Goal: Information Seeking & Learning: Learn about a topic

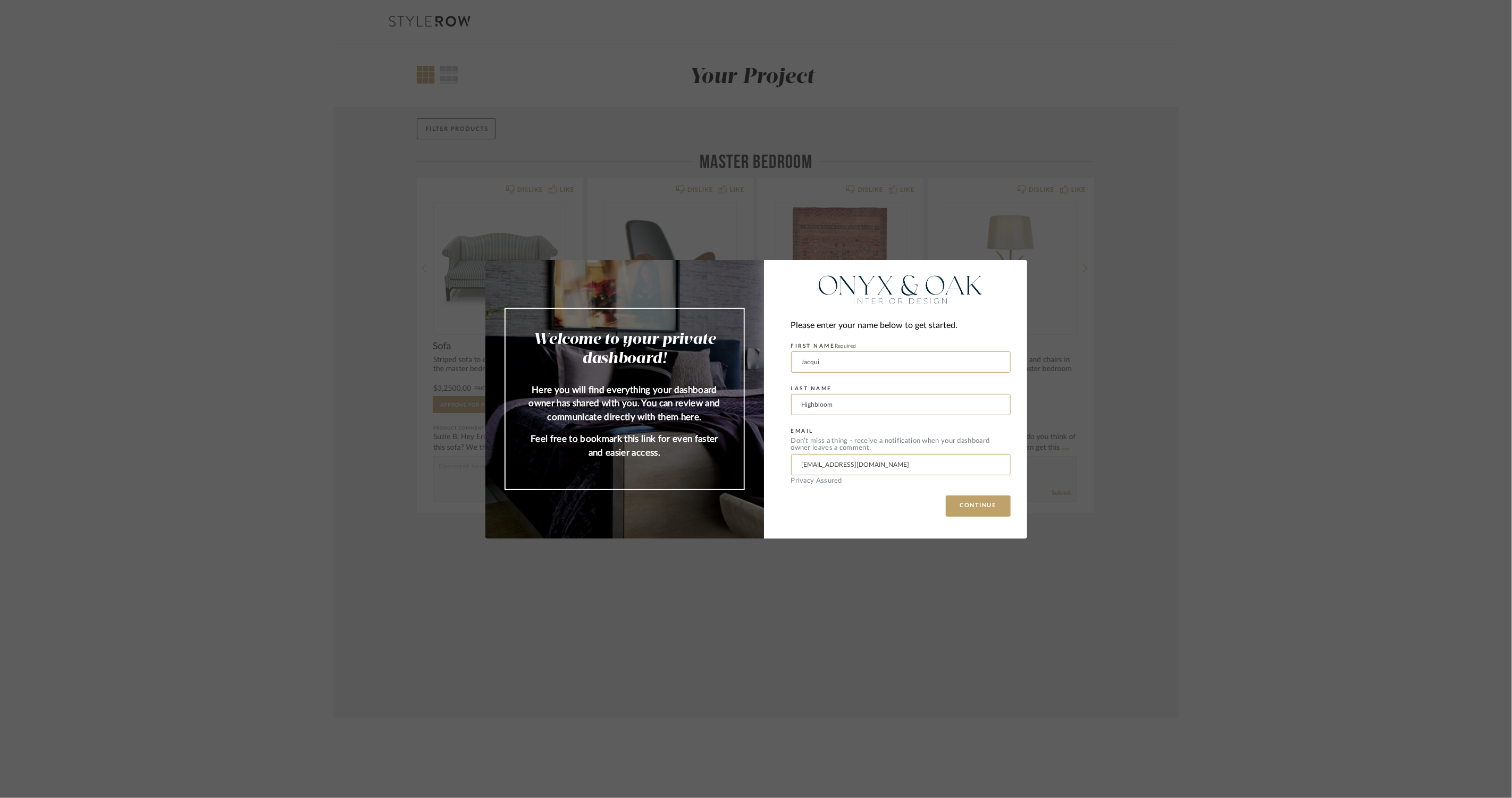
click at [1139, 540] on div "Welcome to your private dashboard! Here you will find everything your dashboard…" at bounding box center [756, 399] width 1512 height 798
click at [973, 504] on button "CONTINUE" at bounding box center [978, 506] width 65 height 21
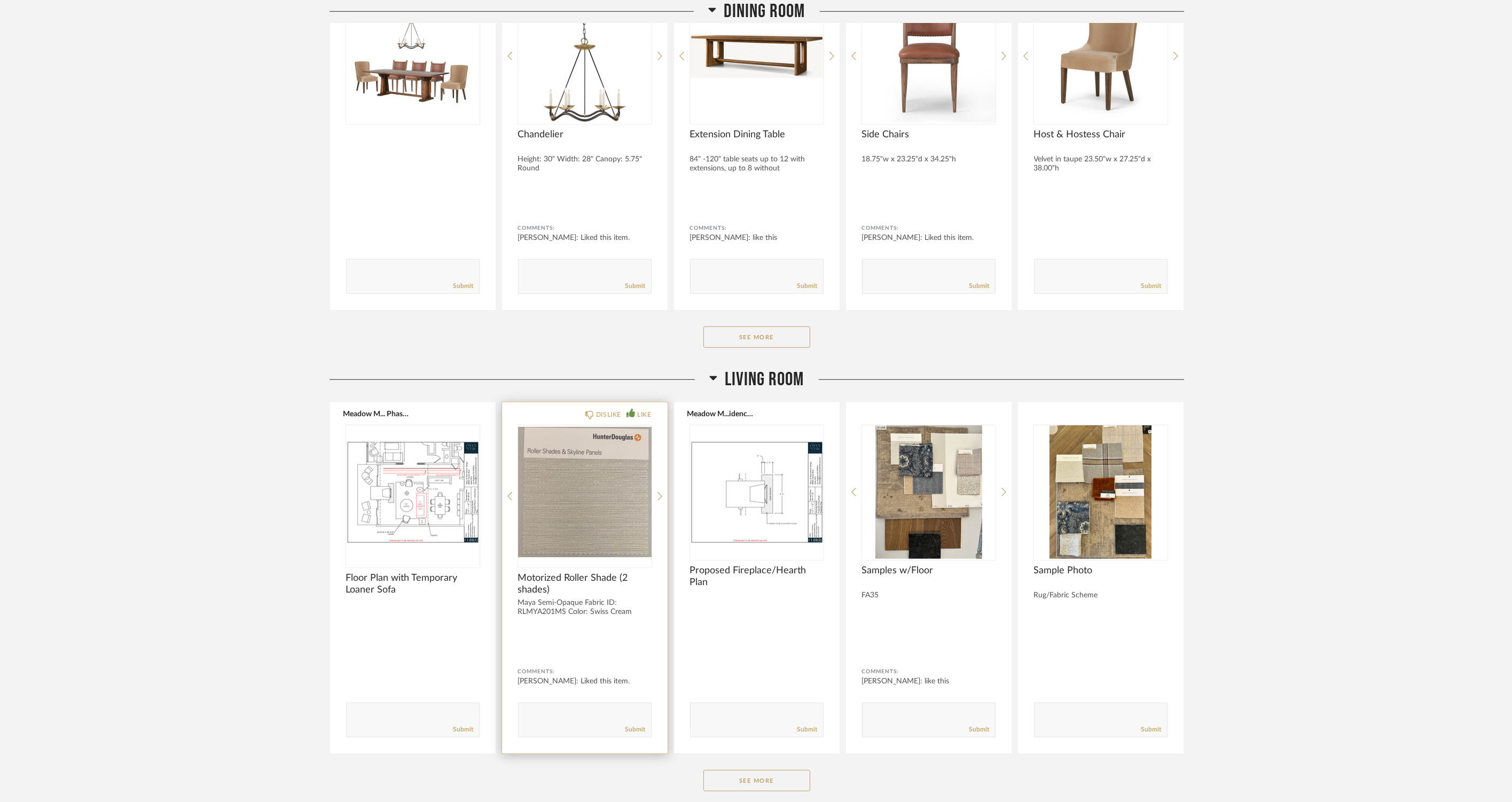
scroll to position [2552, 0]
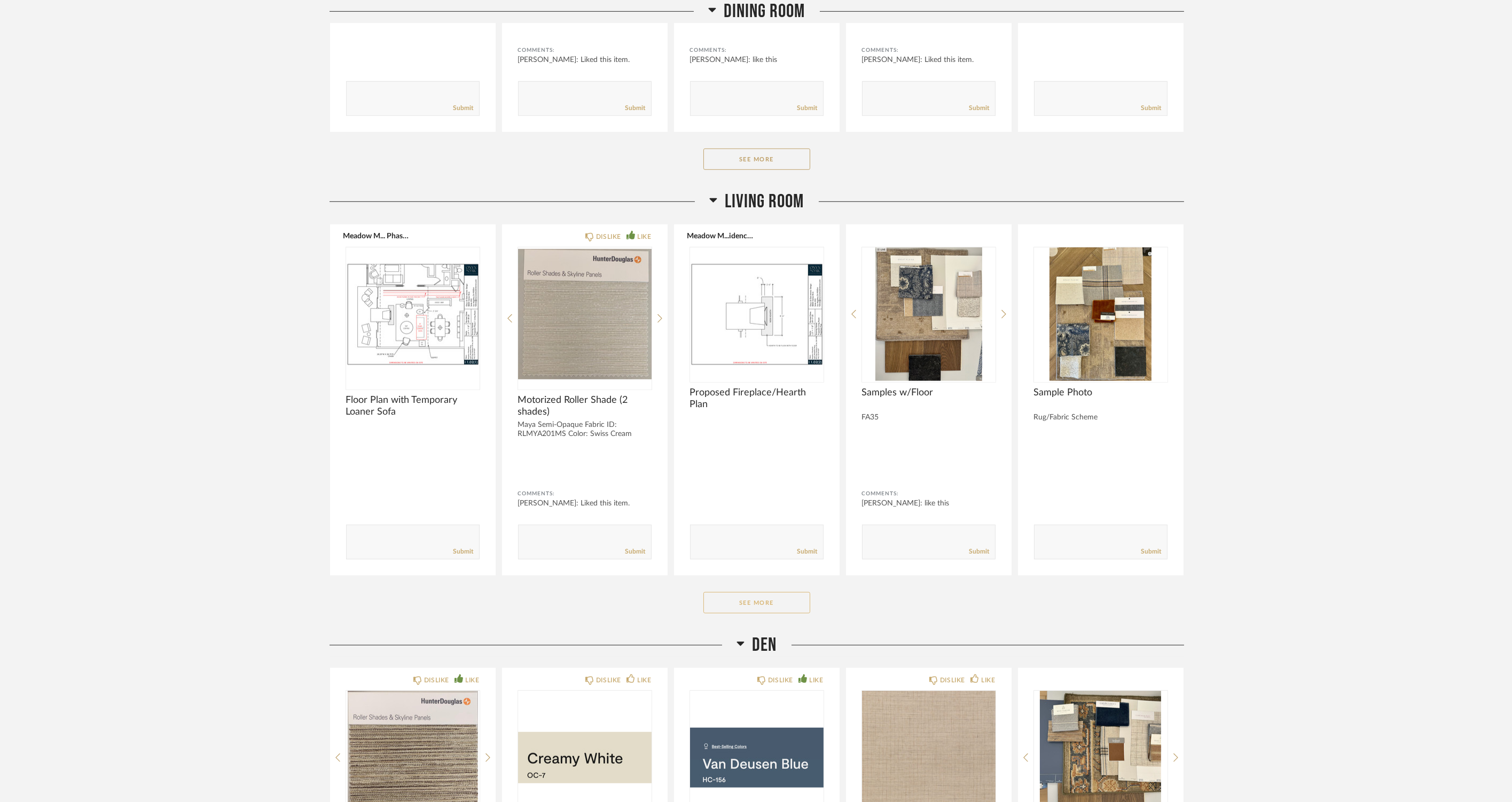
click at [749, 597] on button "See More" at bounding box center [757, 603] width 107 height 21
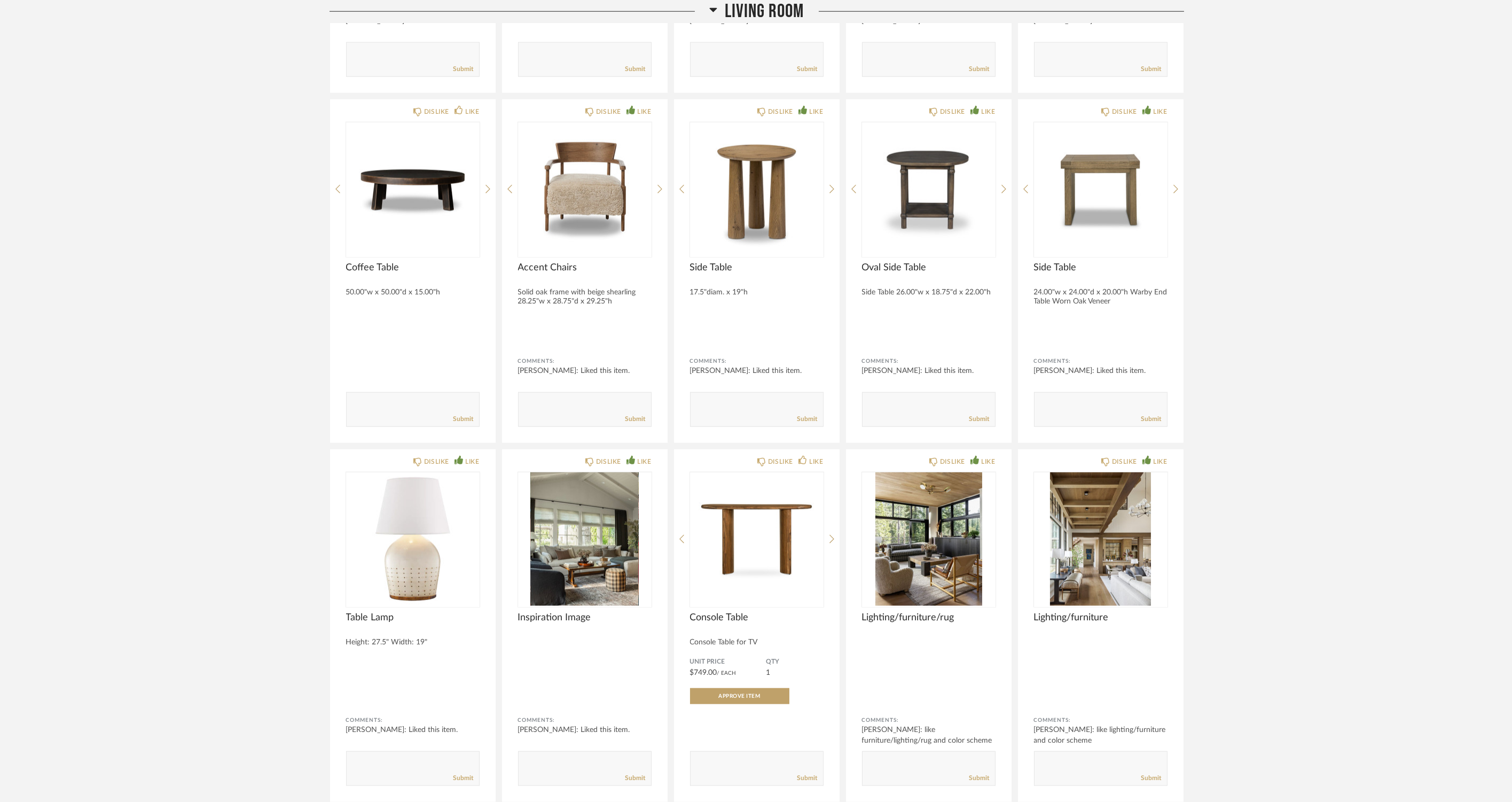
scroll to position [4035, 0]
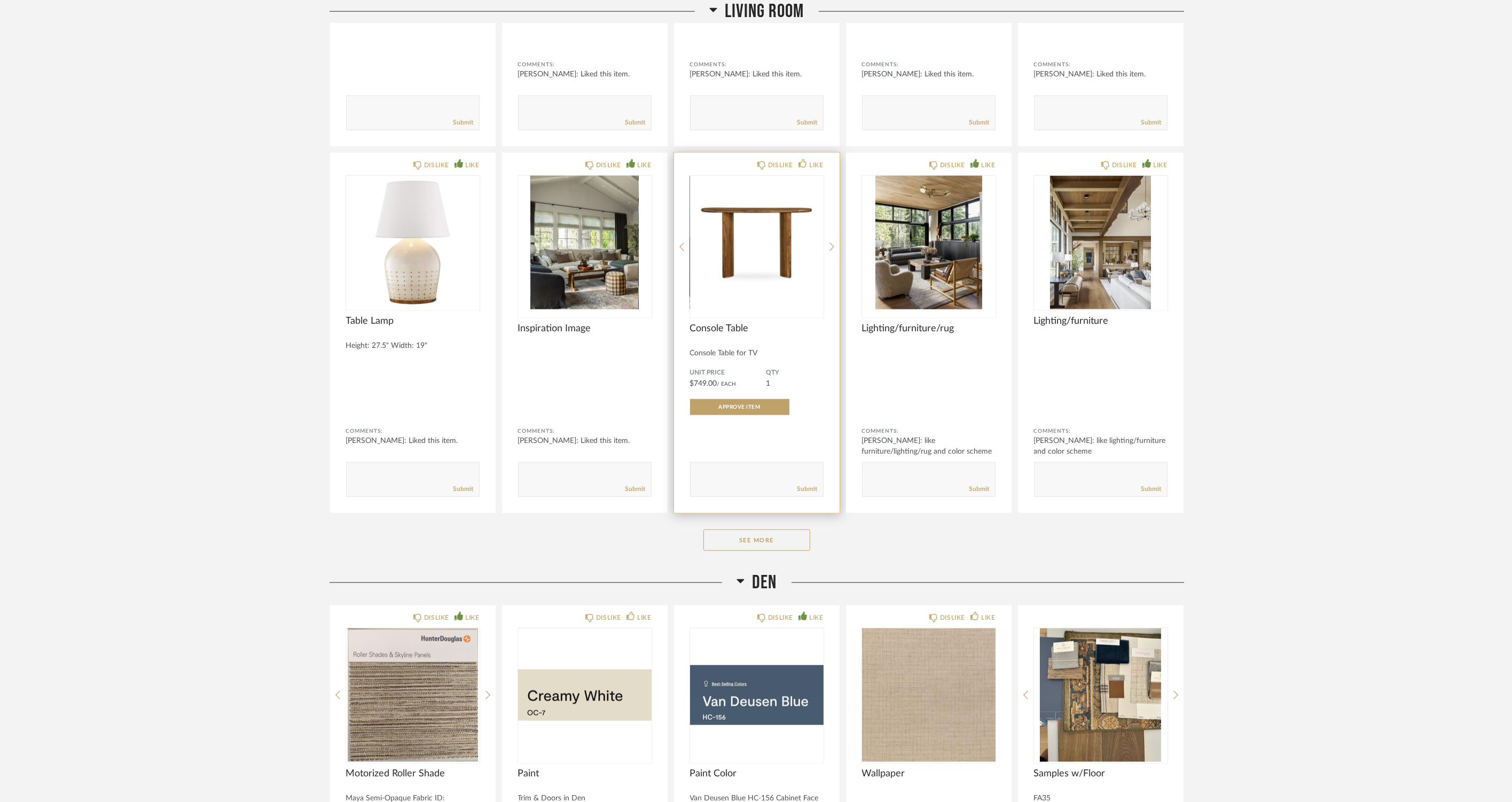
click at [791, 253] on img "0" at bounding box center [757, 242] width 133 height 133
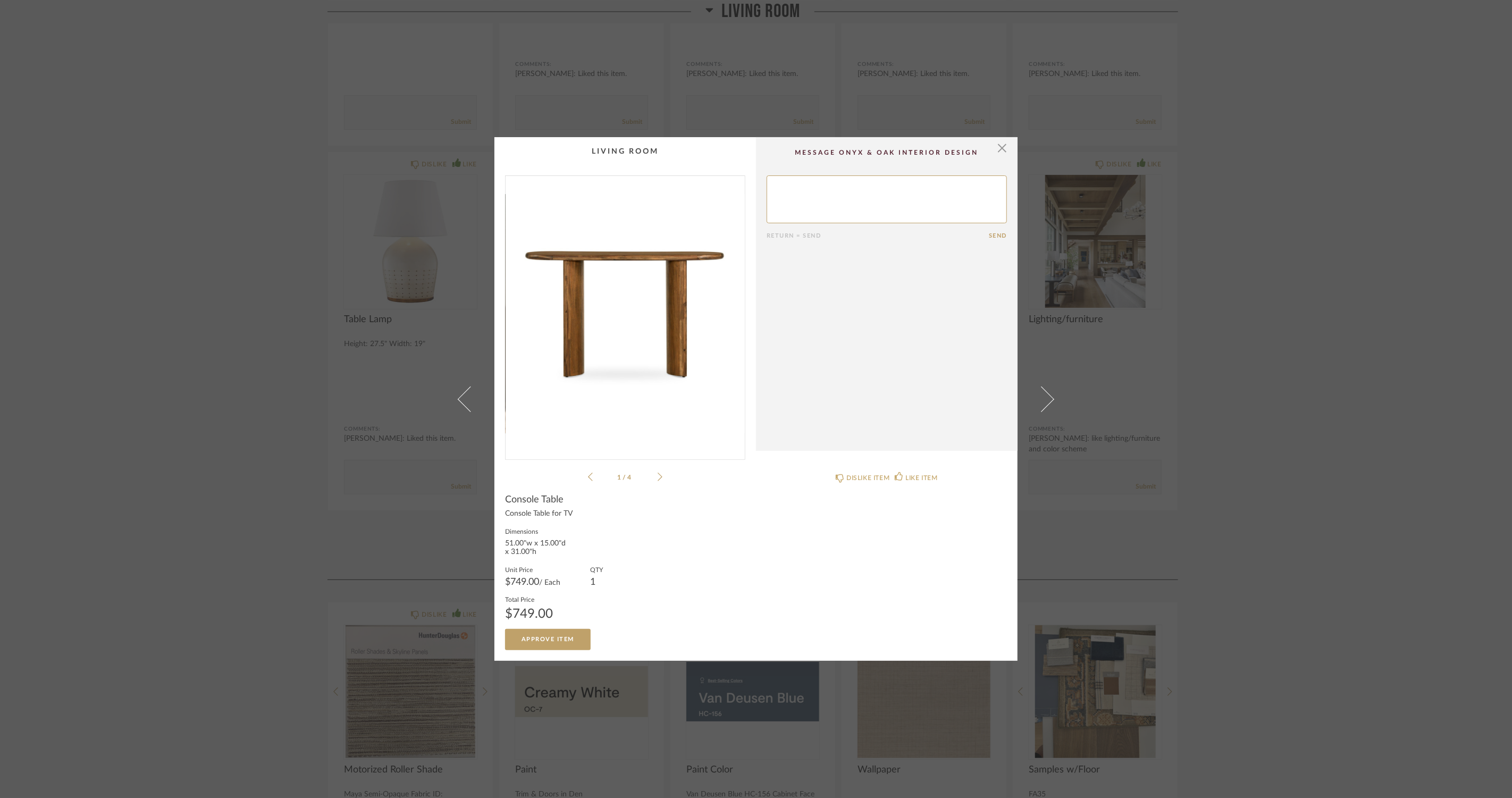
click at [657, 481] on icon at bounding box center [660, 476] width 5 height 9
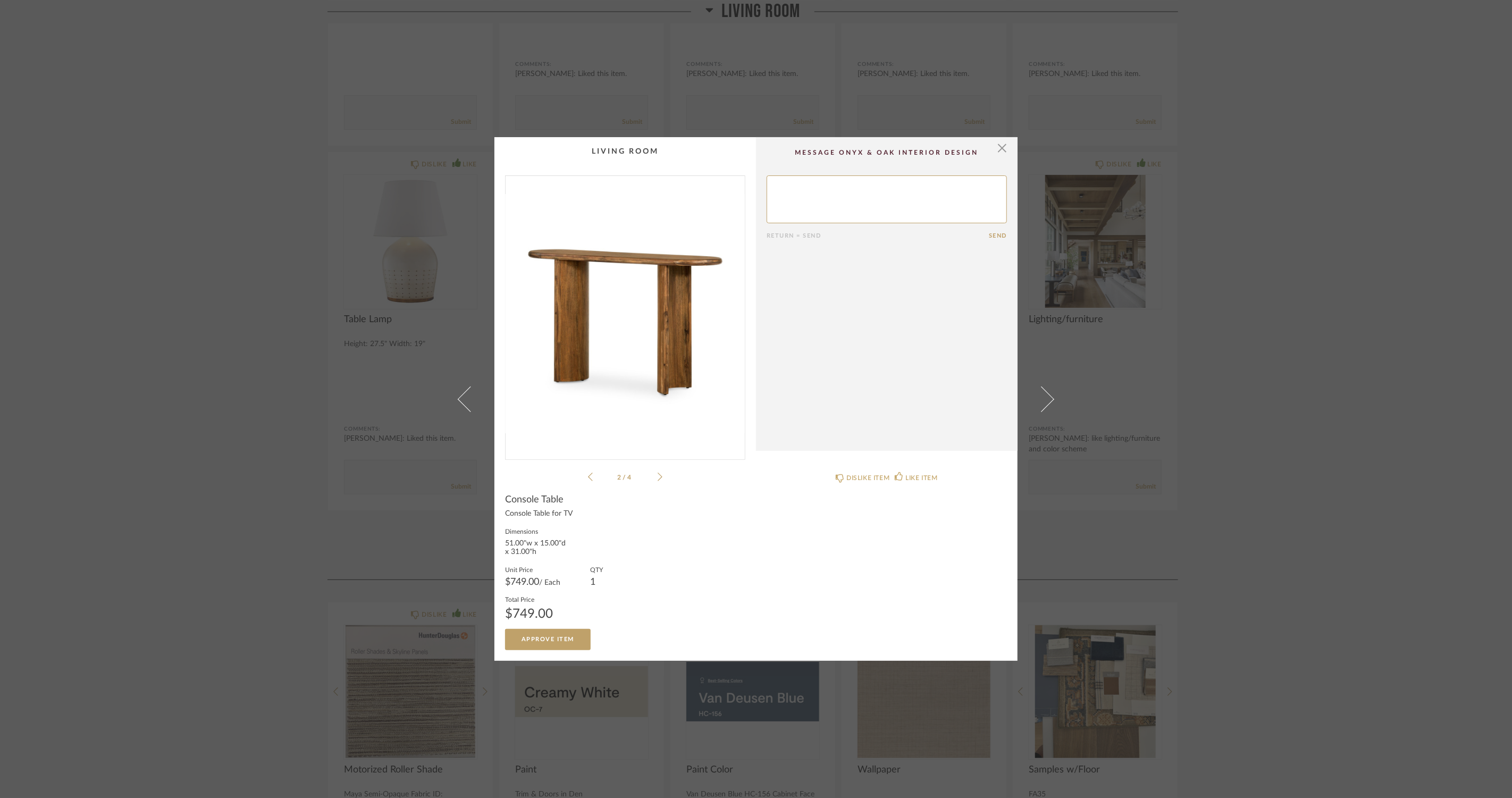
click at [657, 481] on icon at bounding box center [660, 476] width 5 height 9
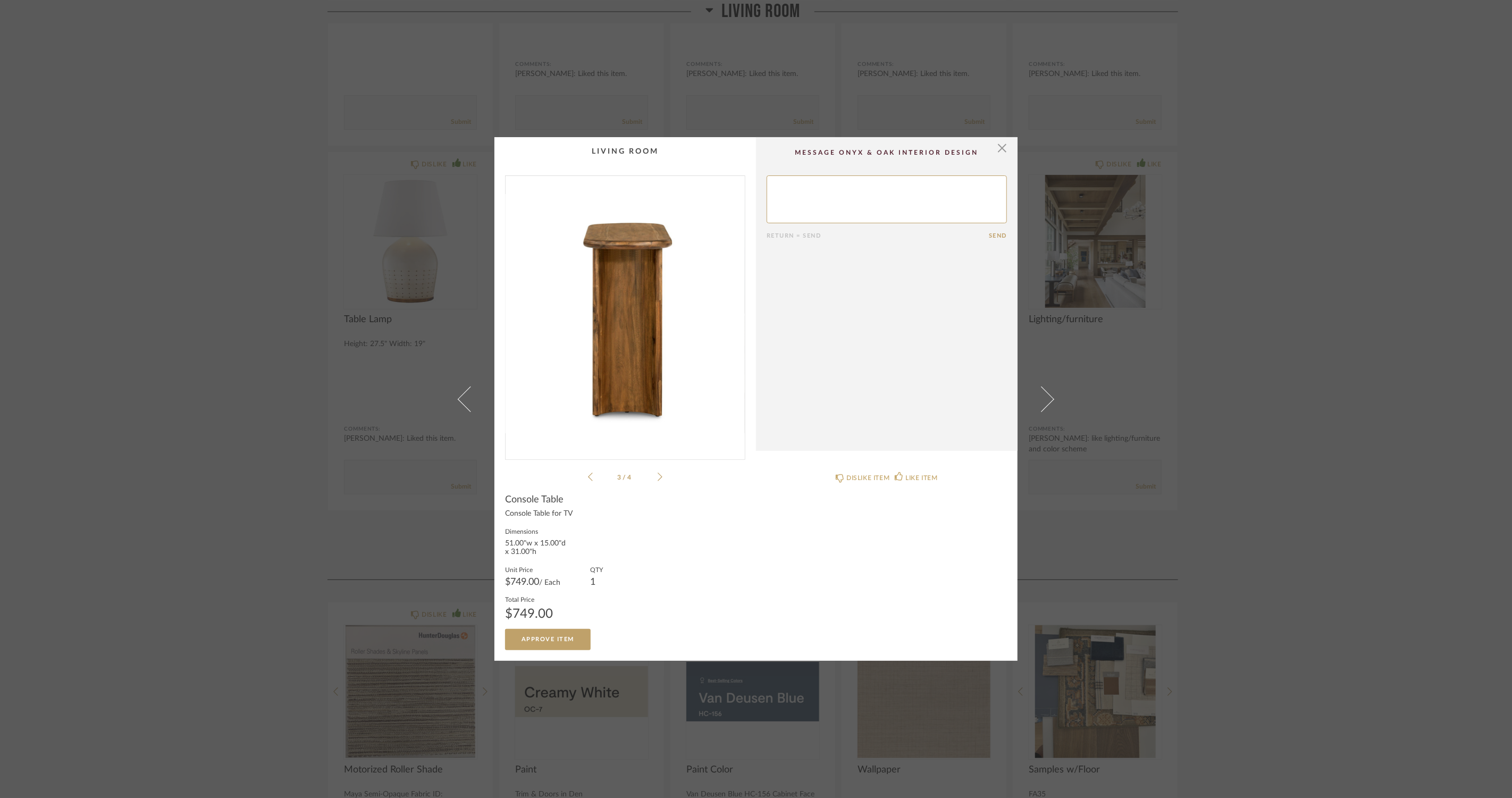
click at [657, 481] on icon at bounding box center [660, 476] width 5 height 9
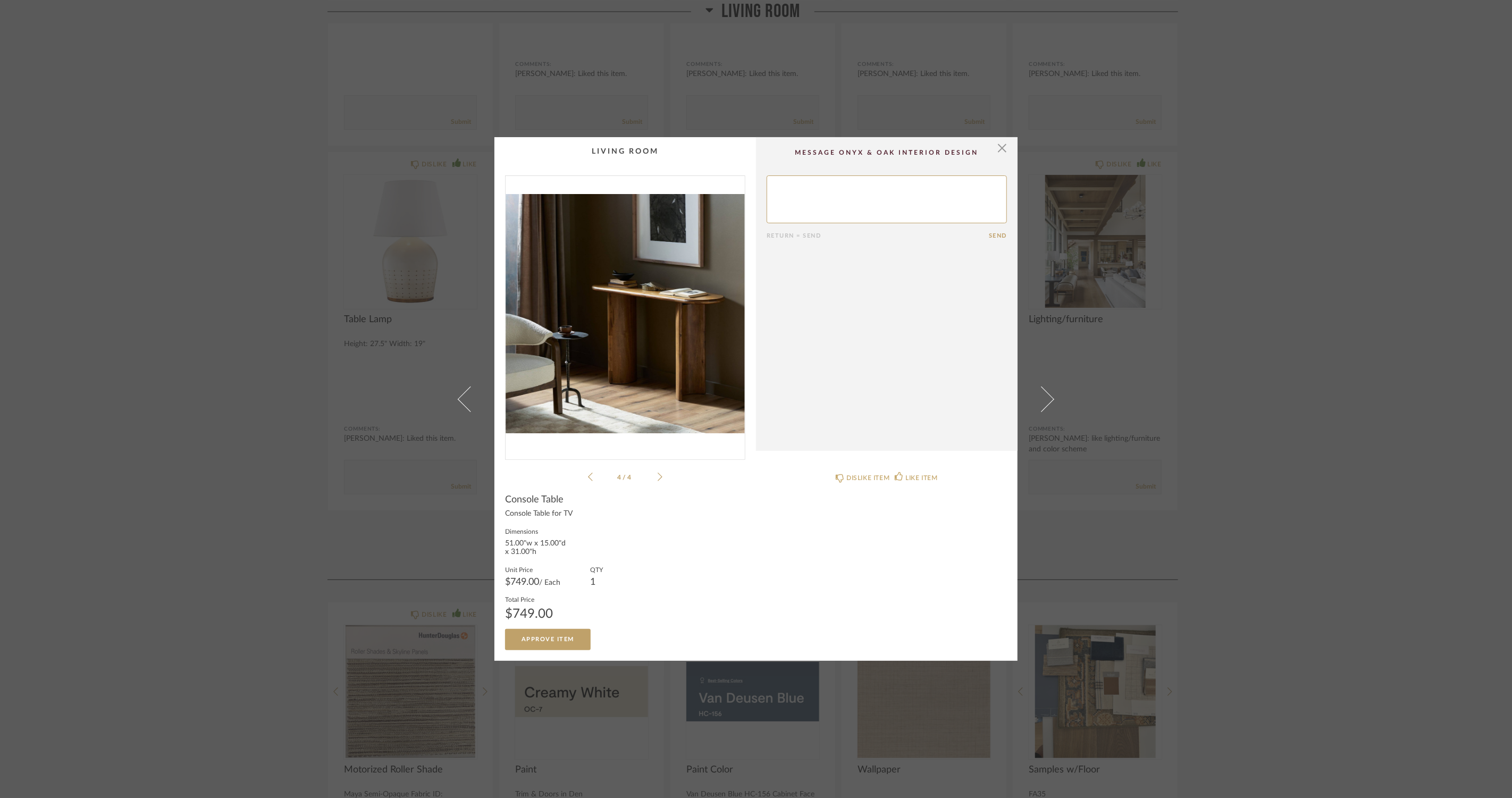
click at [593, 482] on li "4 / 4" at bounding box center [625, 477] width 65 height 13
click at [593, 479] on li "4 / 4" at bounding box center [625, 477] width 65 height 13
click at [588, 478] on icon at bounding box center [590, 476] width 5 height 9
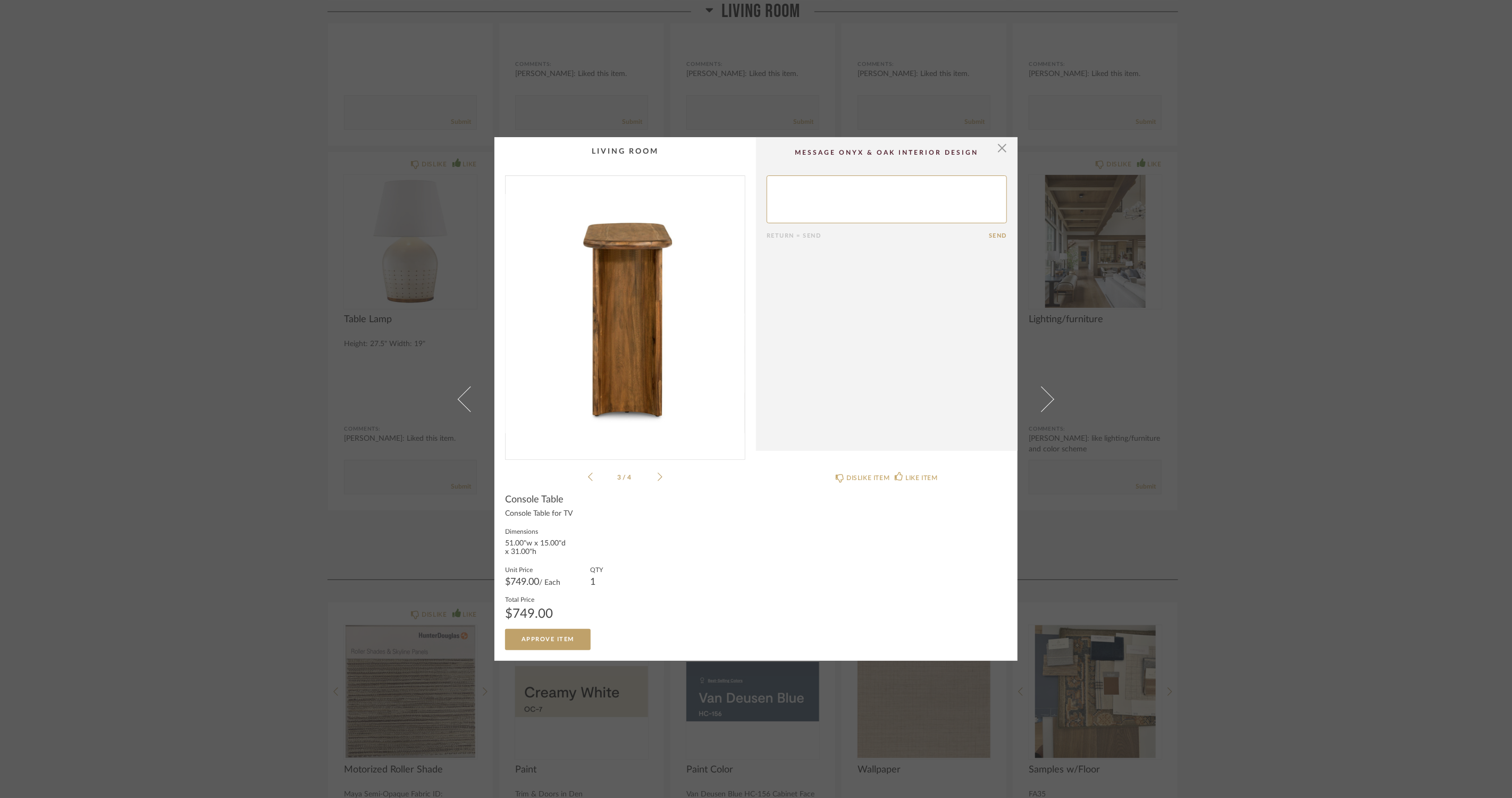
click at [588, 478] on icon at bounding box center [590, 476] width 5 height 9
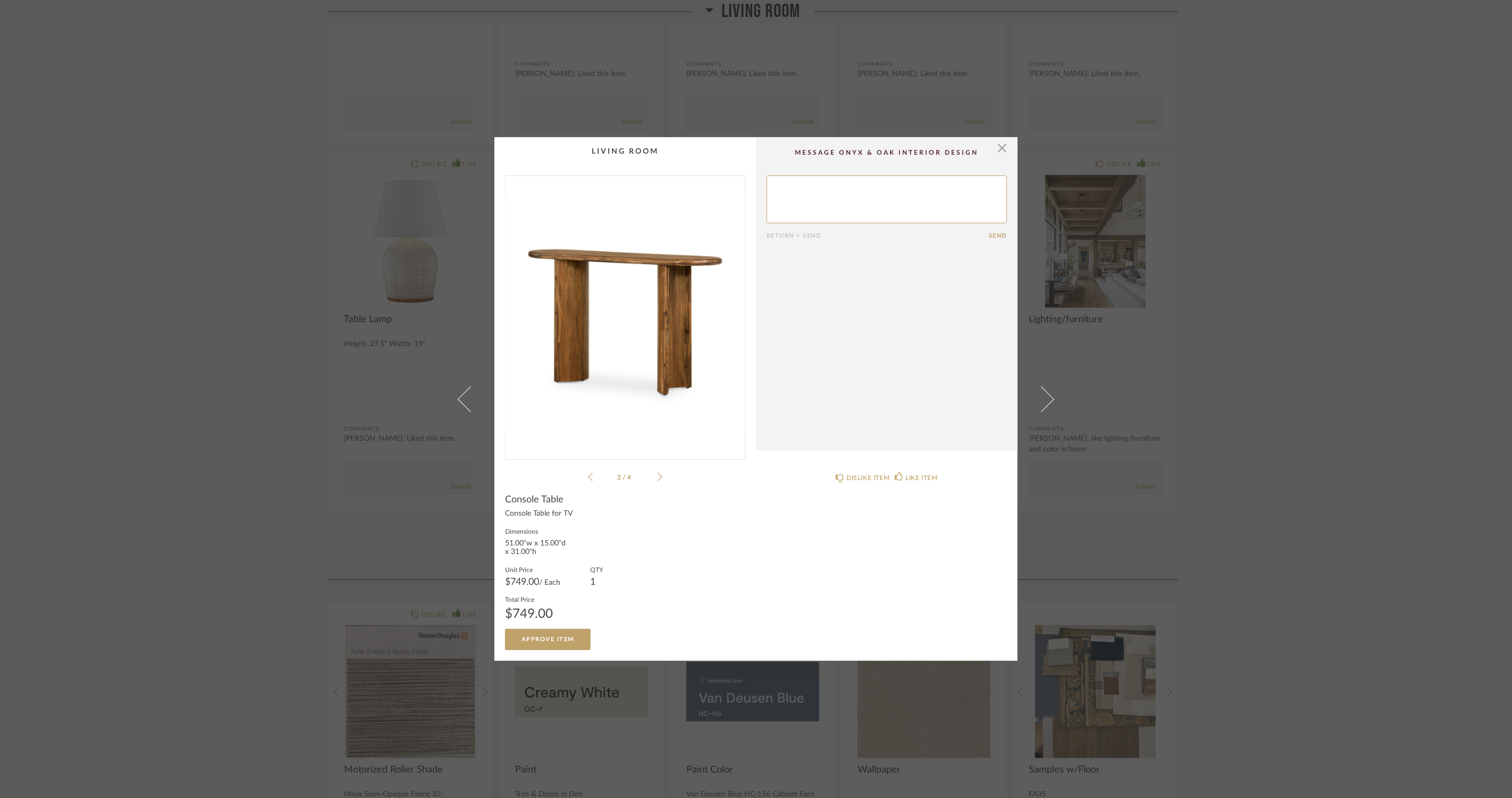
click at [588, 478] on icon at bounding box center [590, 476] width 5 height 9
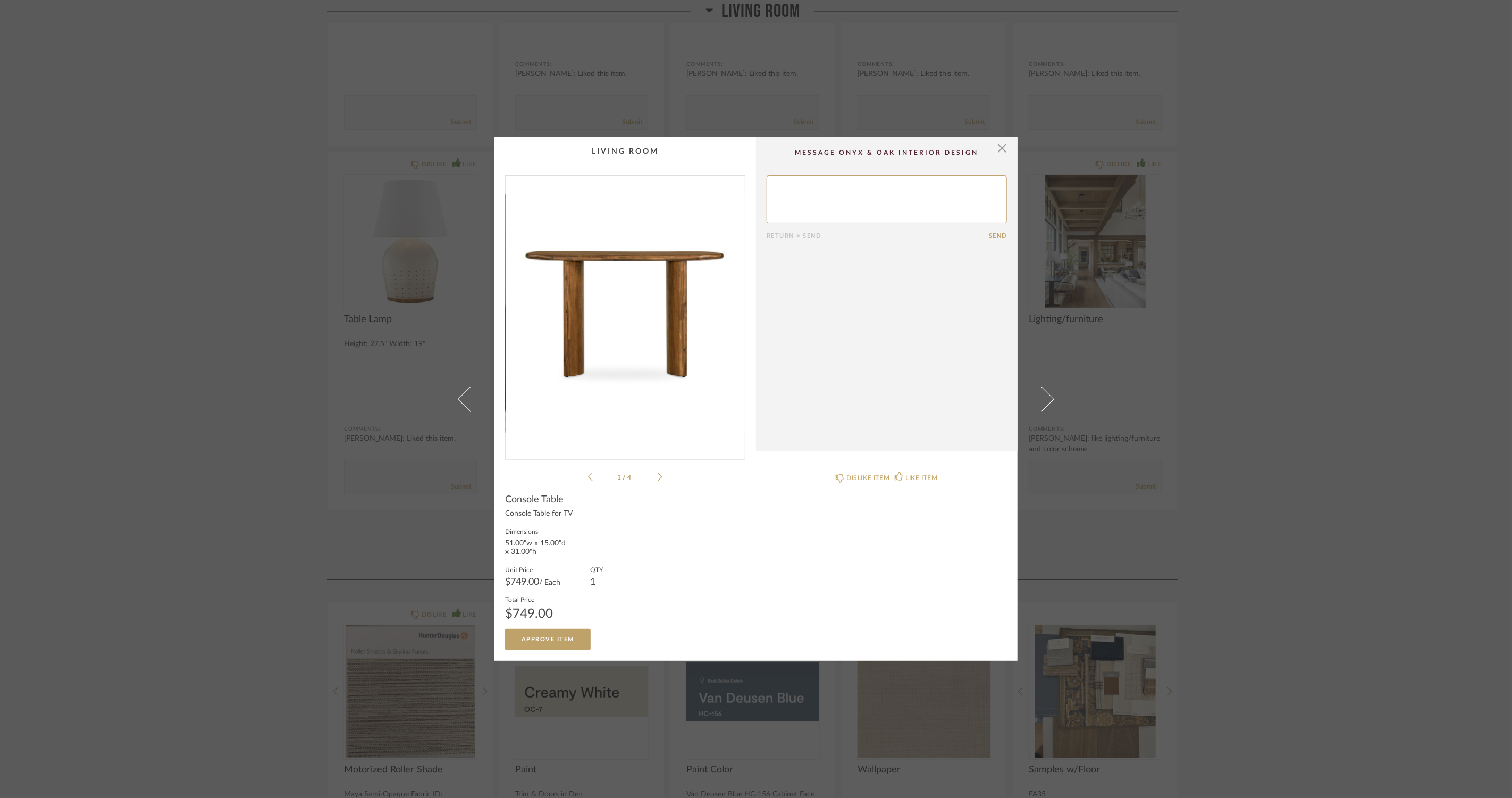
click at [657, 480] on icon at bounding box center [660, 476] width 5 height 9
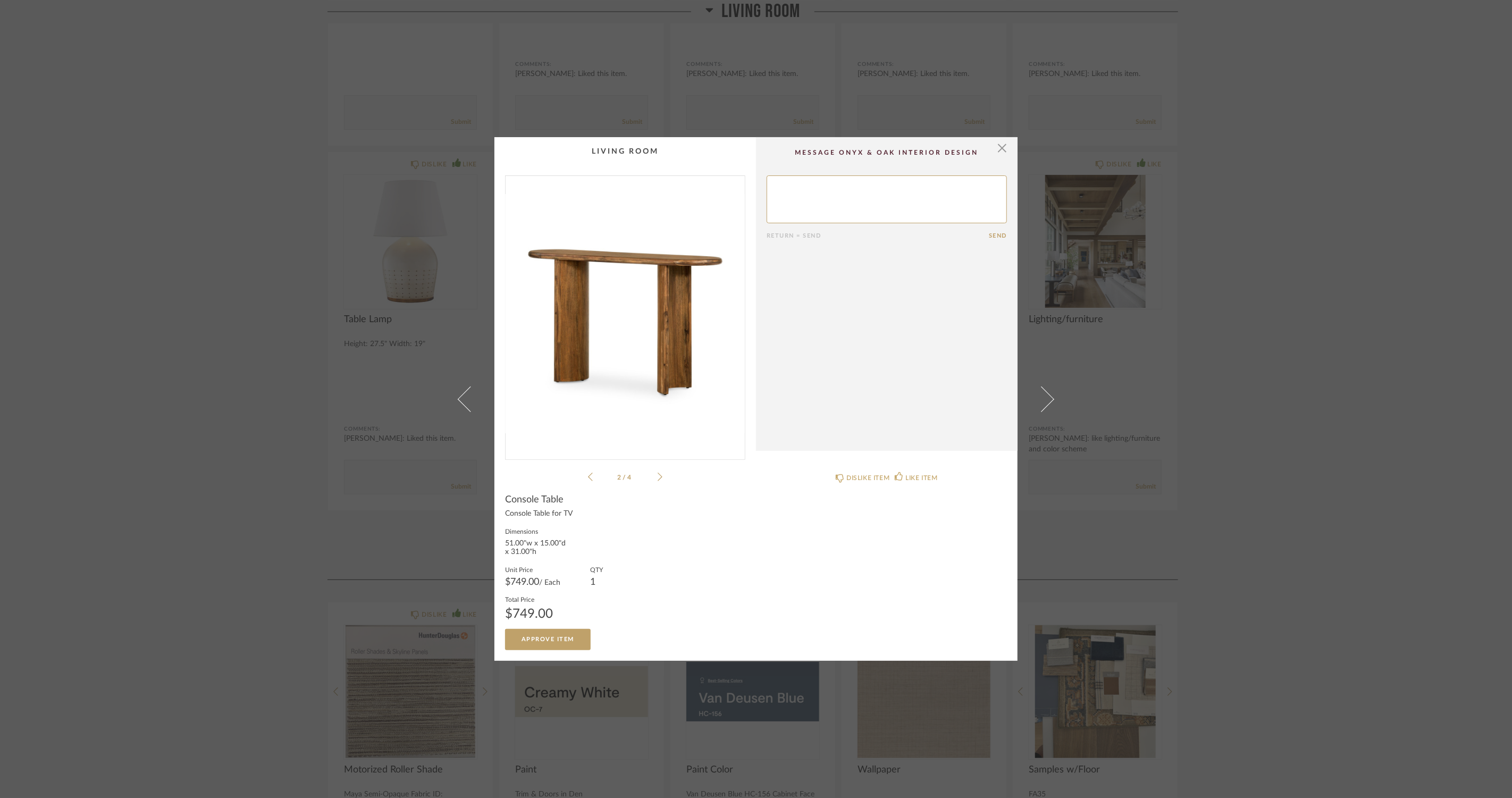
click at [657, 480] on icon at bounding box center [660, 476] width 5 height 9
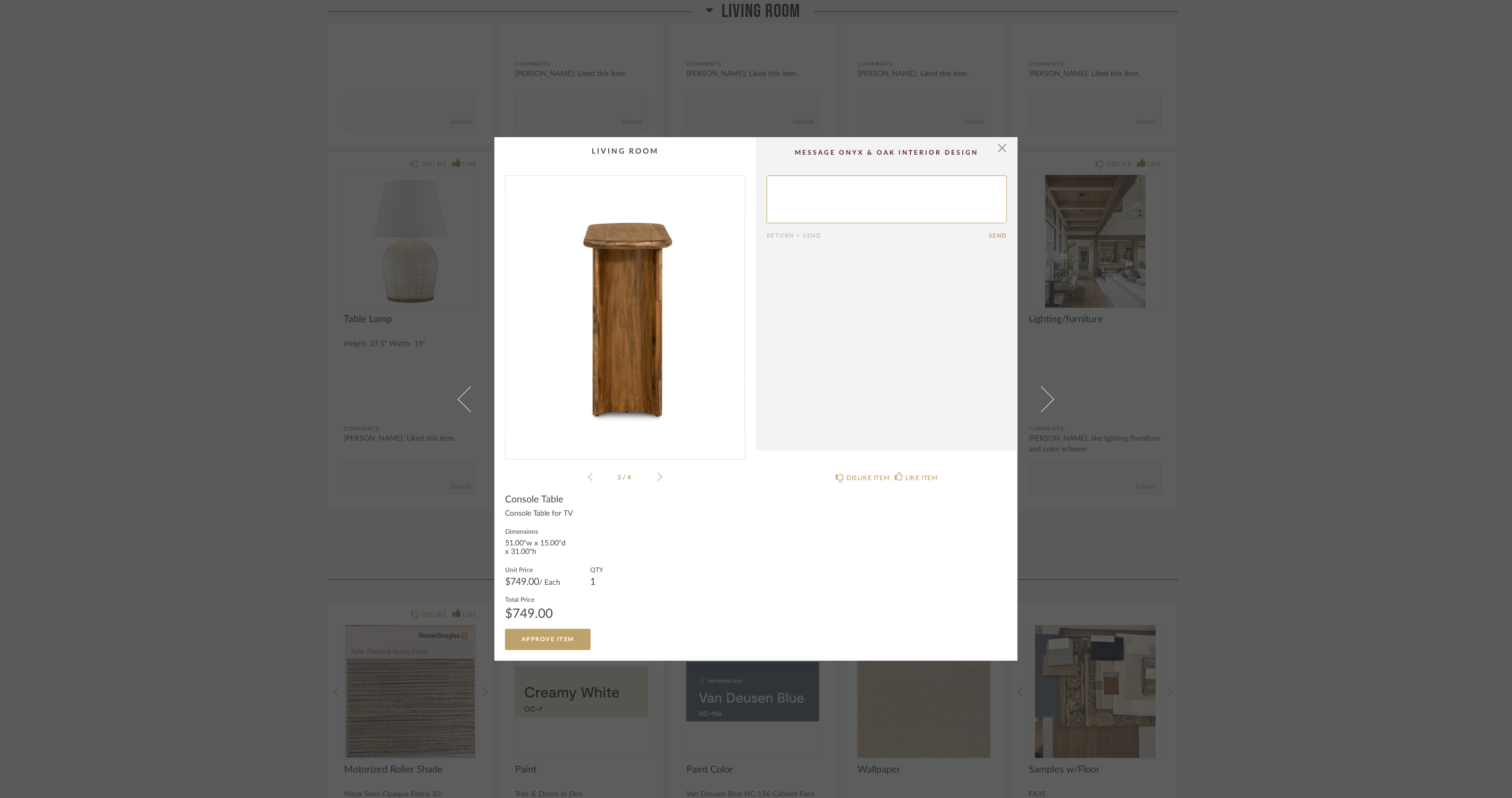
click at [657, 480] on icon at bounding box center [660, 476] width 5 height 9
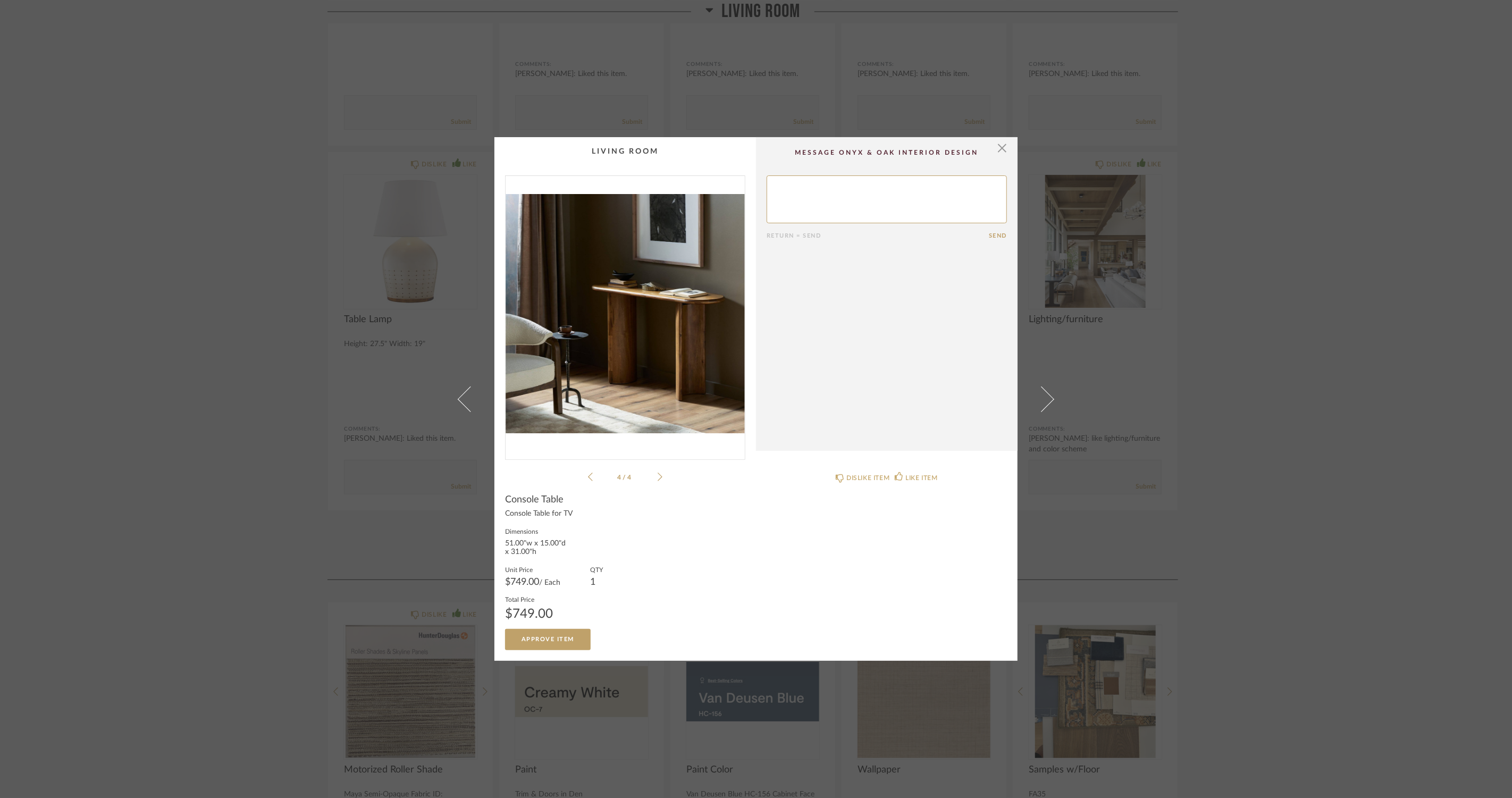
click at [593, 479] on li "4 / 4" at bounding box center [625, 477] width 65 height 13
click at [588, 478] on icon at bounding box center [590, 476] width 5 height 8
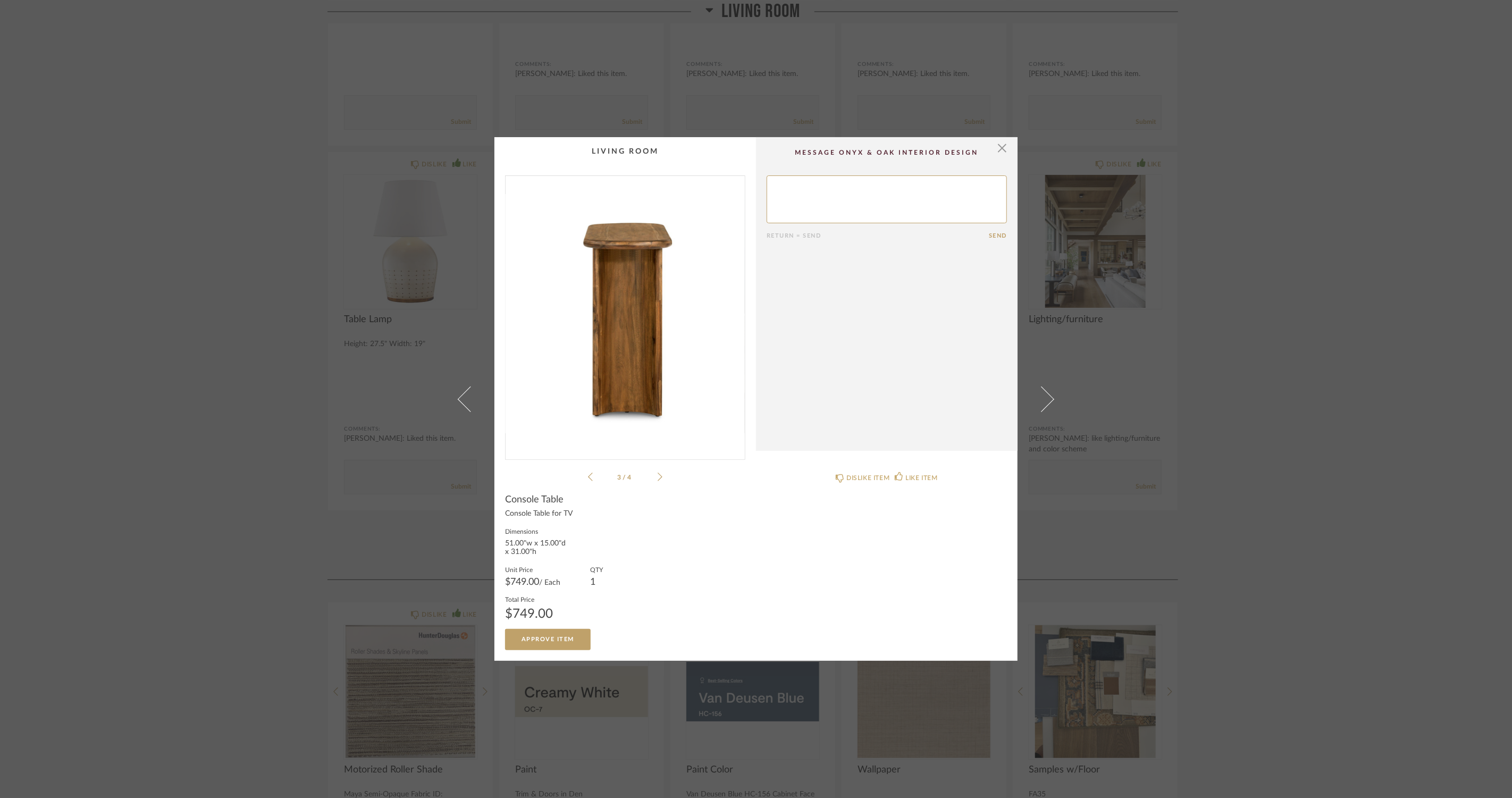
click at [588, 478] on icon at bounding box center [590, 476] width 5 height 8
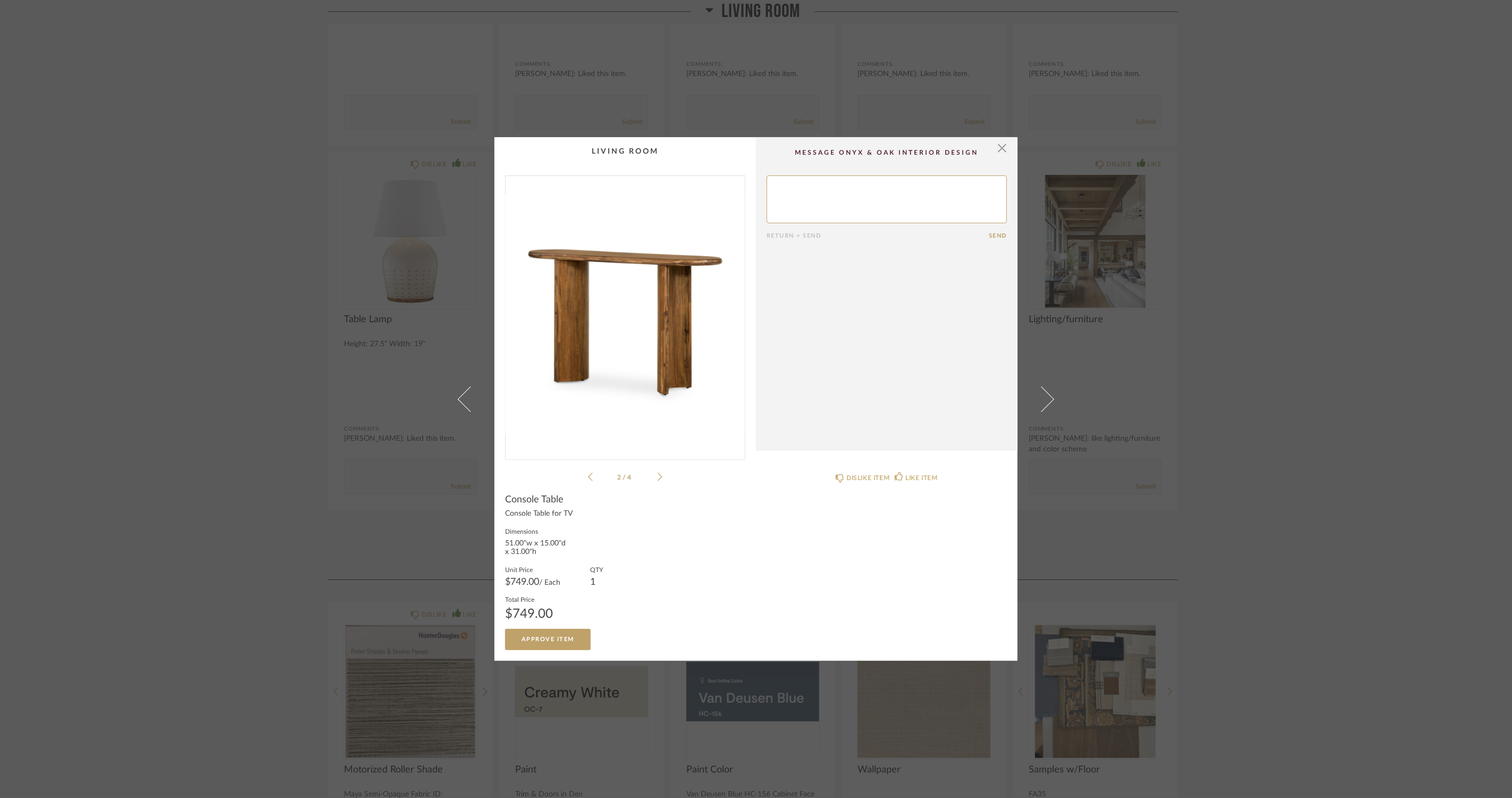
click at [588, 478] on icon at bounding box center [590, 476] width 5 height 8
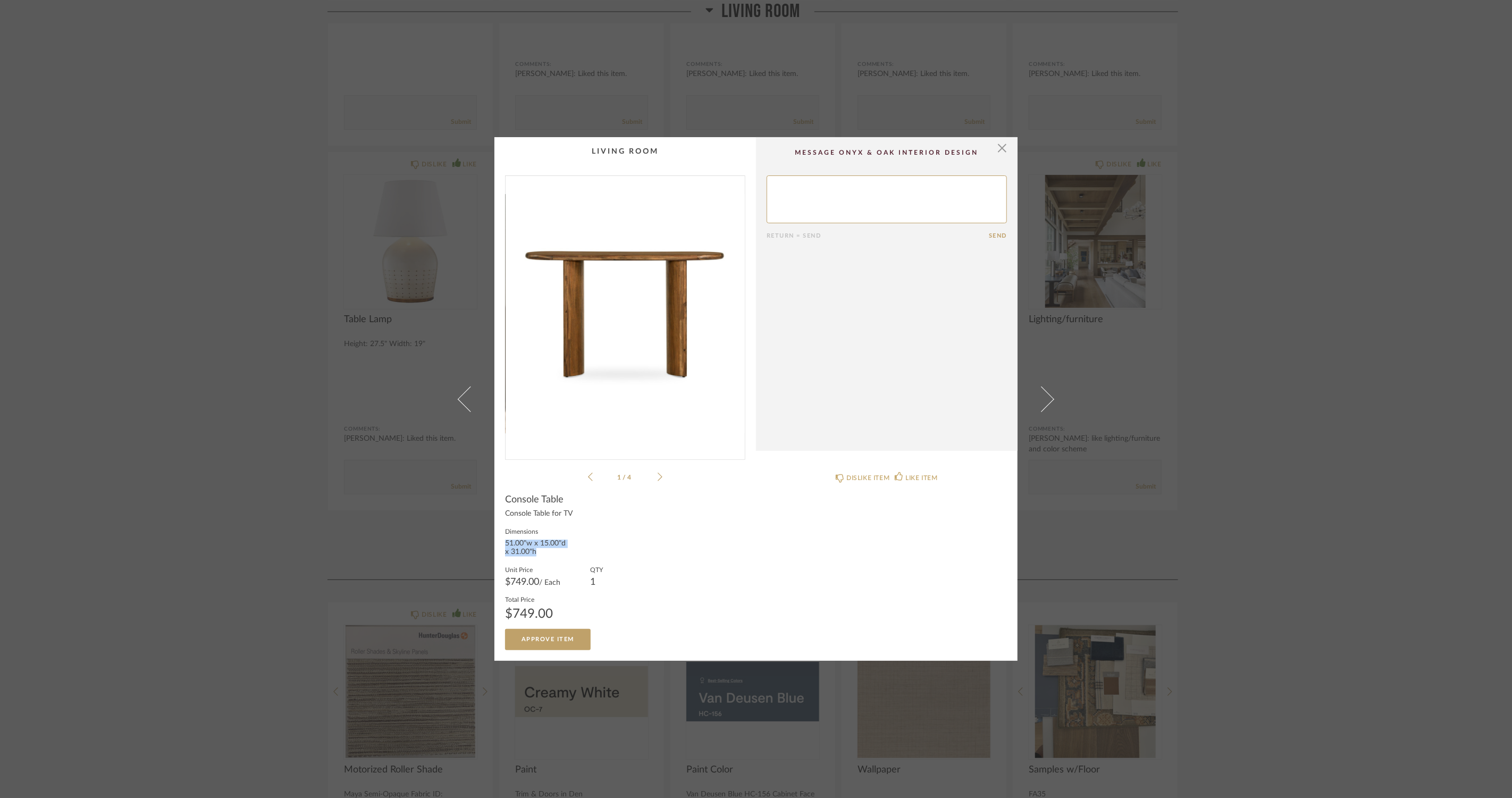
drag, startPoint x: 543, startPoint y: 550, endPoint x: 495, endPoint y: 539, distance: 49.2
click at [495, 539] on cpp-summary-info "Console Table Console Table for TV Dimensions 51.00"w x 15.00"d x 31.00"h Unit …" at bounding box center [625, 566] width 262 height 167
click at [920, 475] on div "LIKE ITEM" at bounding box center [922, 478] width 32 height 11
click at [237, 596] on div "× 1 / 4 Date [DATE] [PERSON_NAME] 3:21 PM Liked this item. Return = Send Send C…" at bounding box center [756, 399] width 1512 height 798
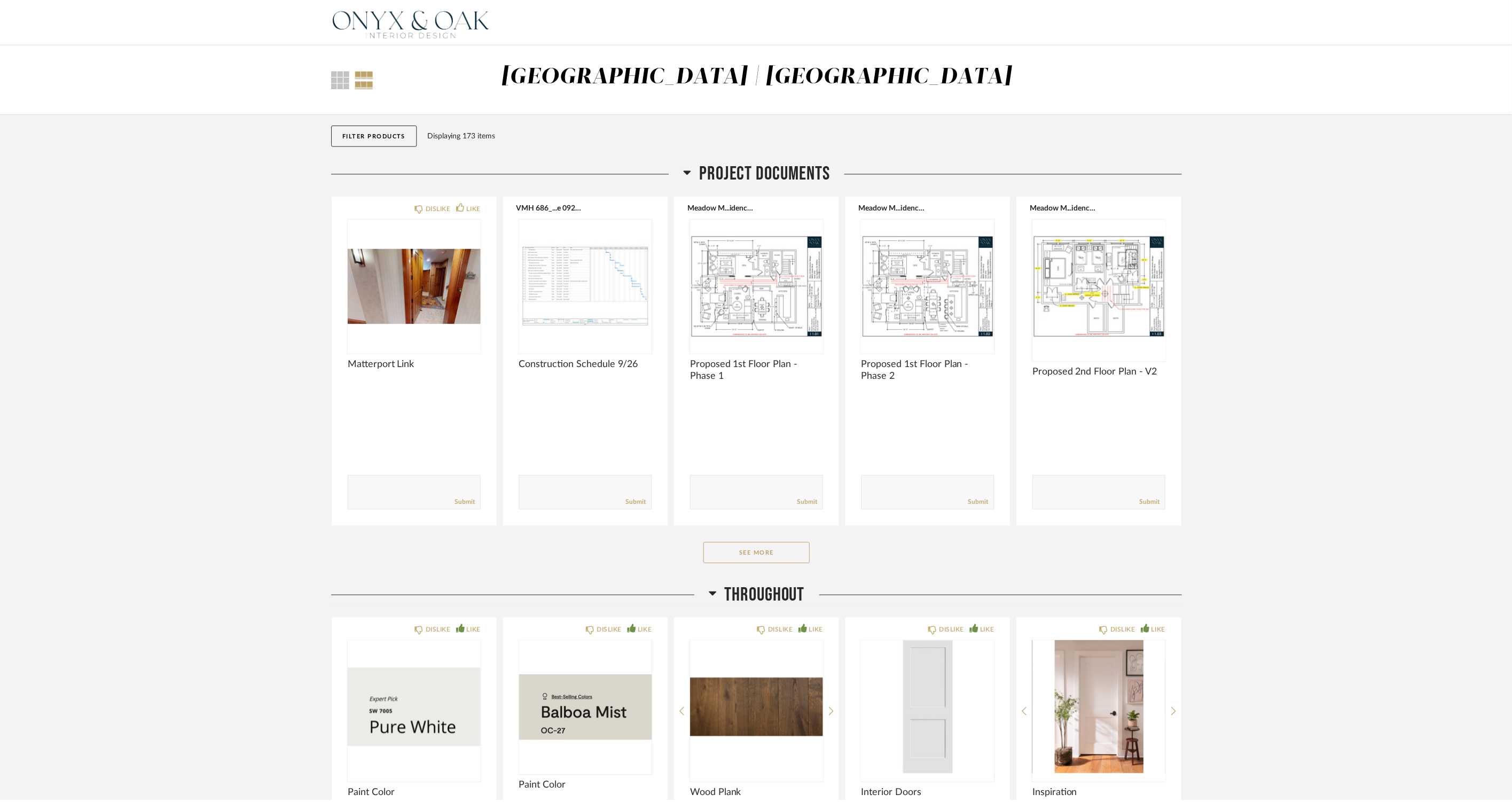
scroll to position [4035, 0]
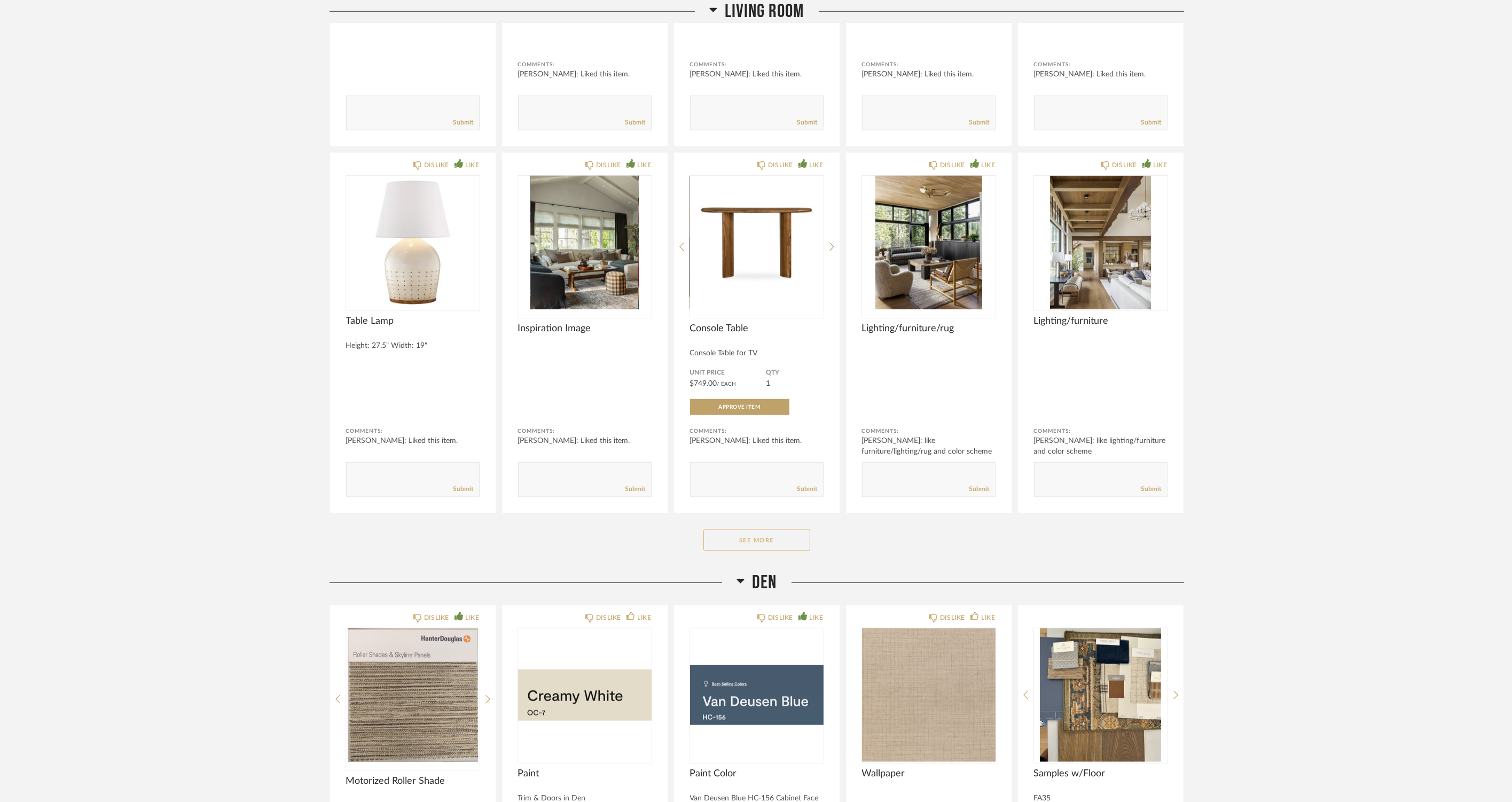
click at [738, 543] on button "See More" at bounding box center [757, 540] width 107 height 21
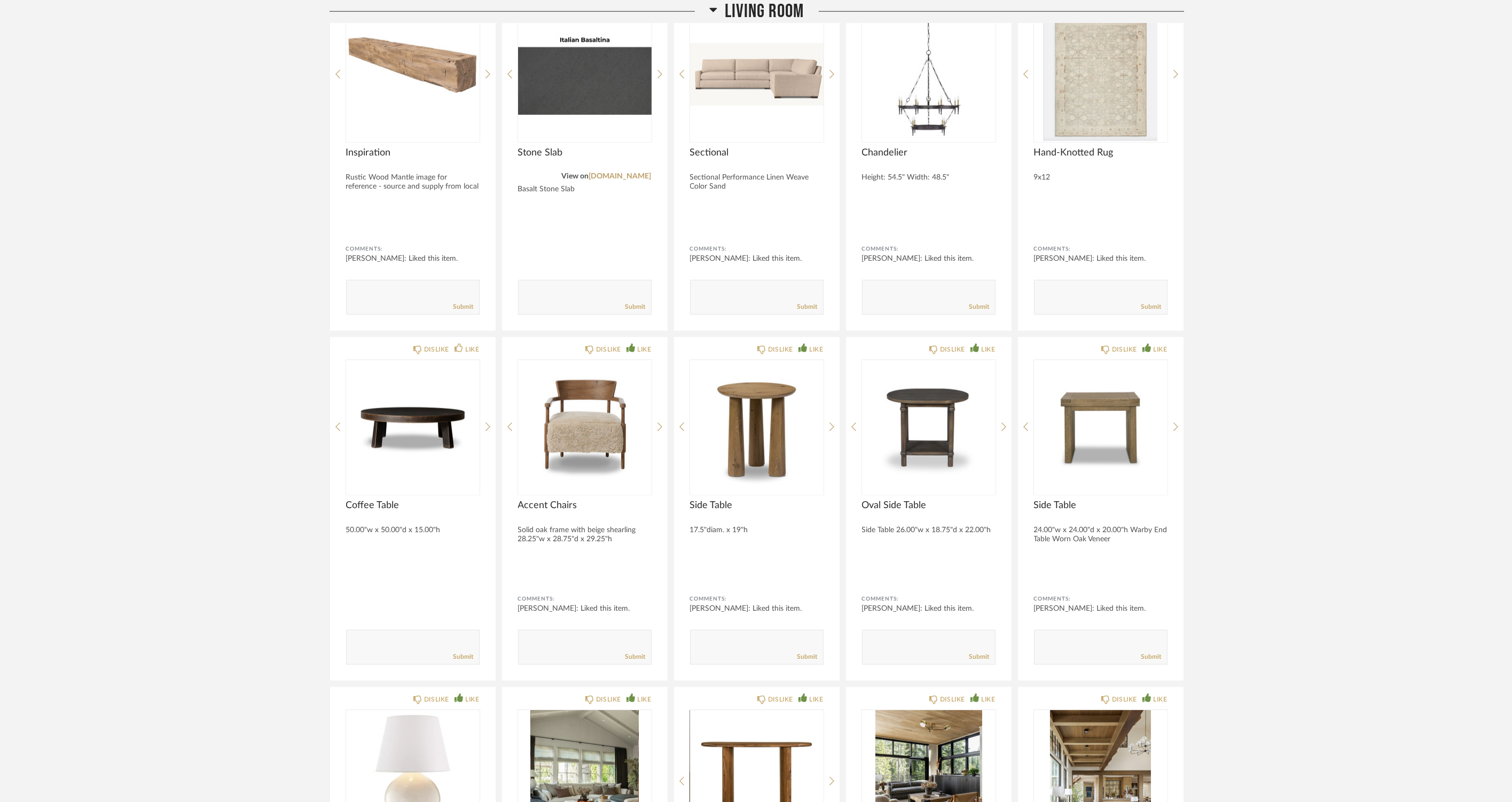
scroll to position [3324, 0]
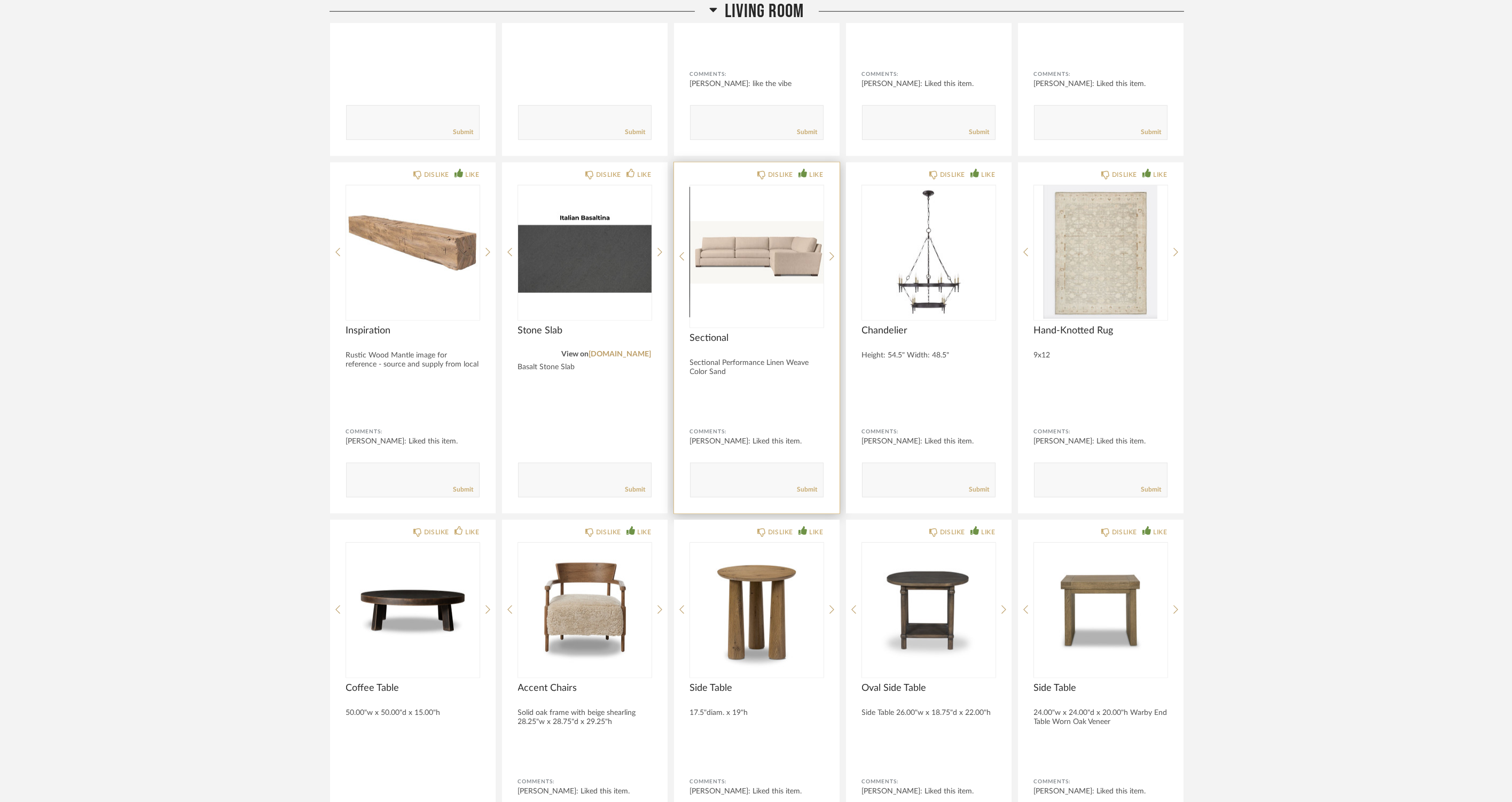
click at [0, 0] on img at bounding box center [0, 0] width 0 height 0
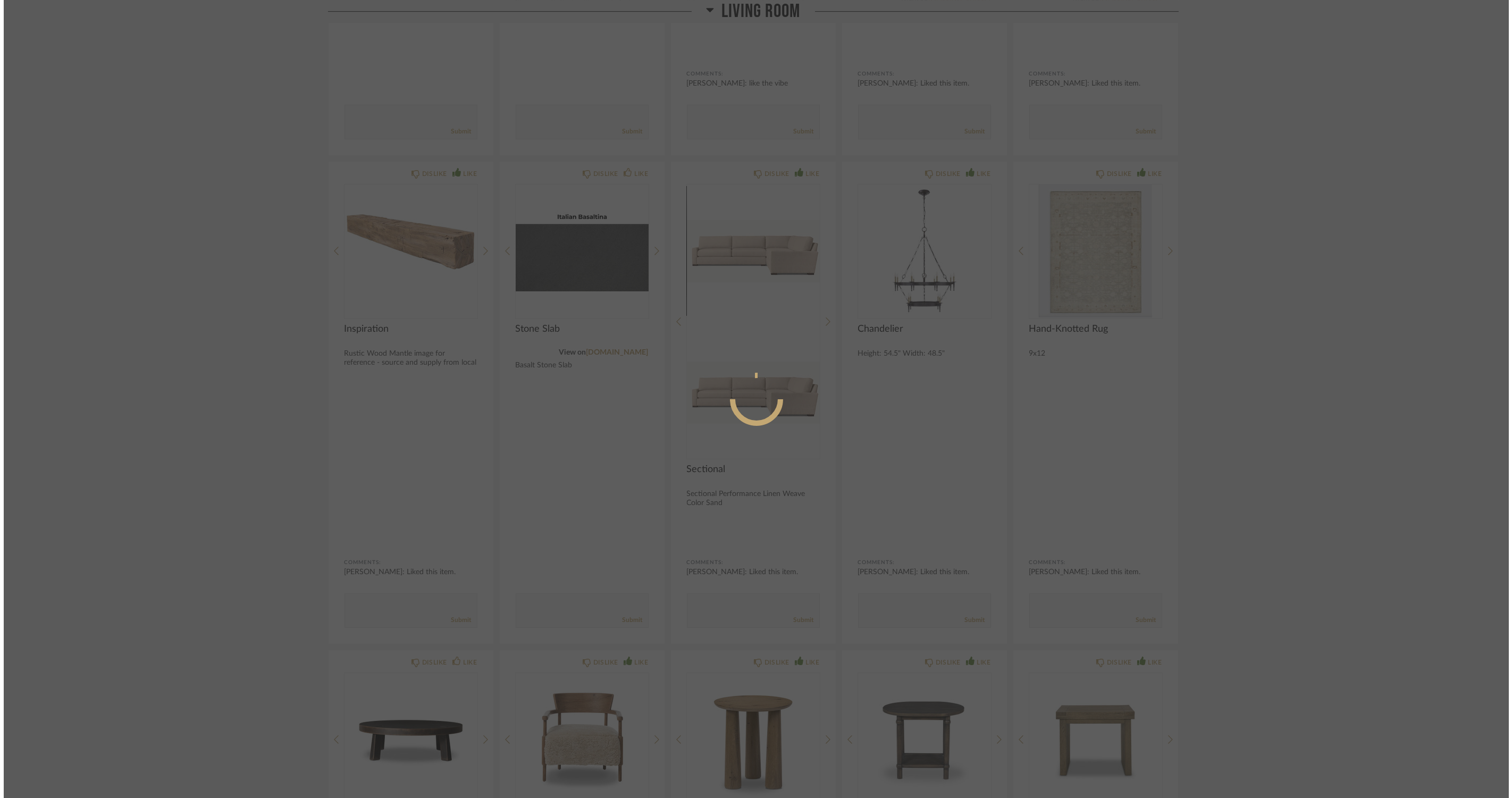
scroll to position [0, 0]
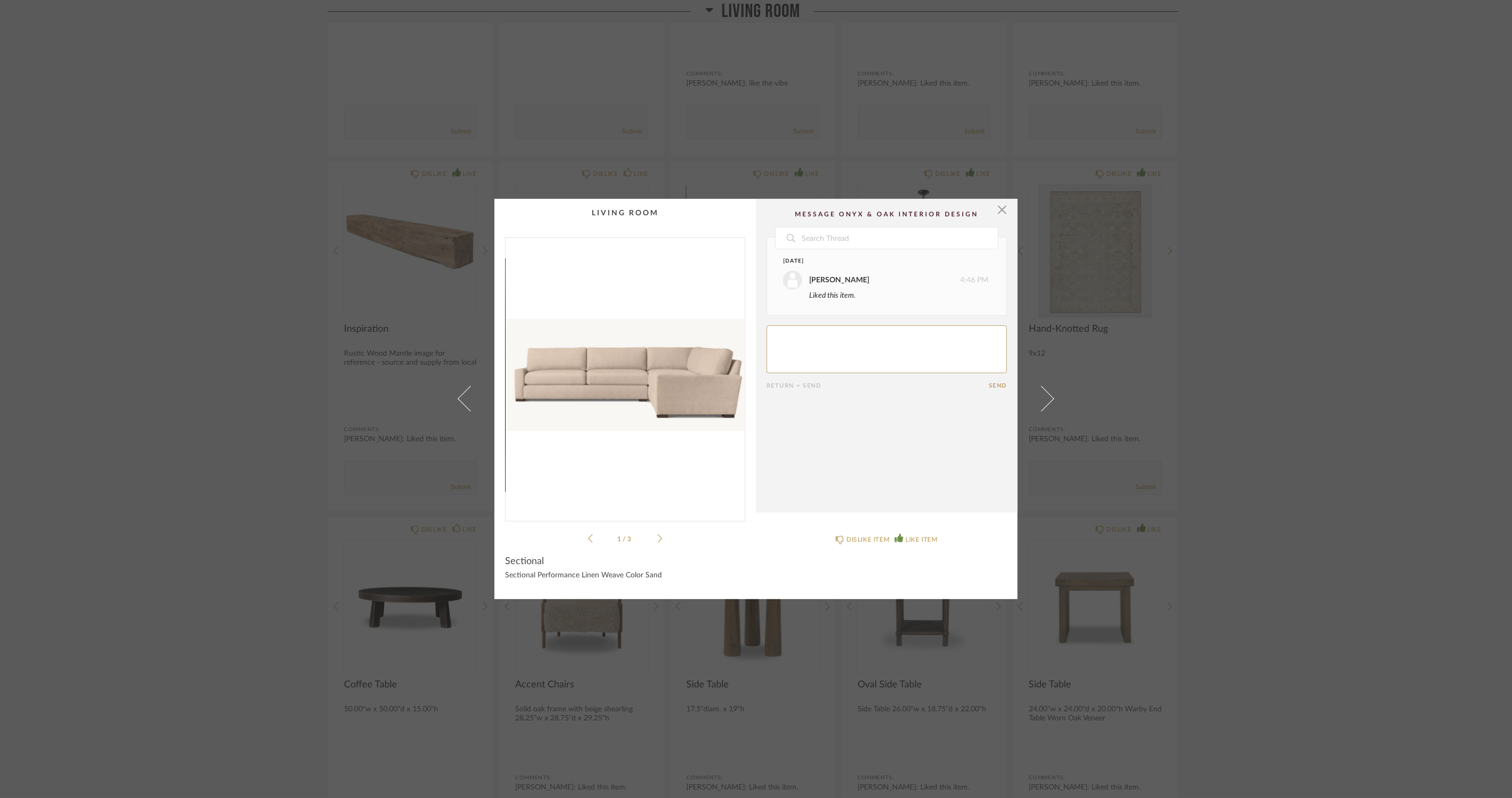
click at [661, 535] on div "1 / 3" at bounding box center [625, 391] width 240 height 307
click at [661, 539] on div "1 / 3" at bounding box center [625, 391] width 240 height 307
click at [659, 539] on div "1 / 3" at bounding box center [625, 391] width 240 height 307
click at [643, 528] on div "1 / 3" at bounding box center [625, 391] width 240 height 307
click at [657, 537] on icon at bounding box center [660, 538] width 5 height 9
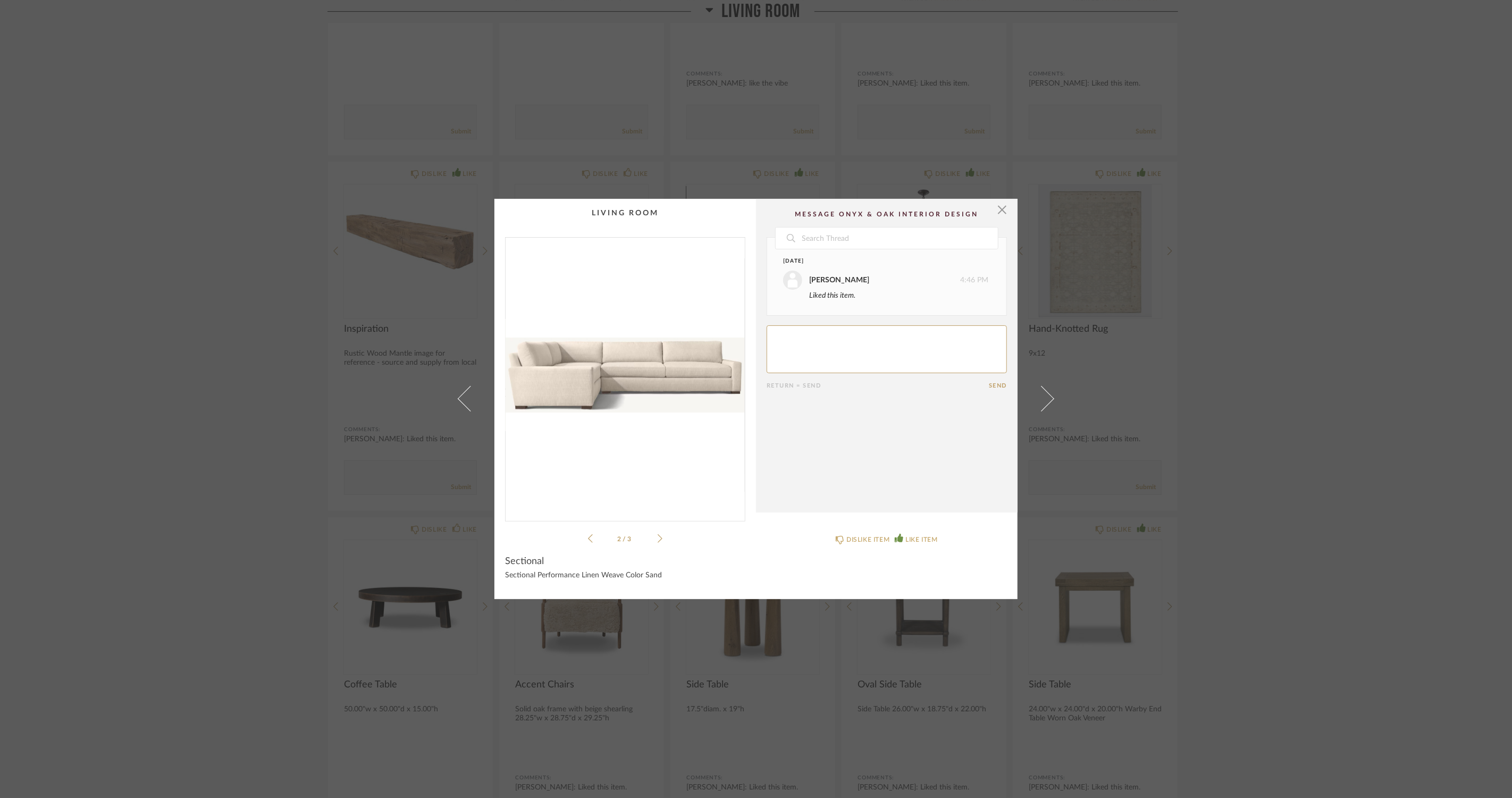
click at [657, 537] on icon at bounding box center [660, 538] width 5 height 9
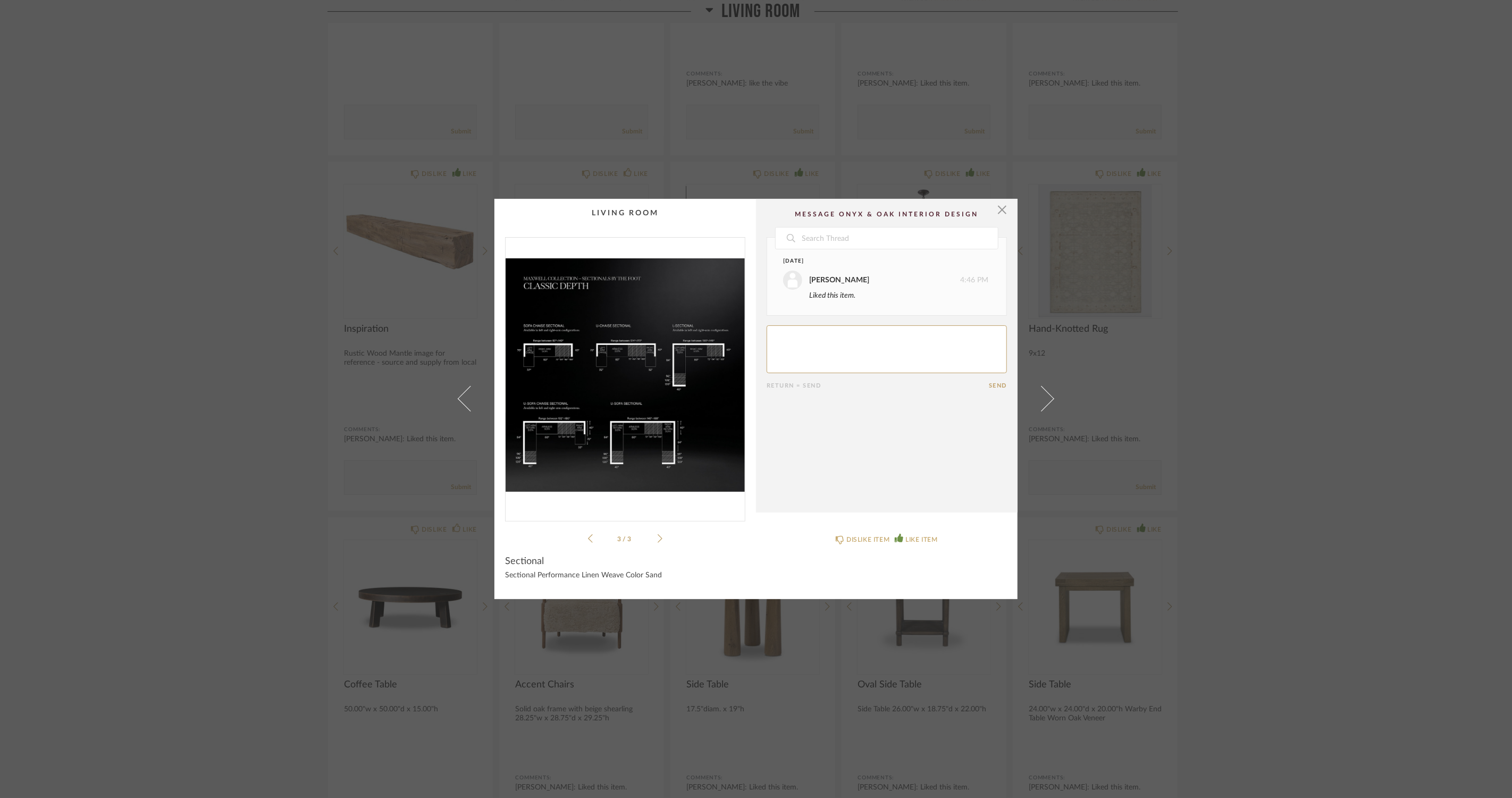
click at [657, 537] on icon at bounding box center [660, 538] width 5 height 9
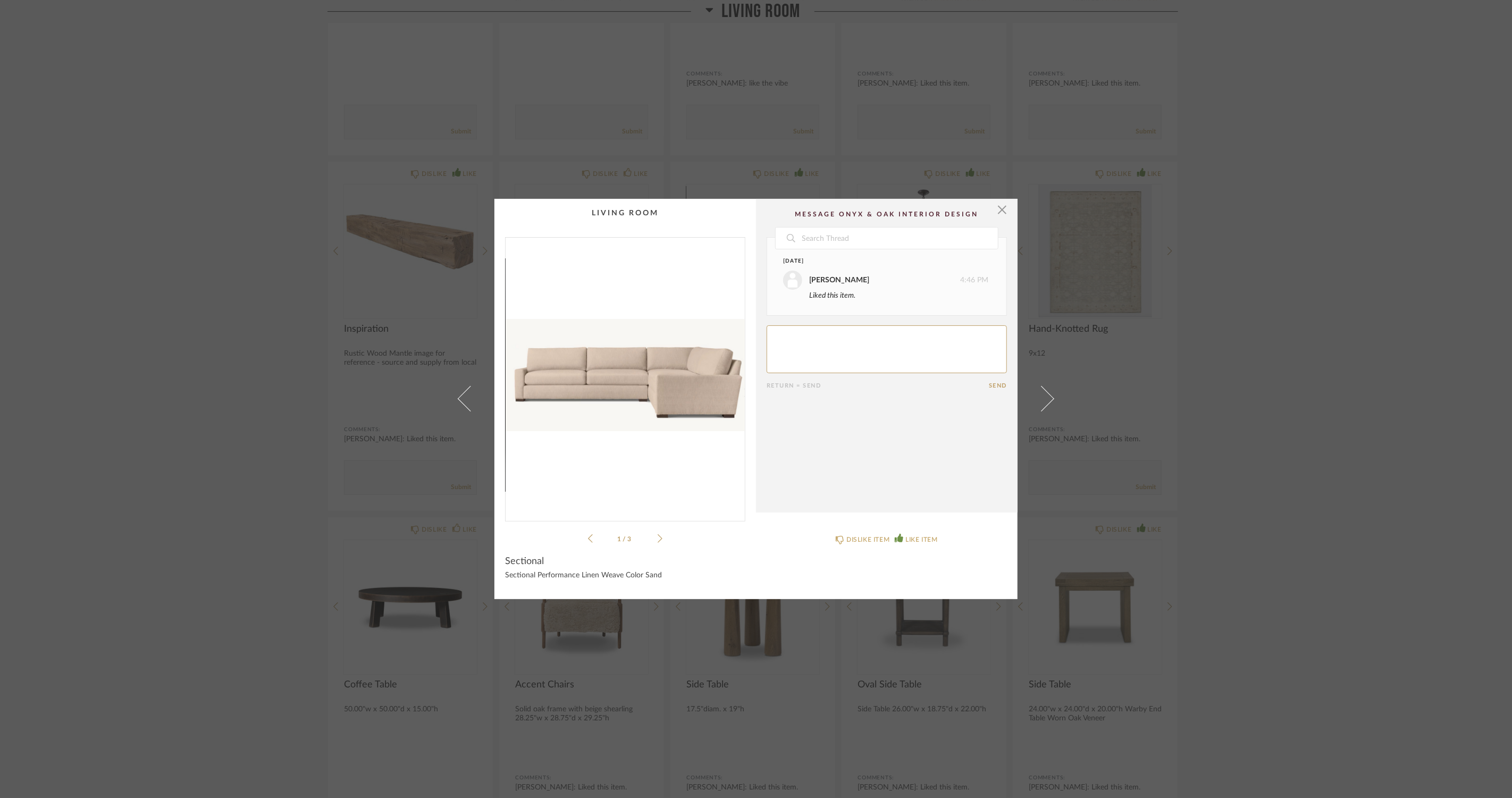
click at [657, 537] on icon at bounding box center [660, 538] width 5 height 9
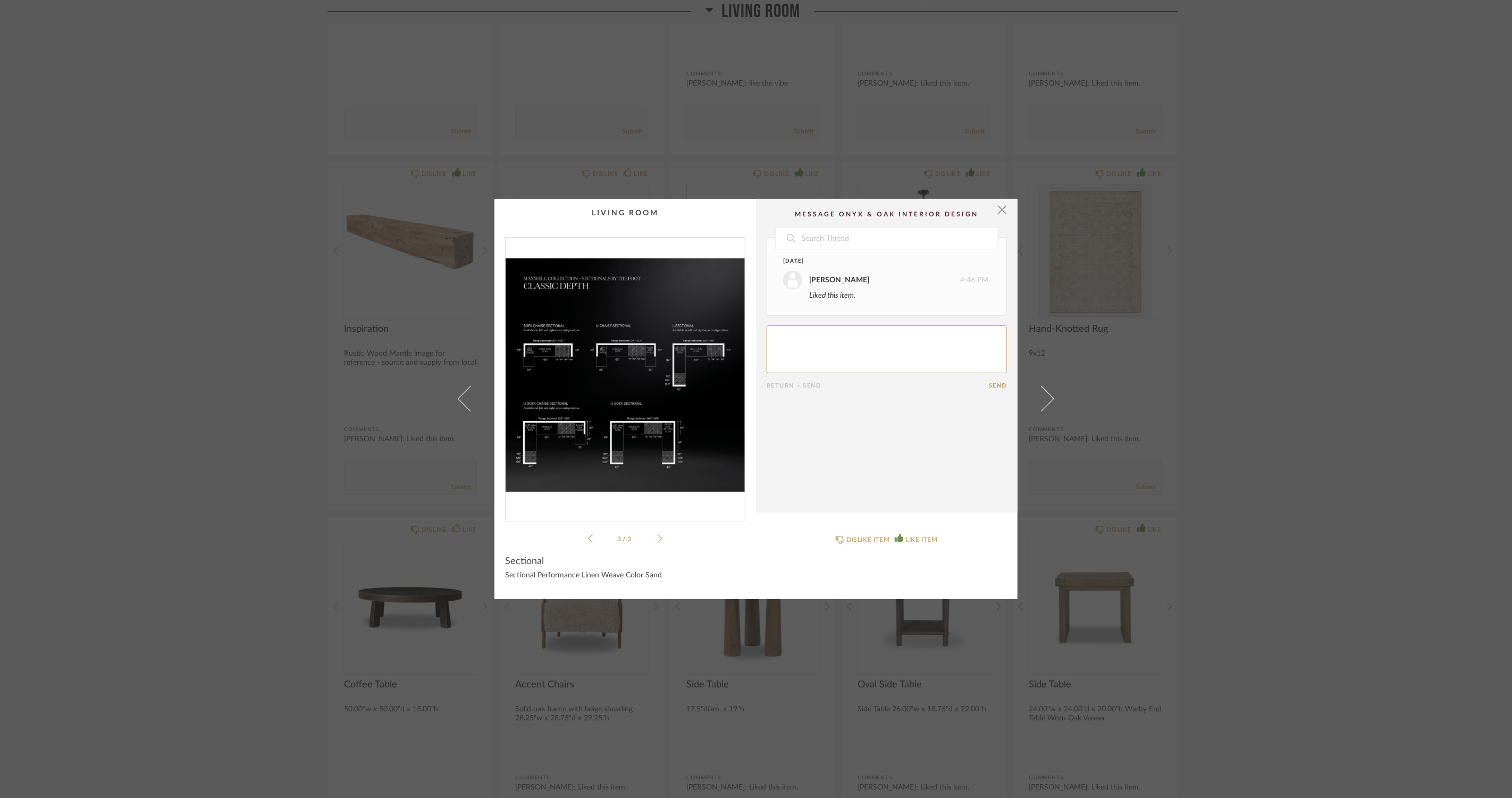
click at [657, 537] on icon at bounding box center [660, 538] width 5 height 9
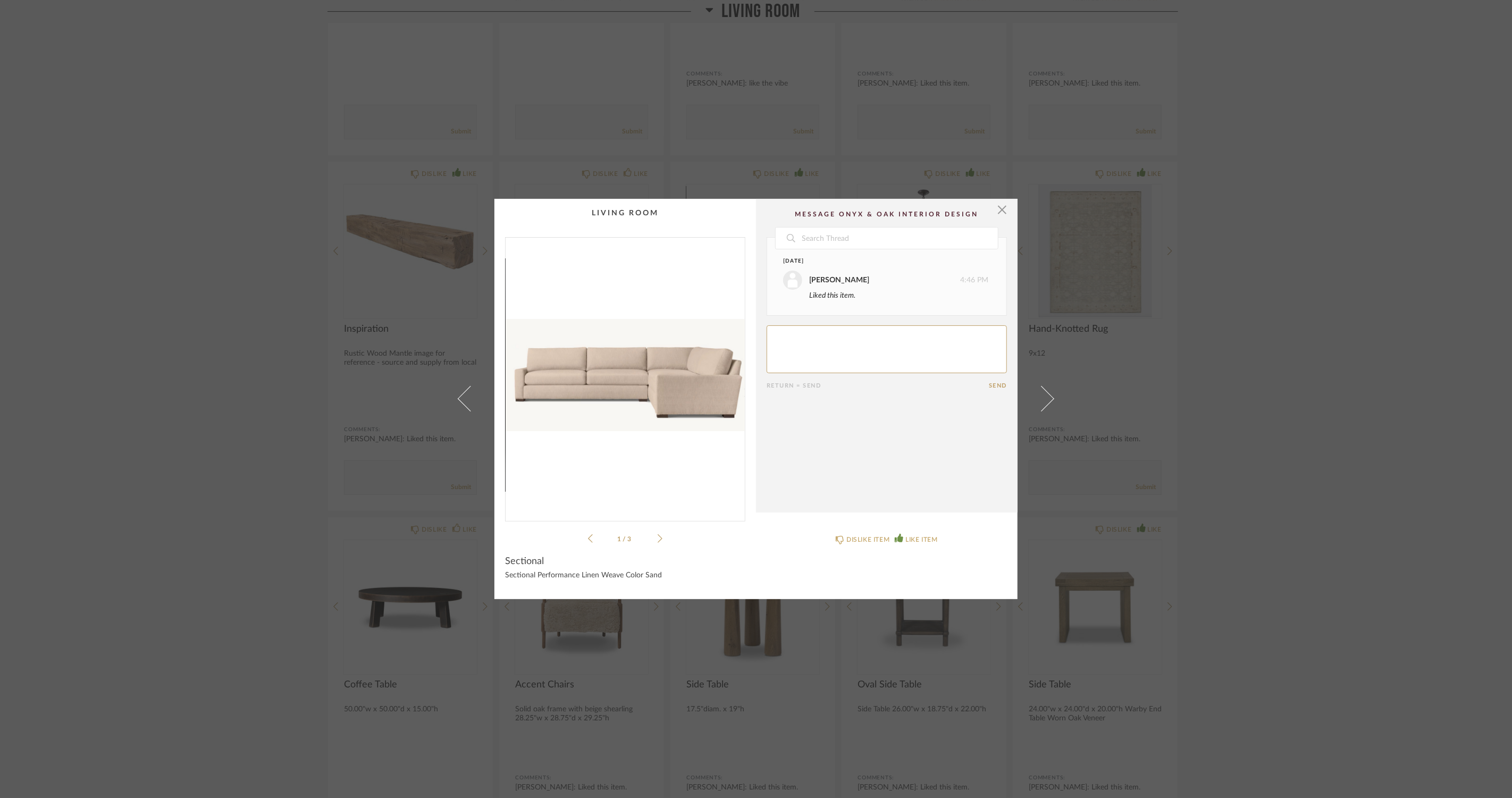
click at [279, 545] on div "× 1 / 3 Date [DATE] [PERSON_NAME] 4:46 PM Liked this item. Return = Send Send S…" at bounding box center [756, 399] width 1512 height 798
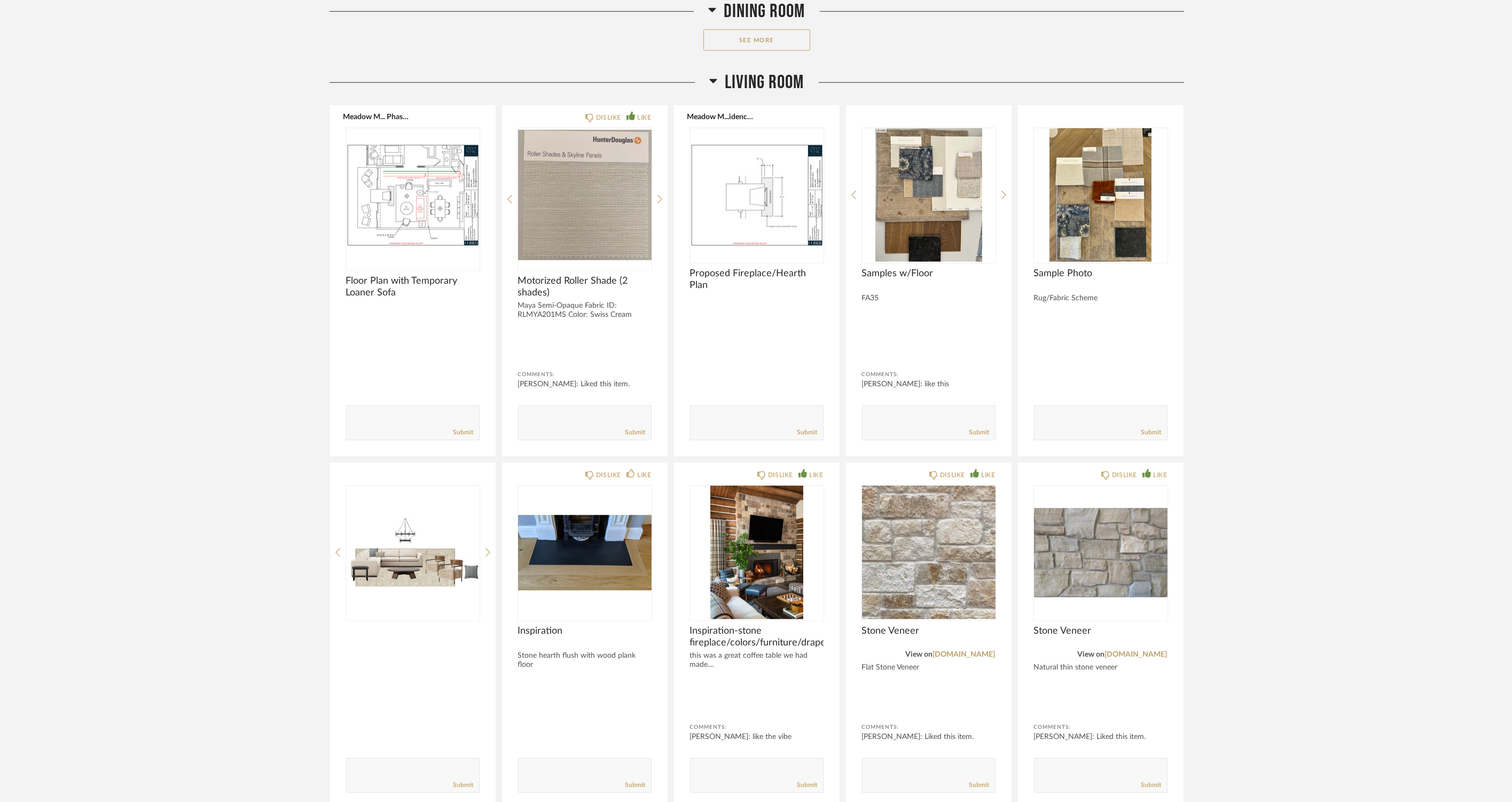
scroll to position [2611, 0]
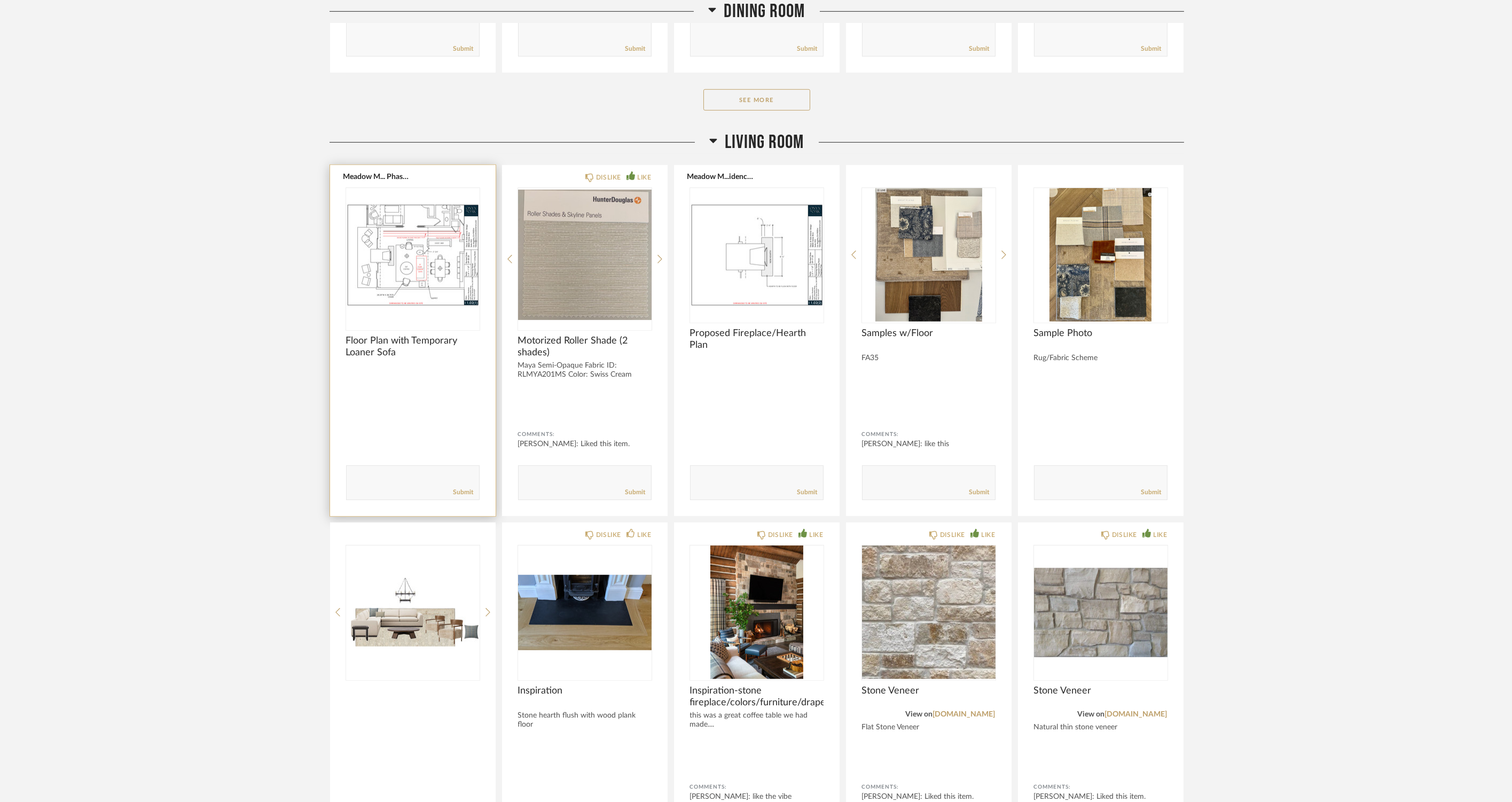
click at [455, 281] on img "0" at bounding box center [413, 255] width 133 height 133
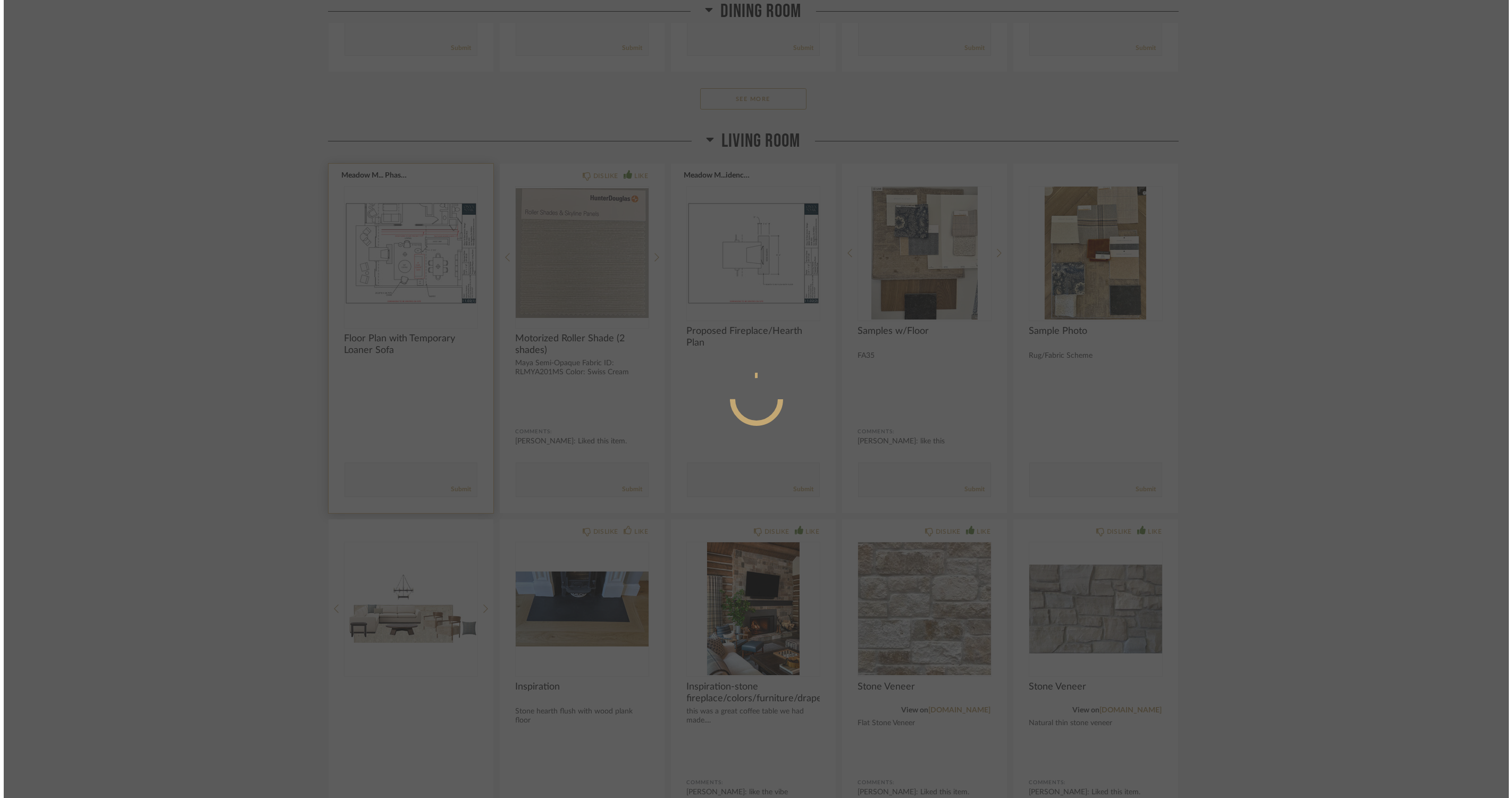
scroll to position [0, 0]
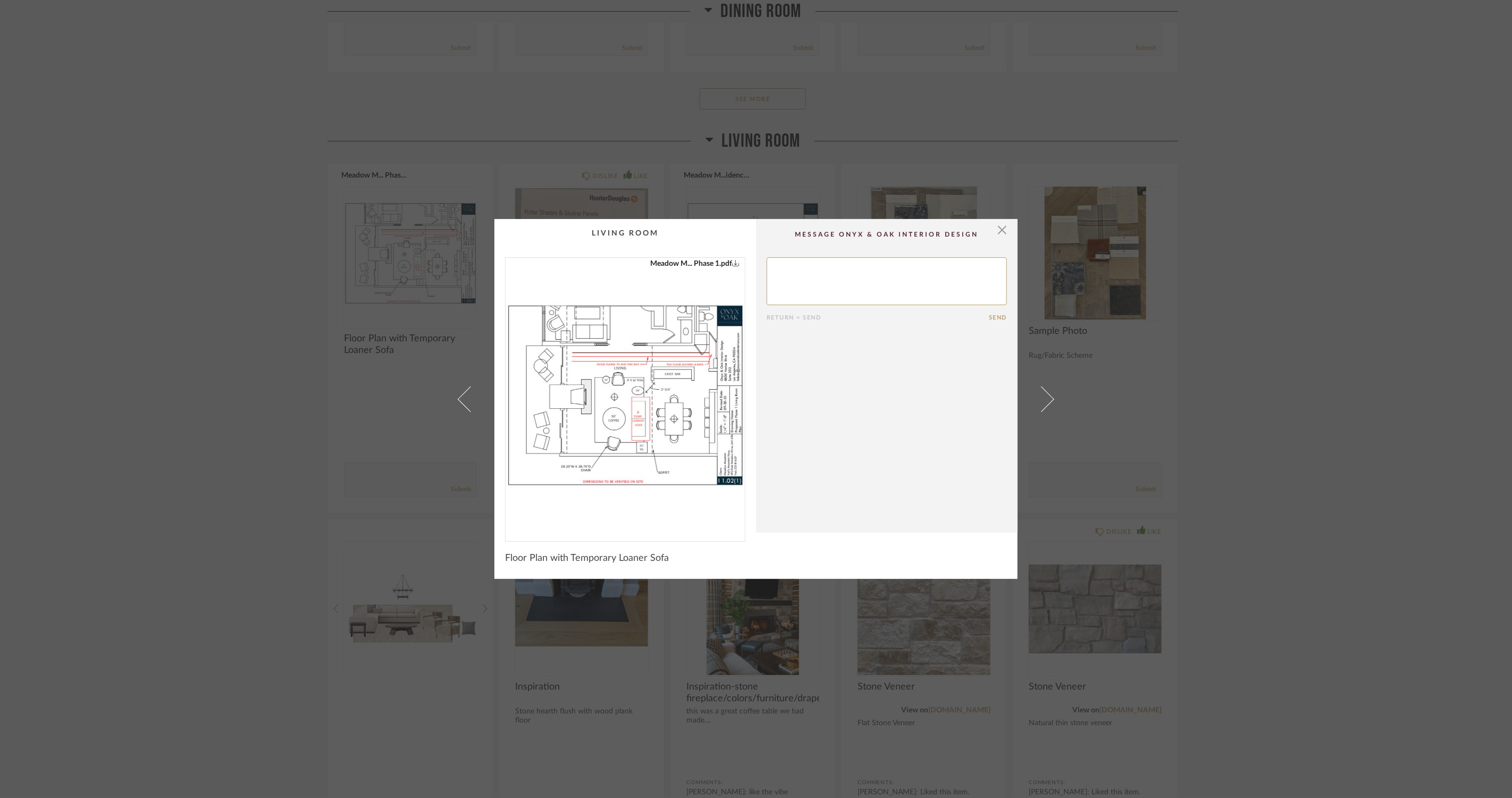
click at [684, 413] on img "0" at bounding box center [625, 395] width 239 height 275
click at [1005, 231] on cpp-summary-comments "Return = Send Send" at bounding box center [887, 376] width 262 height 313
click at [1002, 228] on span "button" at bounding box center [1002, 229] width 21 height 21
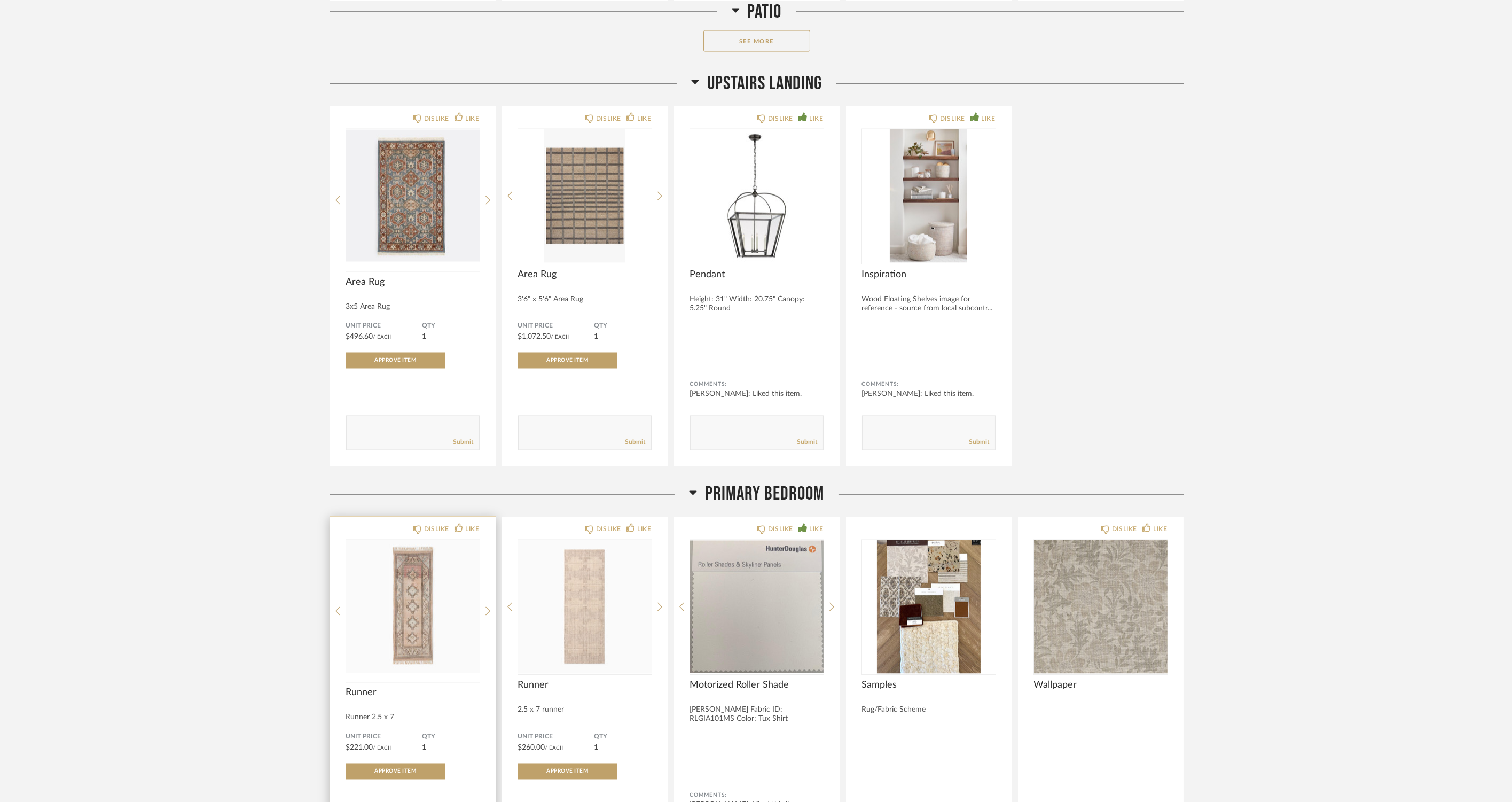
scroll to position [6372, 0]
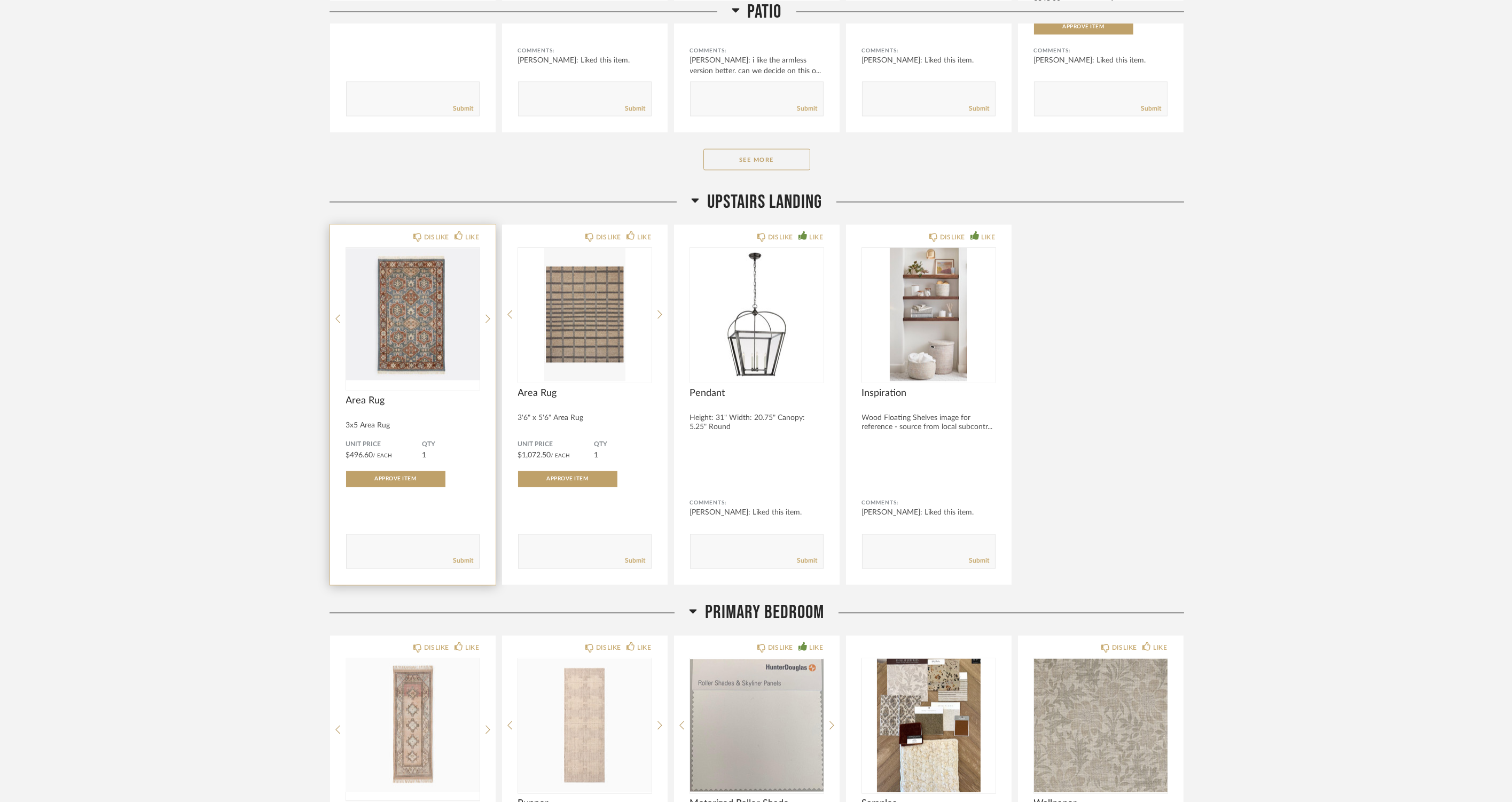
click at [407, 309] on img "0" at bounding box center [413, 314] width 133 height 133
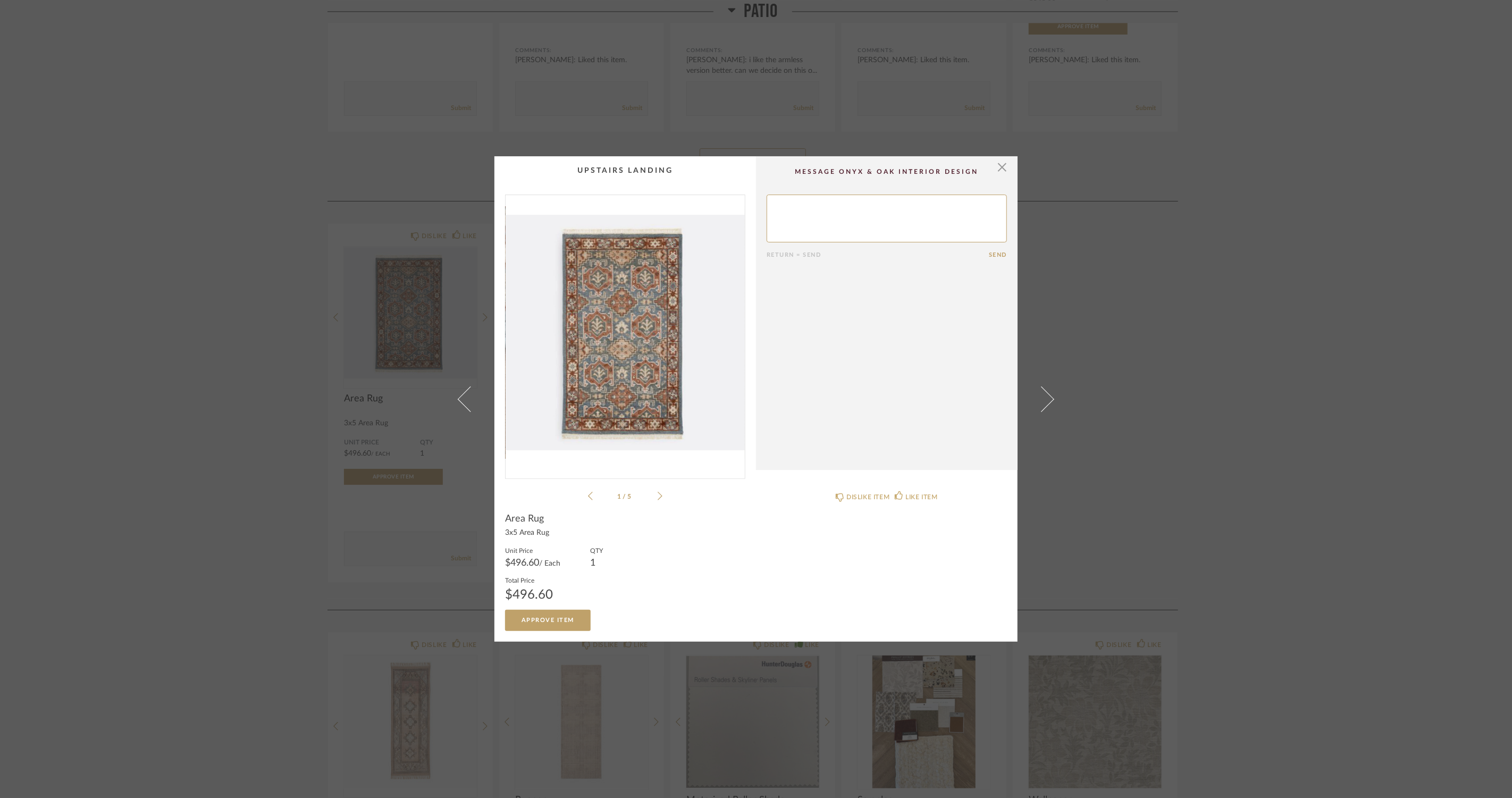
click at [657, 498] on icon at bounding box center [660, 496] width 5 height 9
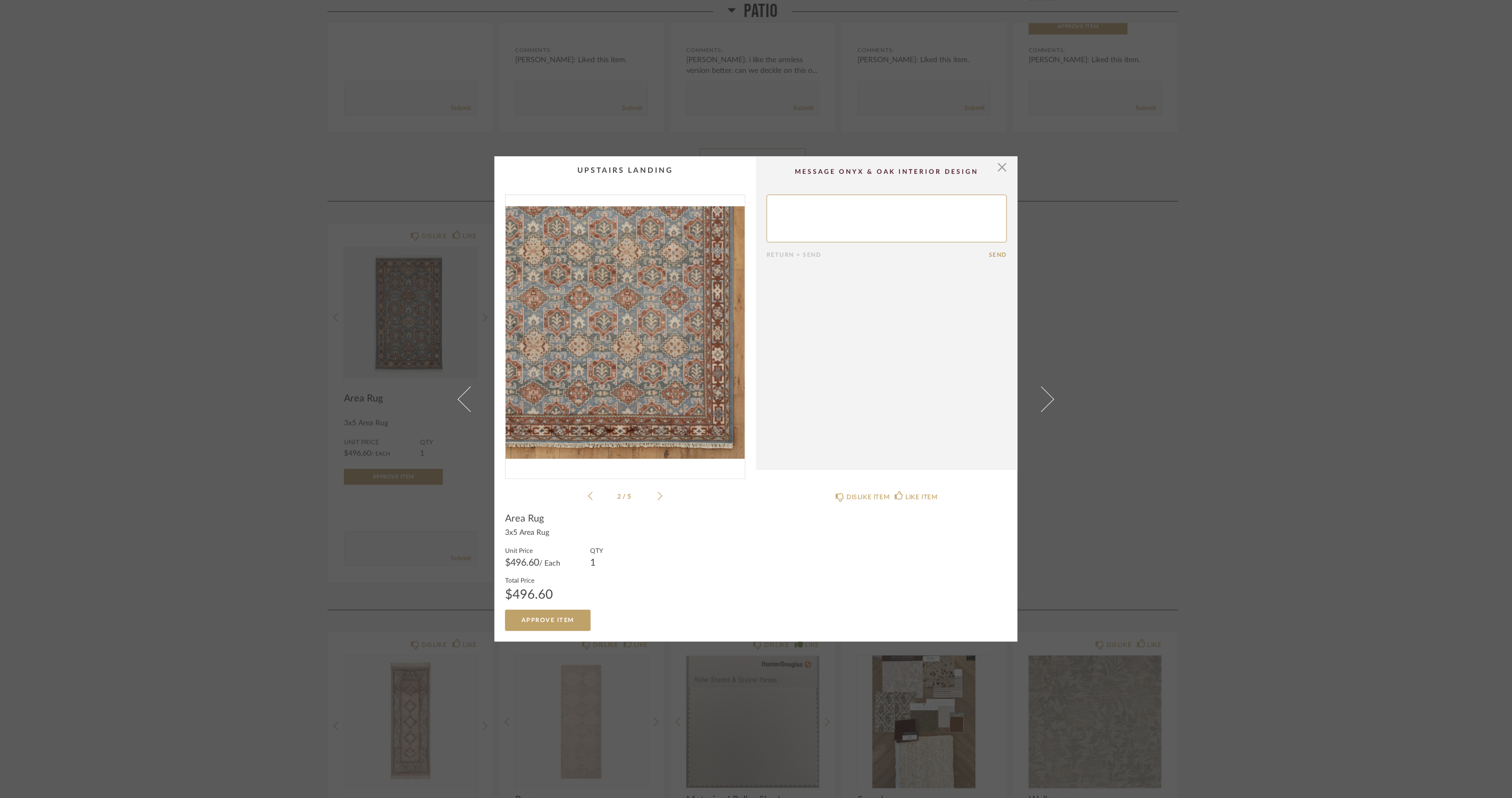
click at [657, 498] on icon at bounding box center [660, 496] width 5 height 9
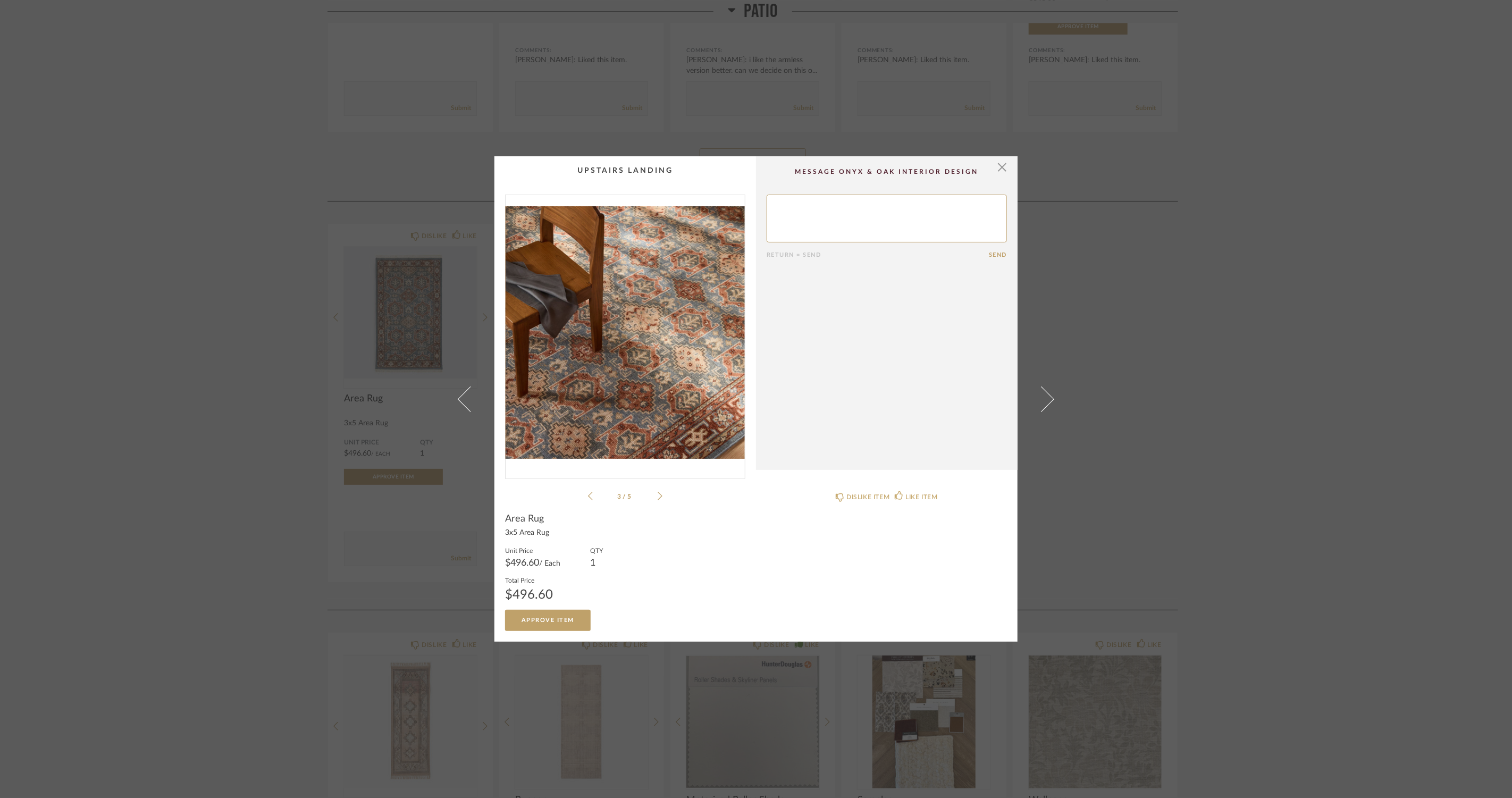
click at [657, 498] on icon at bounding box center [660, 496] width 5 height 9
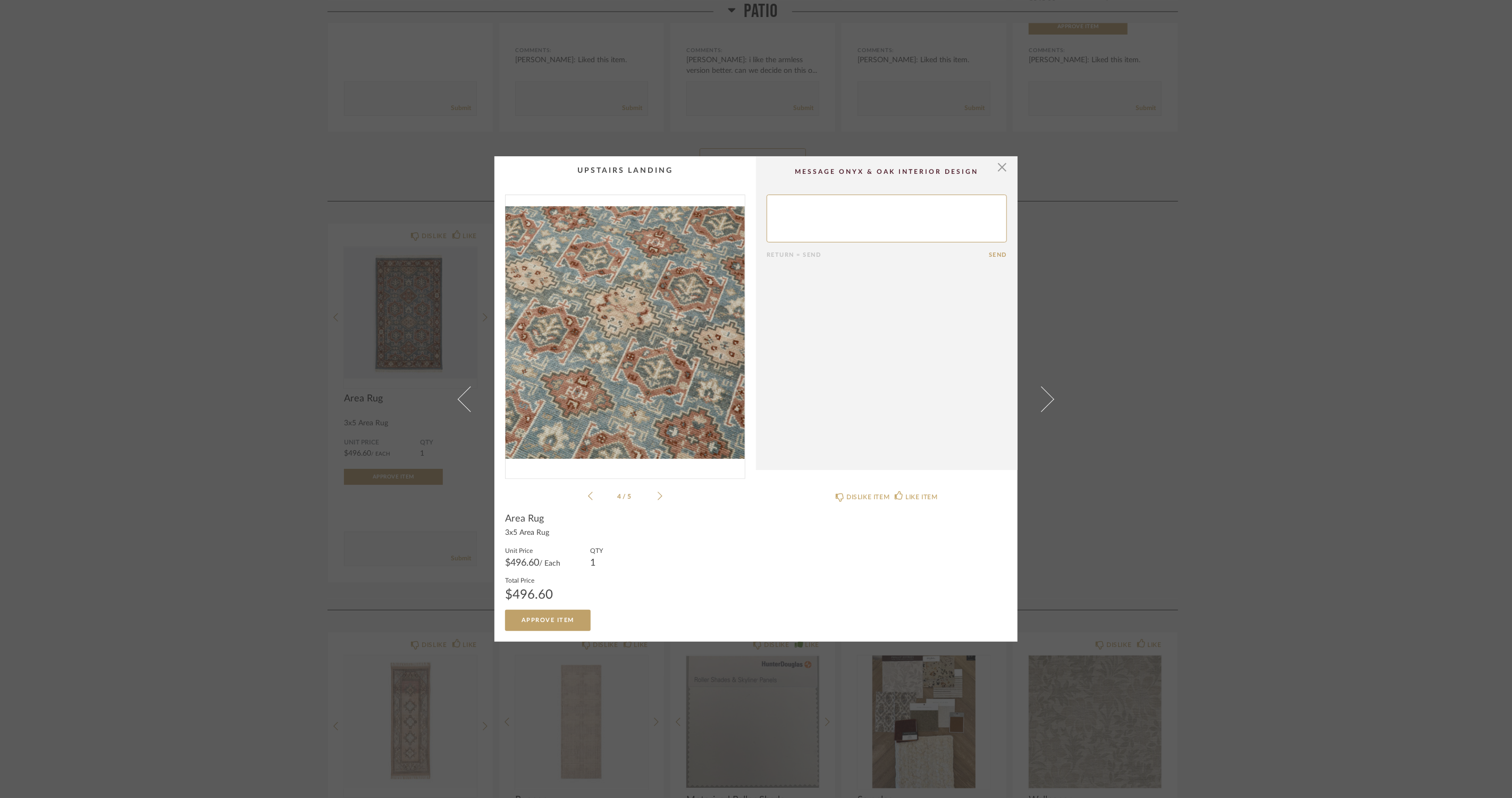
click at [657, 496] on icon at bounding box center [660, 496] width 5 height 9
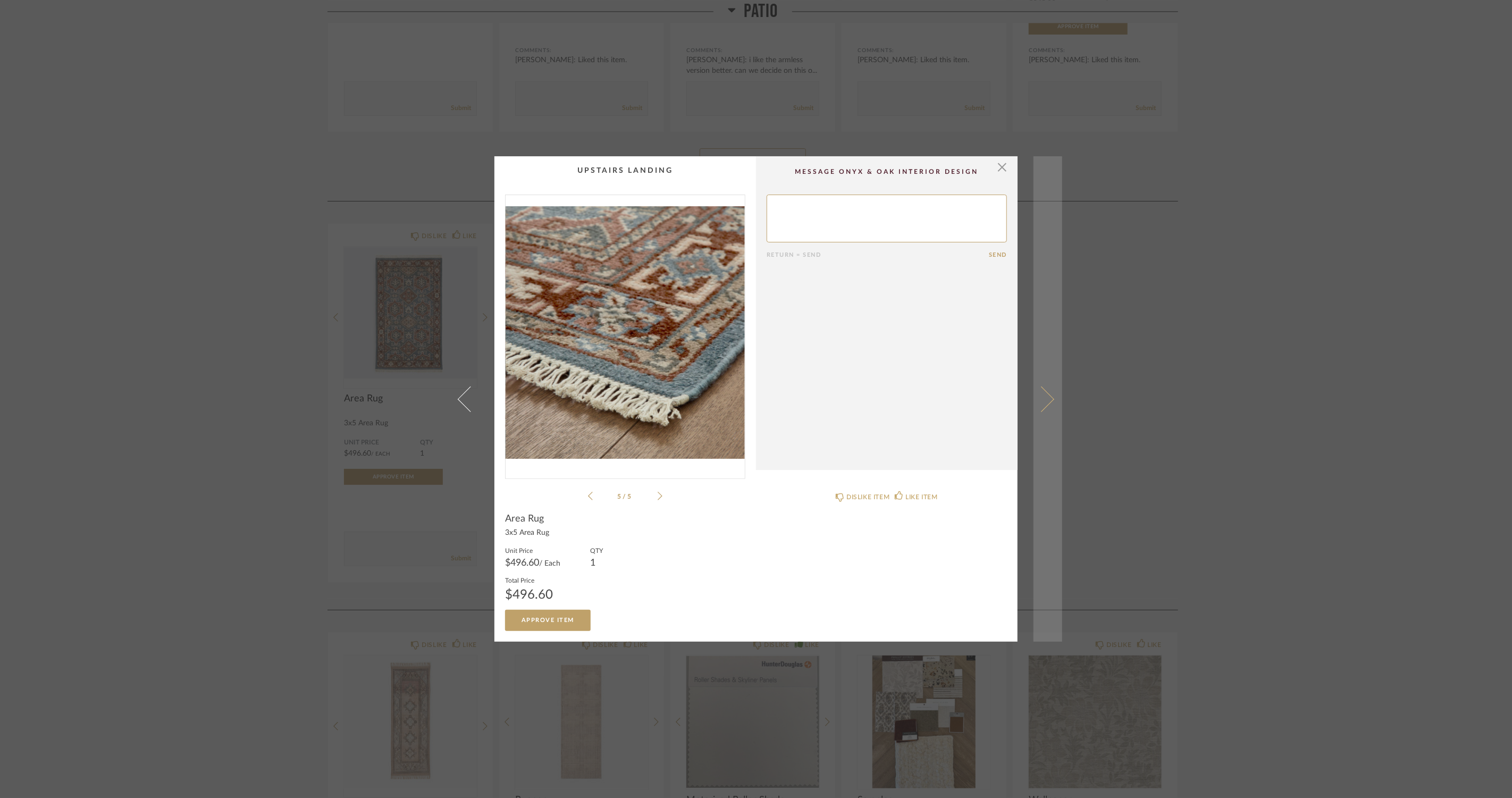
click at [1046, 398] on span at bounding box center [1041, 398] width 25 height 25
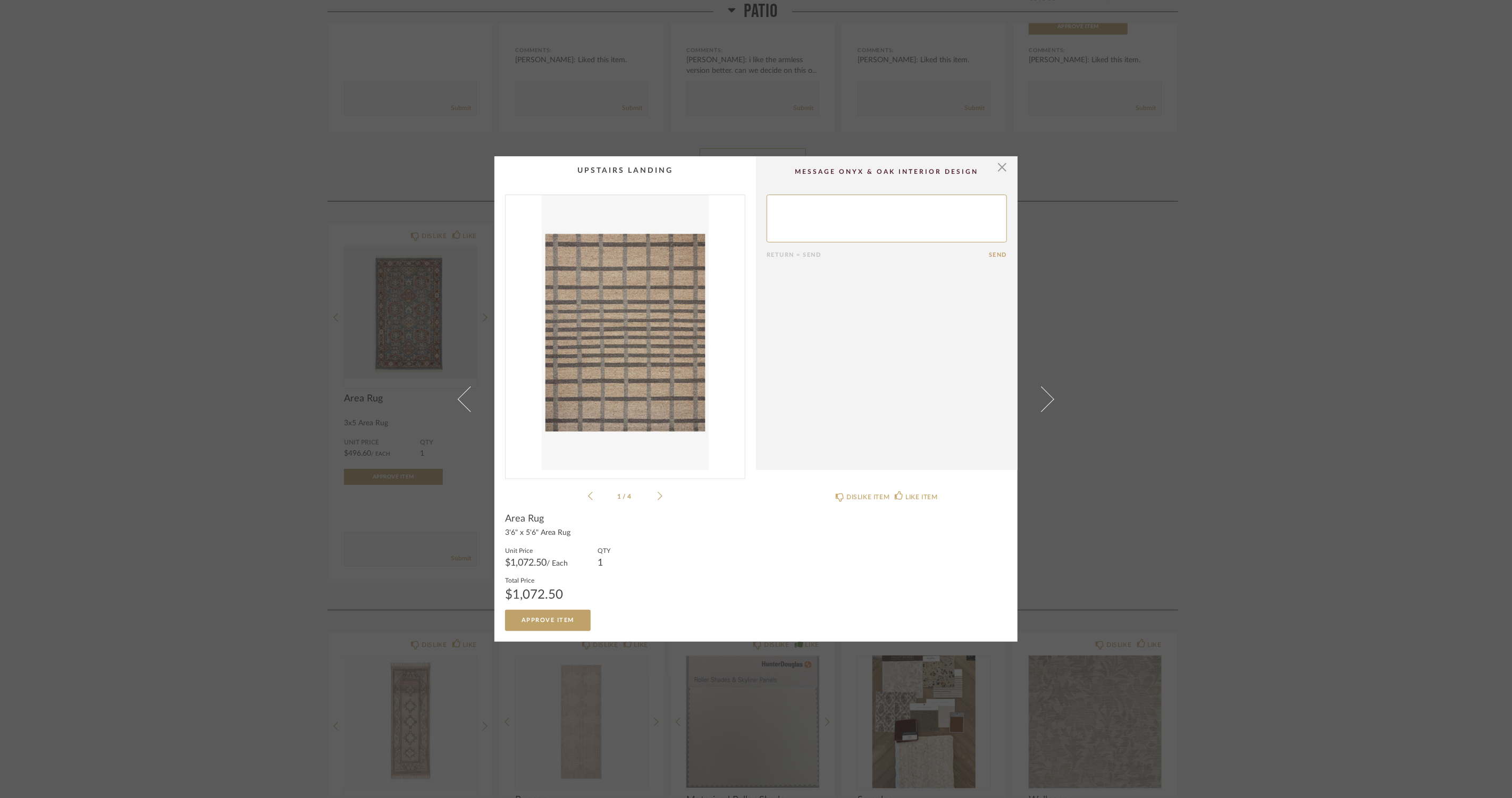
click at [657, 495] on icon at bounding box center [660, 496] width 5 height 8
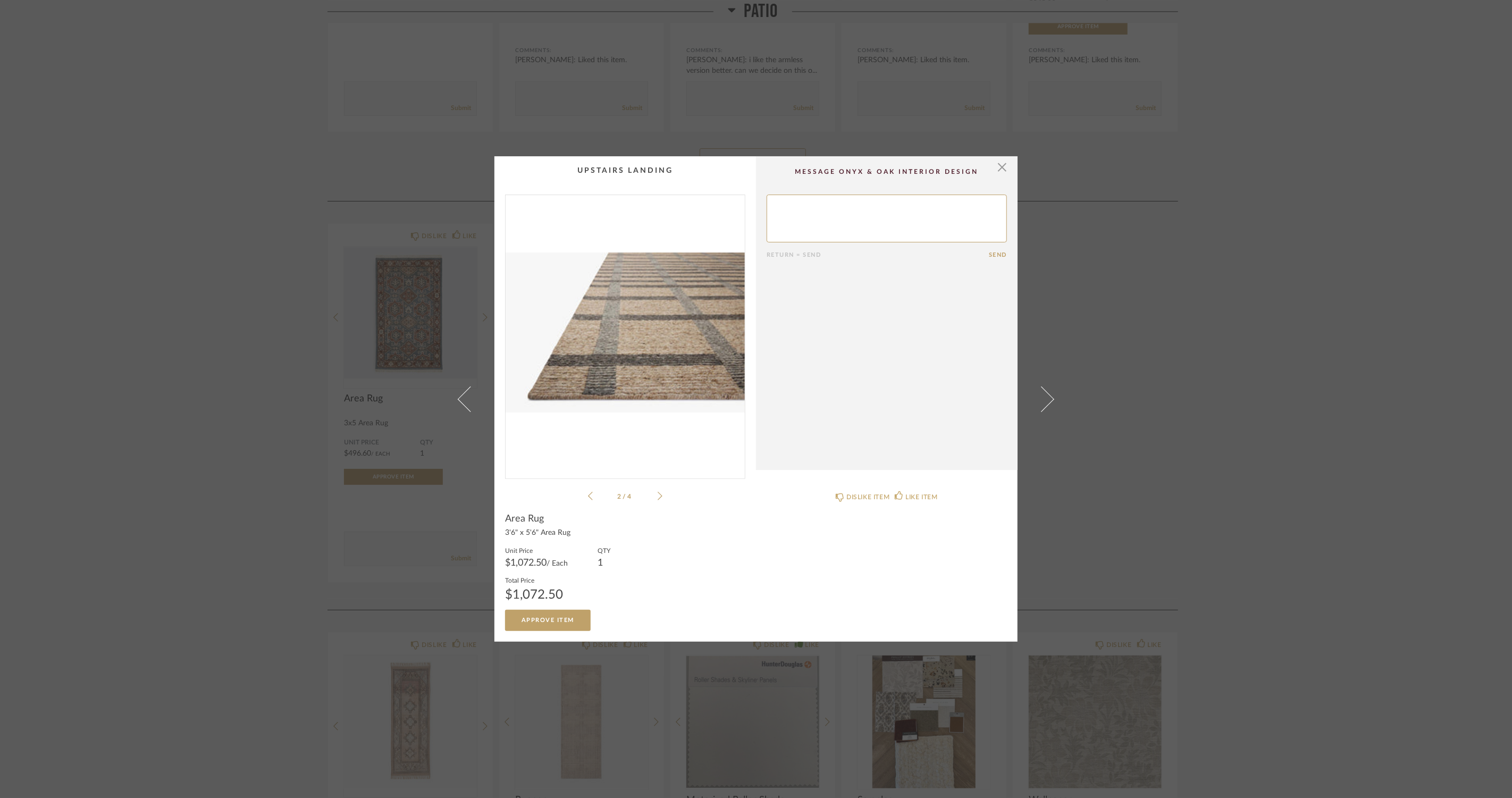
click at [657, 495] on icon at bounding box center [660, 496] width 5 height 8
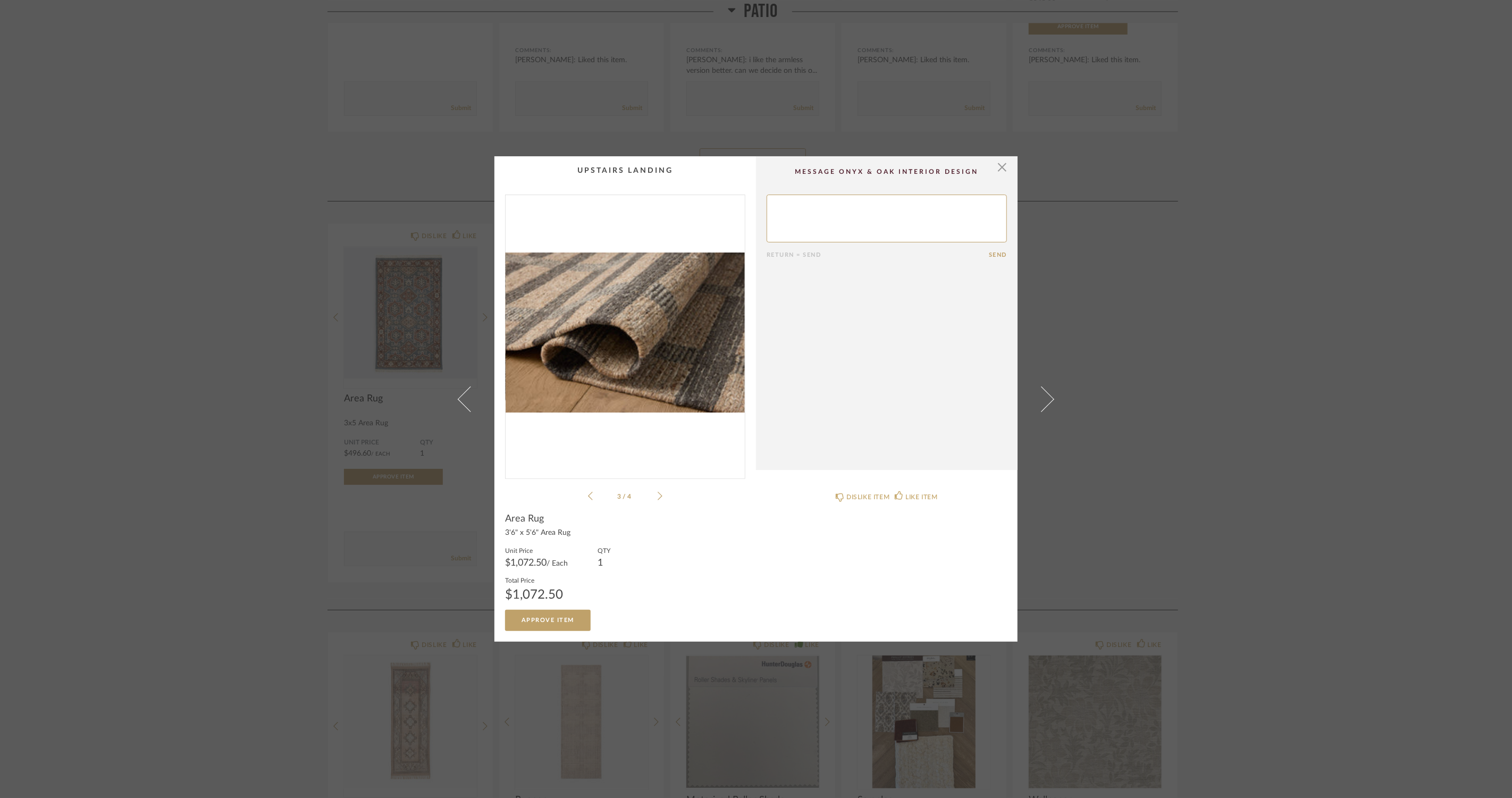
click at [657, 495] on icon at bounding box center [660, 496] width 5 height 8
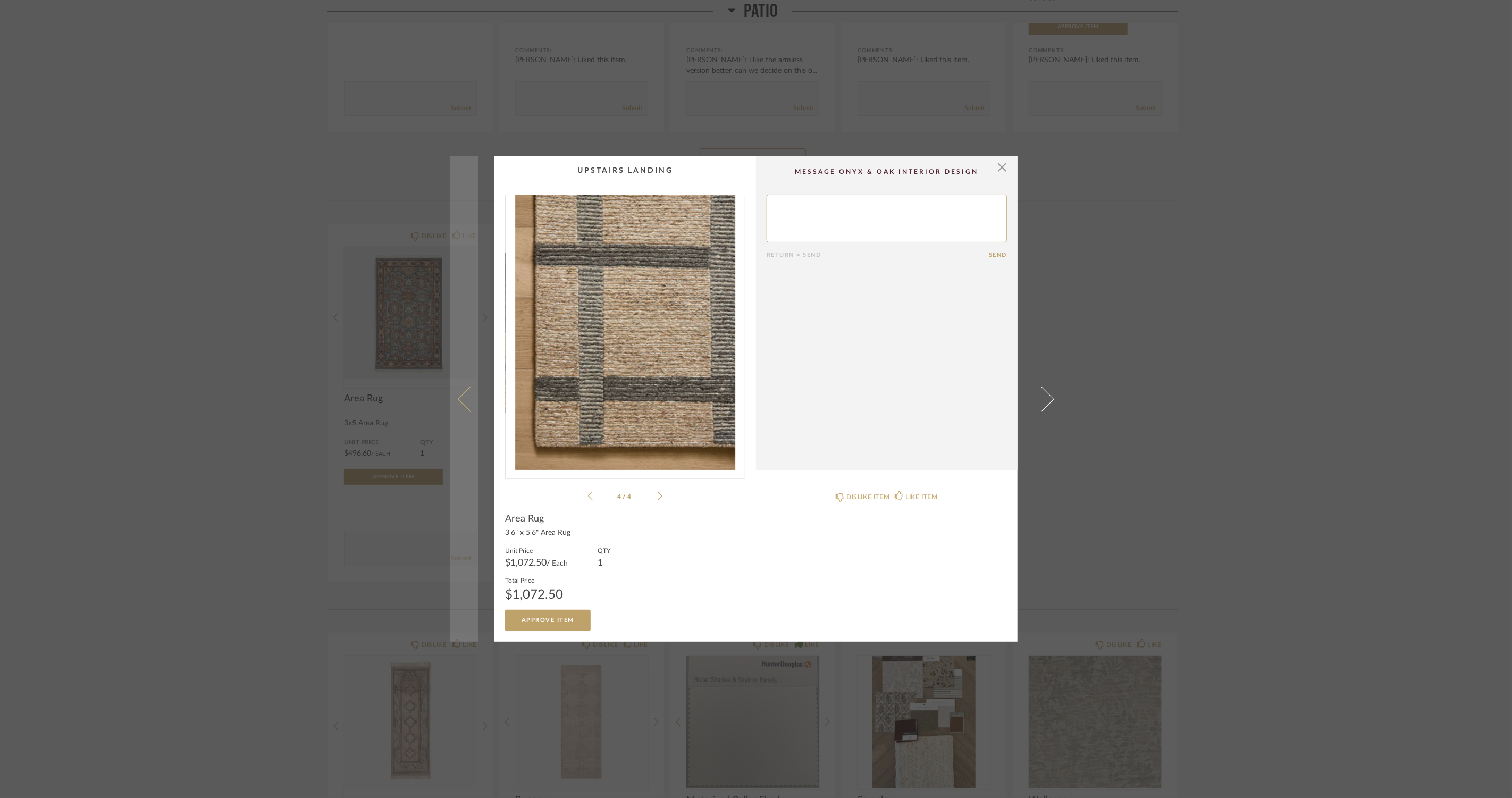
click at [459, 399] on span at bounding box center [470, 398] width 25 height 25
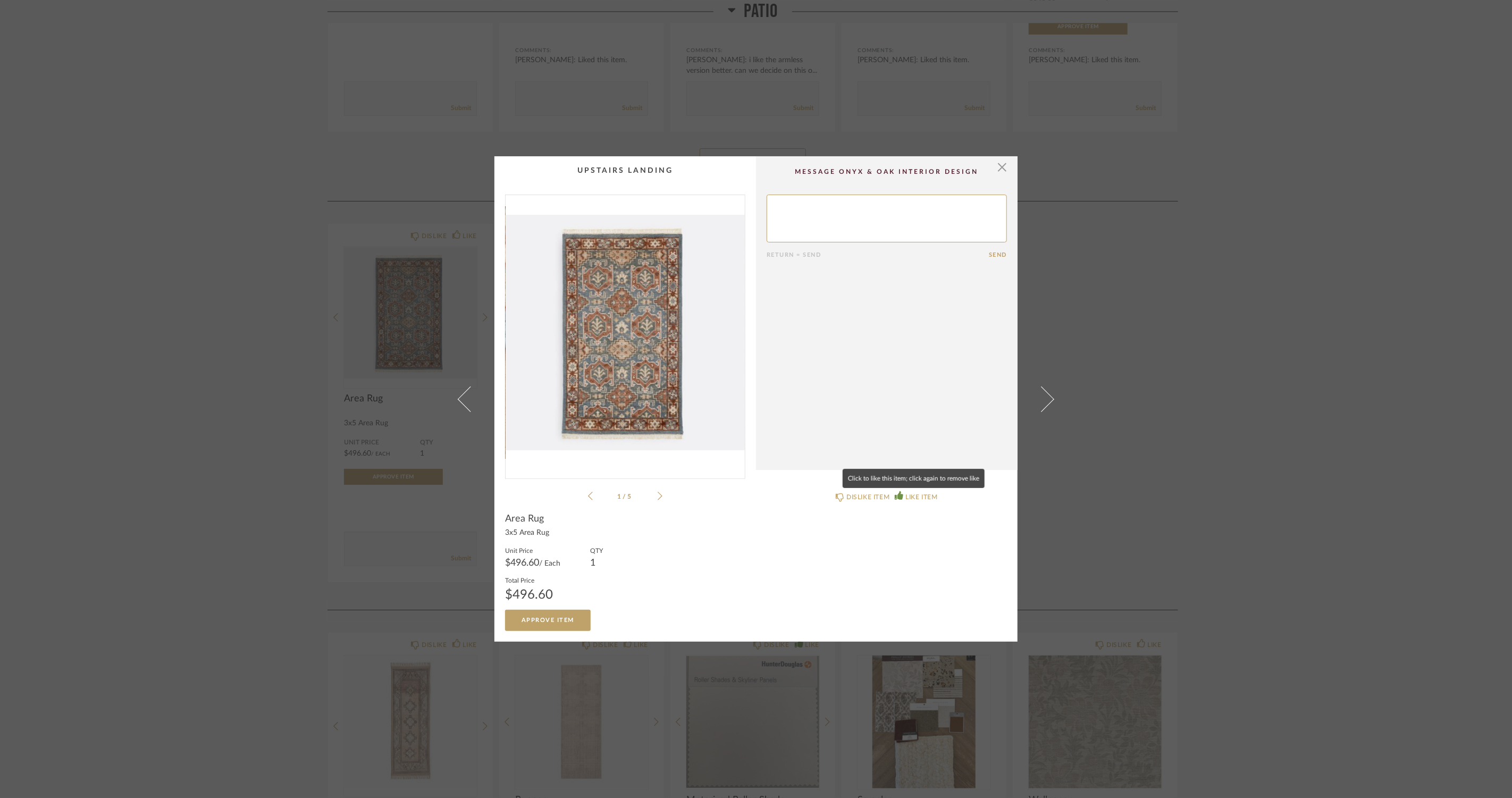
click at [906, 494] on div "LIKE ITEM" at bounding box center [922, 497] width 32 height 11
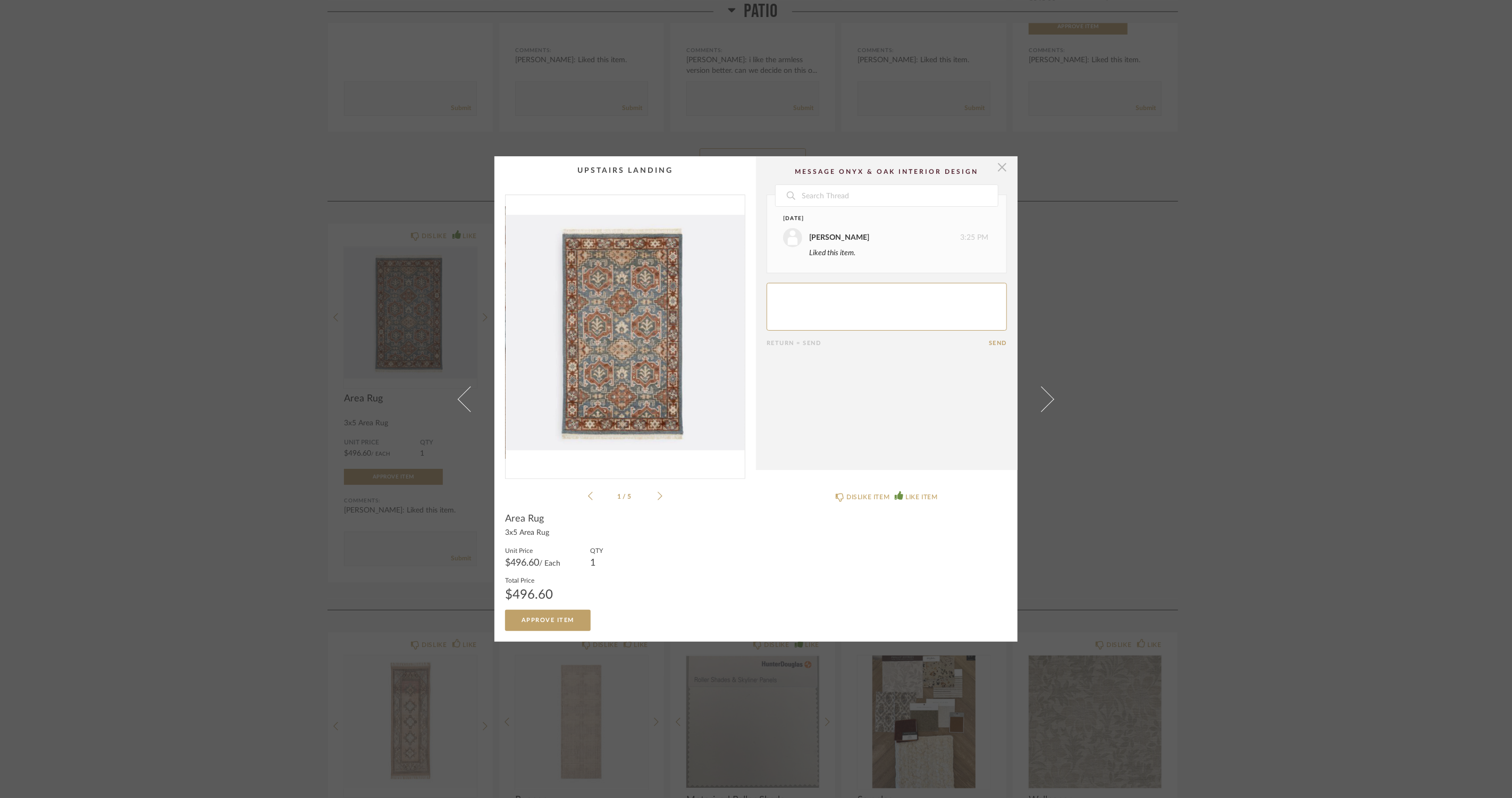
click at [1000, 165] on span "button" at bounding box center [1002, 167] width 21 height 21
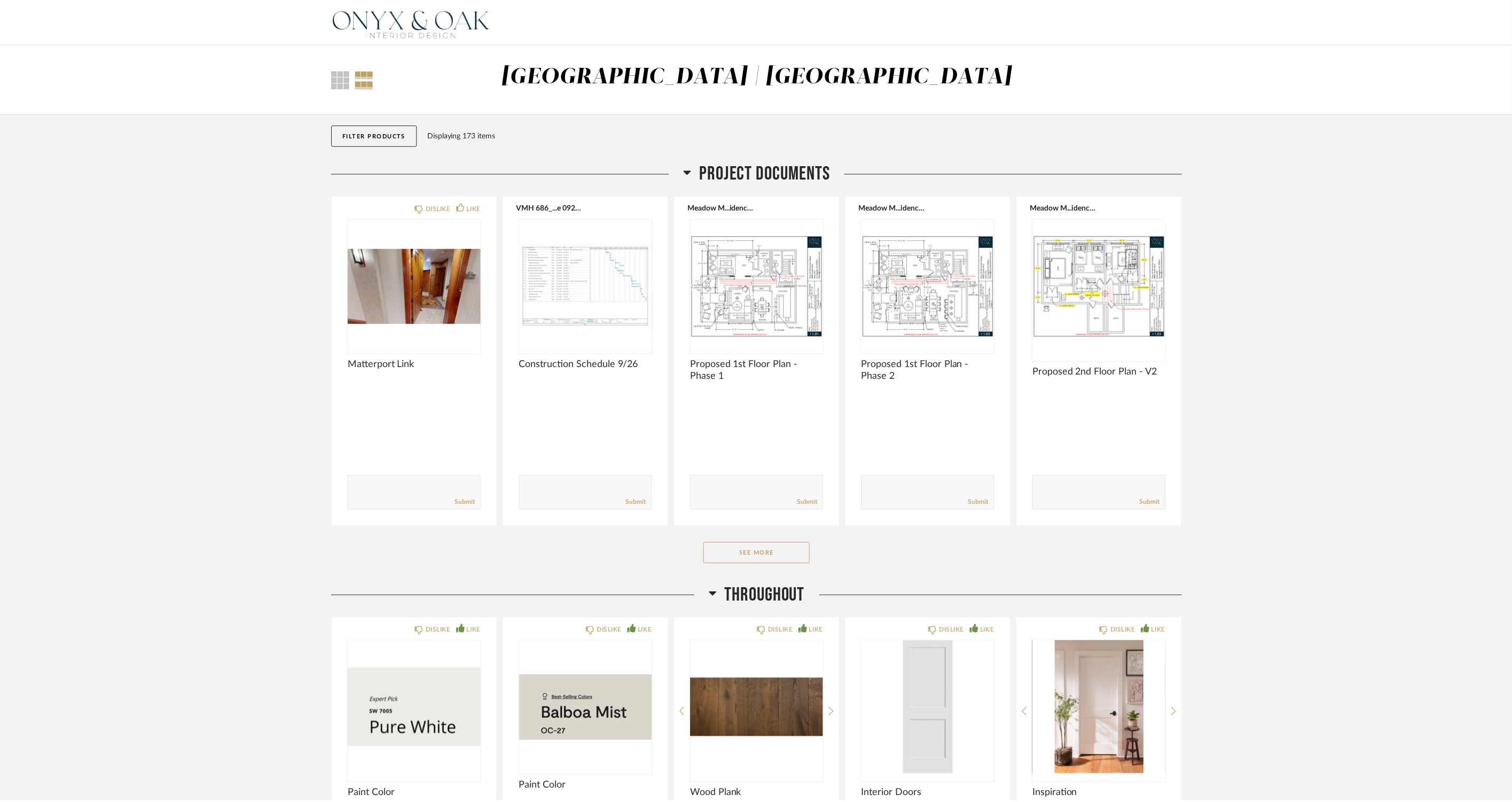
scroll to position [6372, 0]
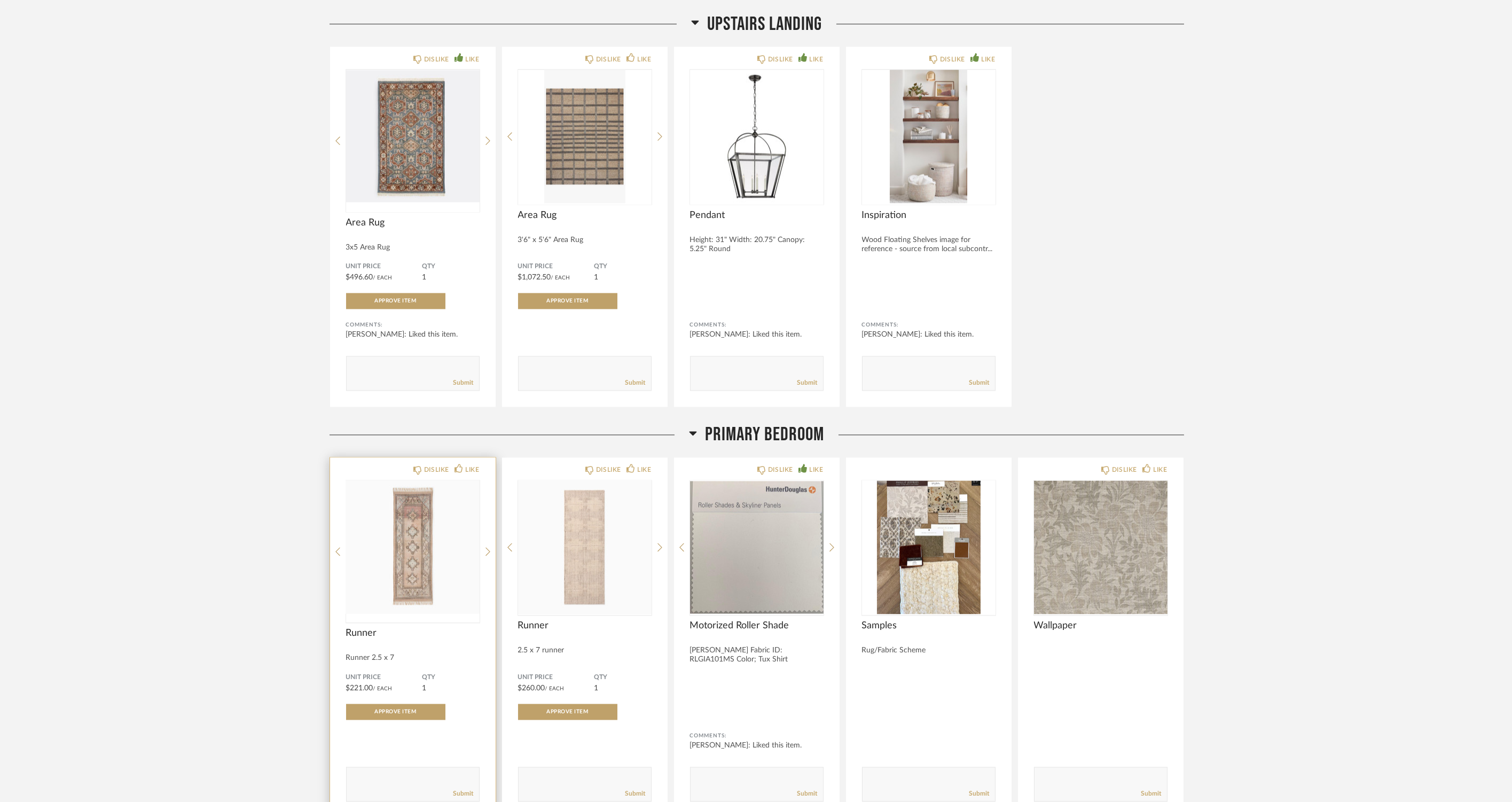
click at [411, 538] on img "0" at bounding box center [413, 547] width 133 height 133
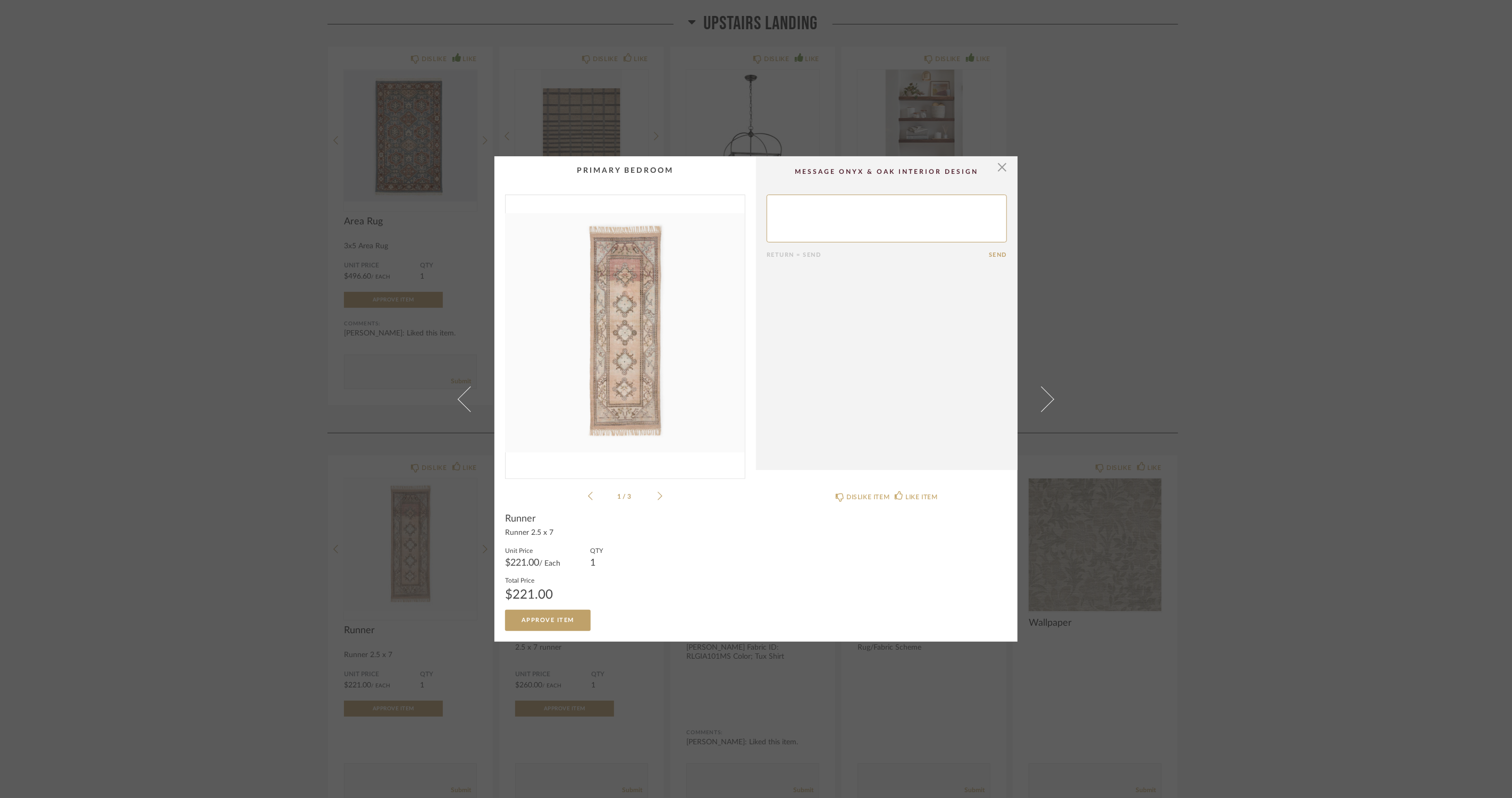
click at [657, 493] on icon at bounding box center [660, 496] width 5 height 8
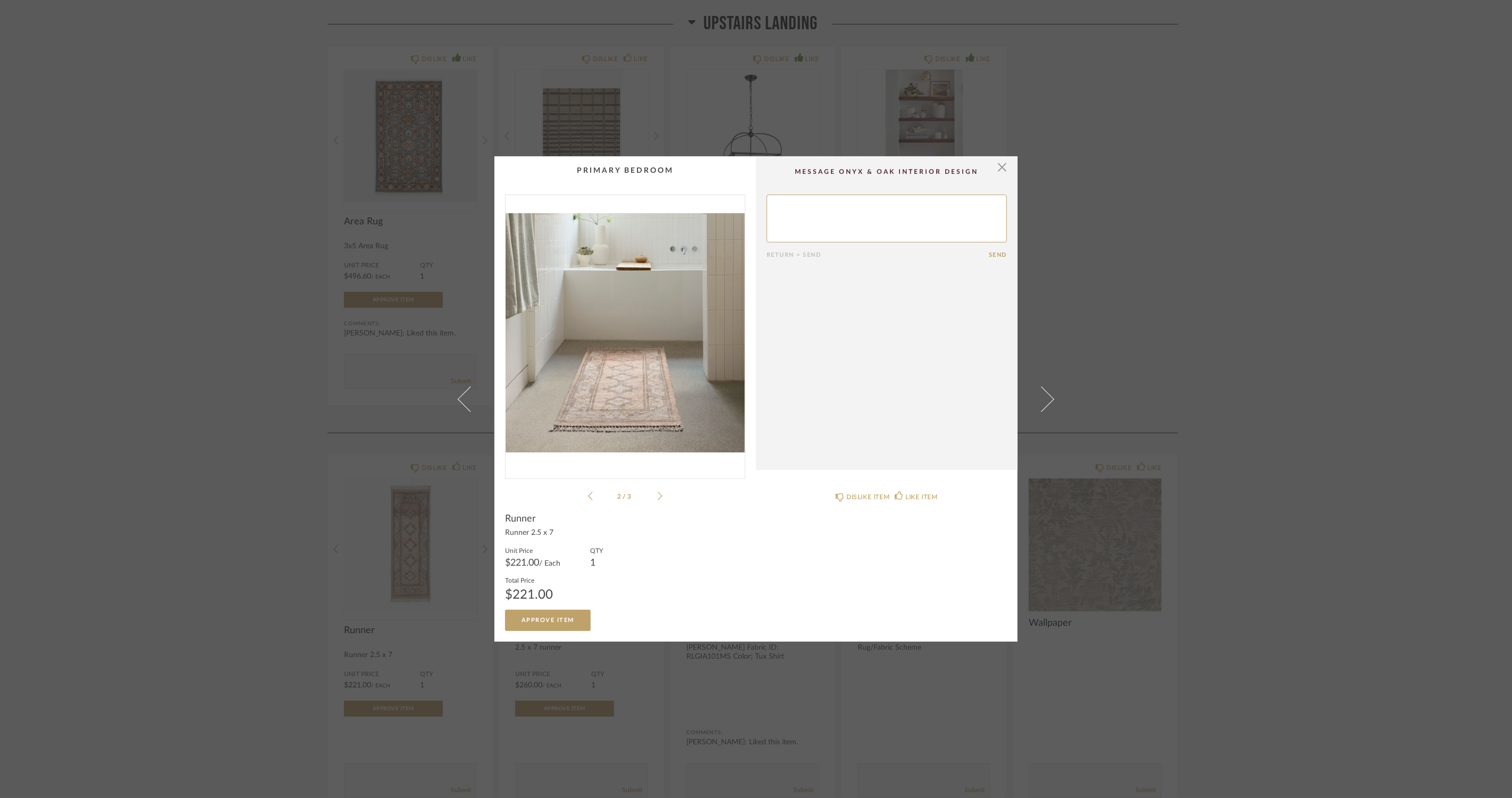
click at [657, 493] on icon at bounding box center [660, 496] width 5 height 8
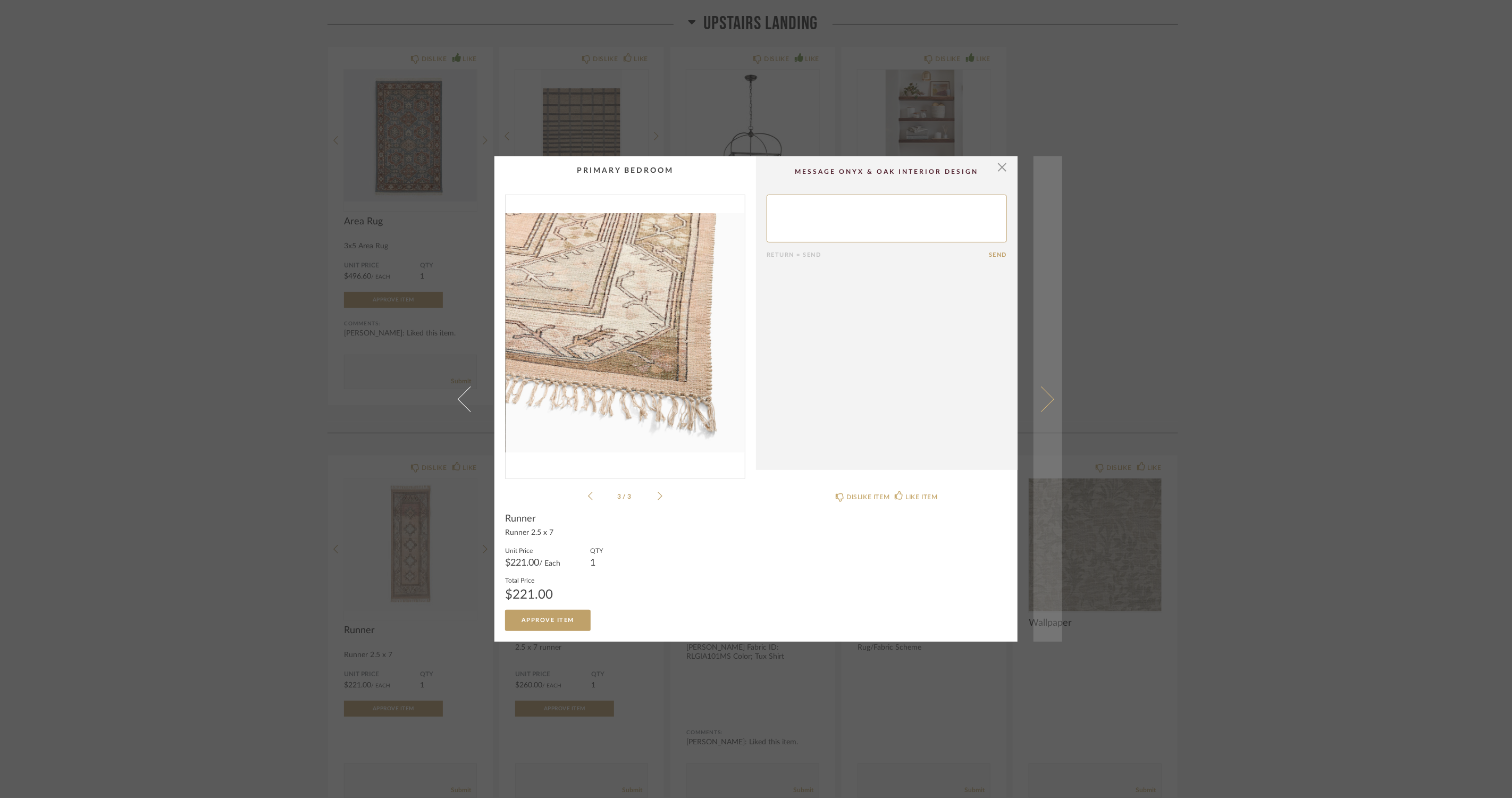
click at [1048, 398] on span at bounding box center [1041, 398] width 25 height 25
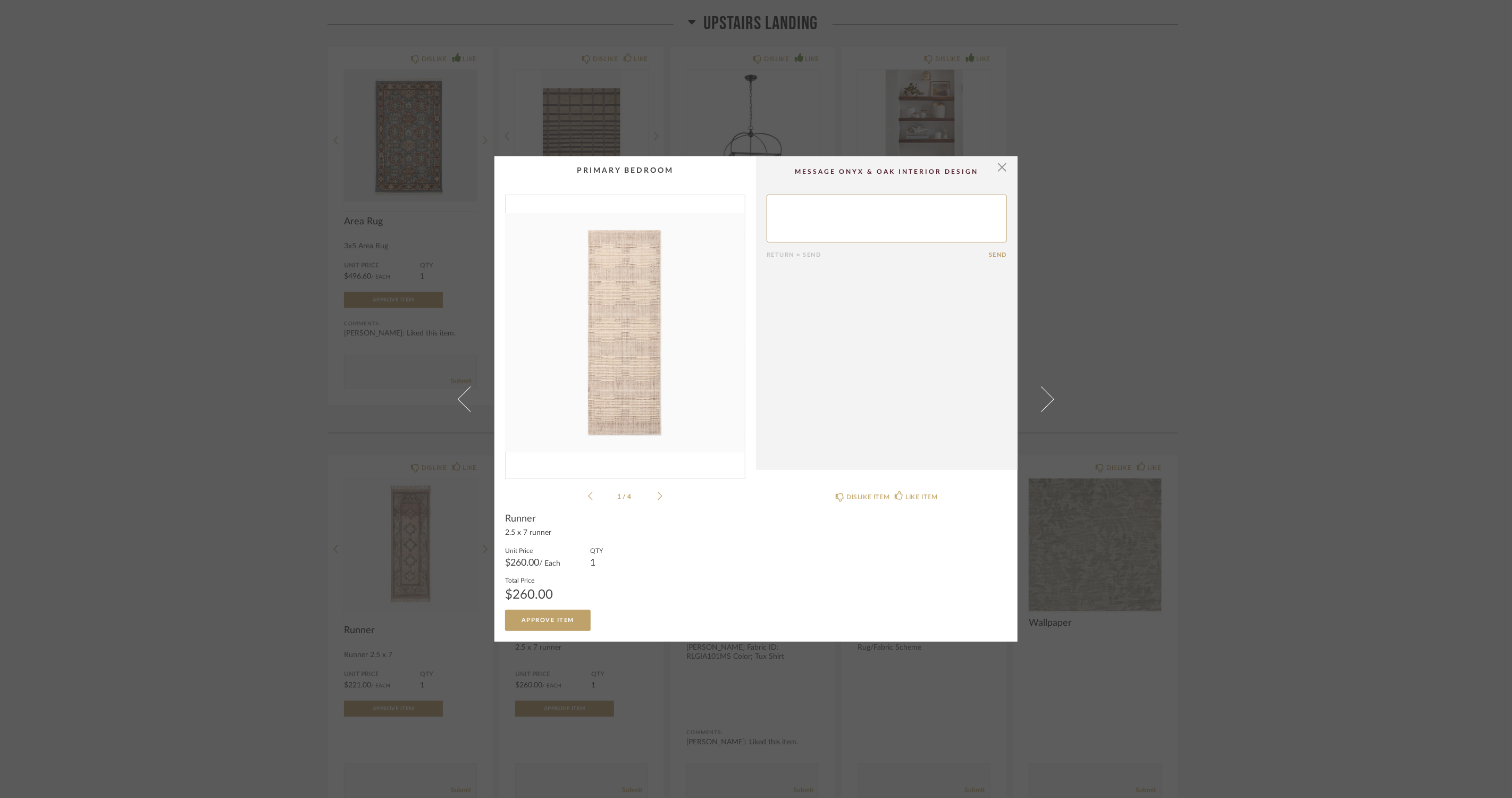
click at [658, 498] on icon at bounding box center [660, 496] width 5 height 9
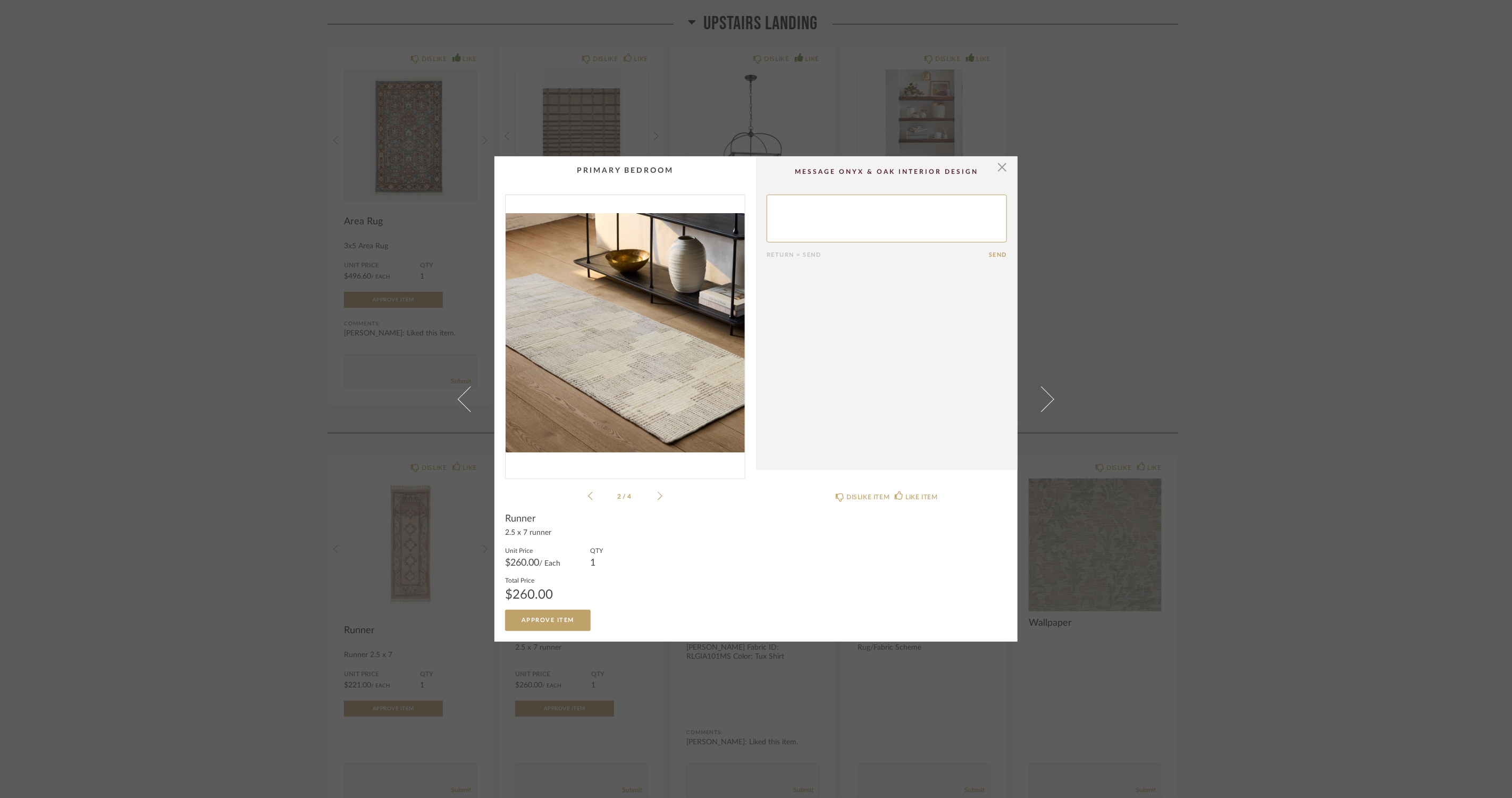
click at [658, 498] on icon at bounding box center [660, 496] width 5 height 9
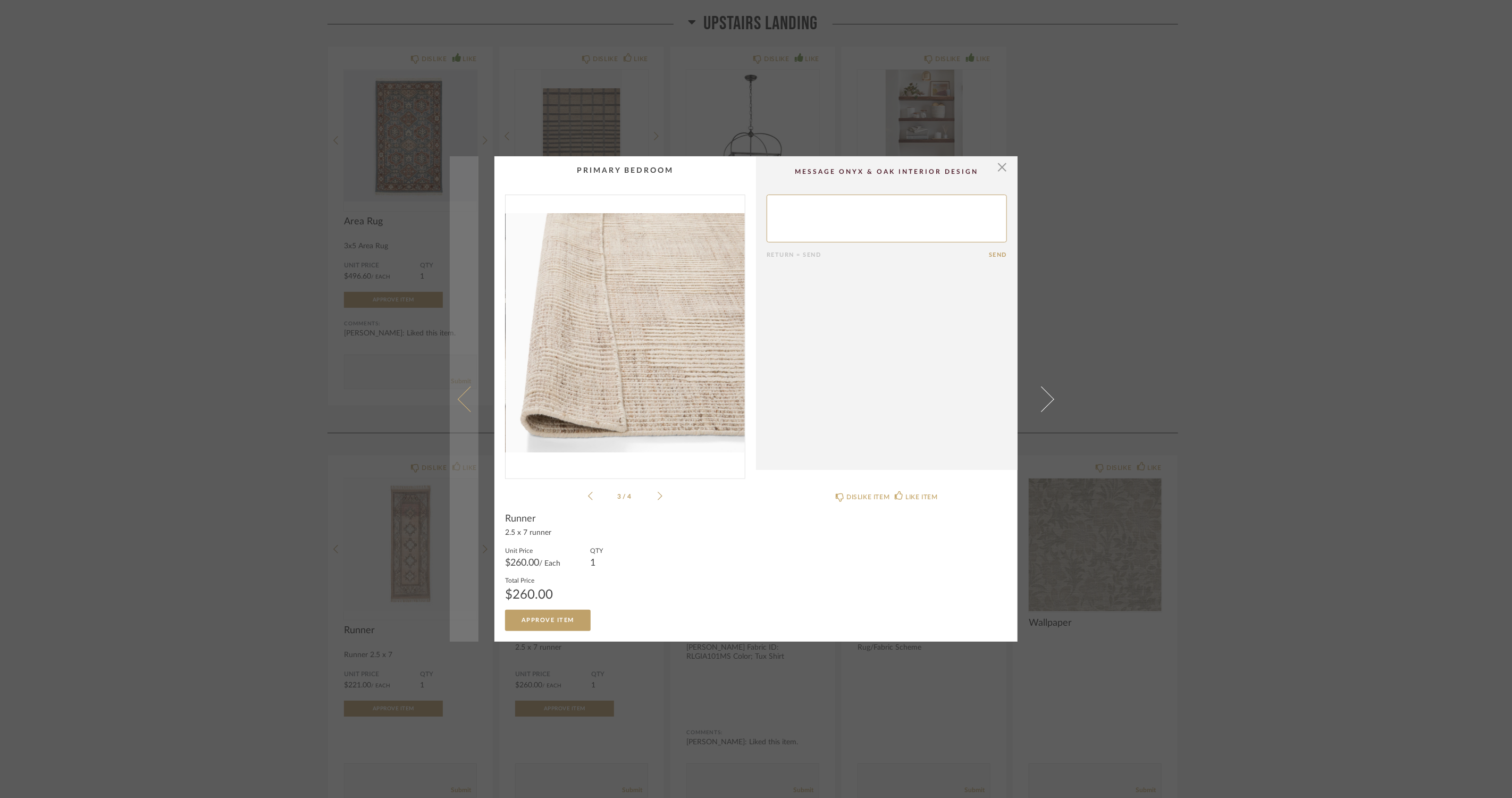
click at [469, 406] on span at bounding box center [470, 398] width 25 height 25
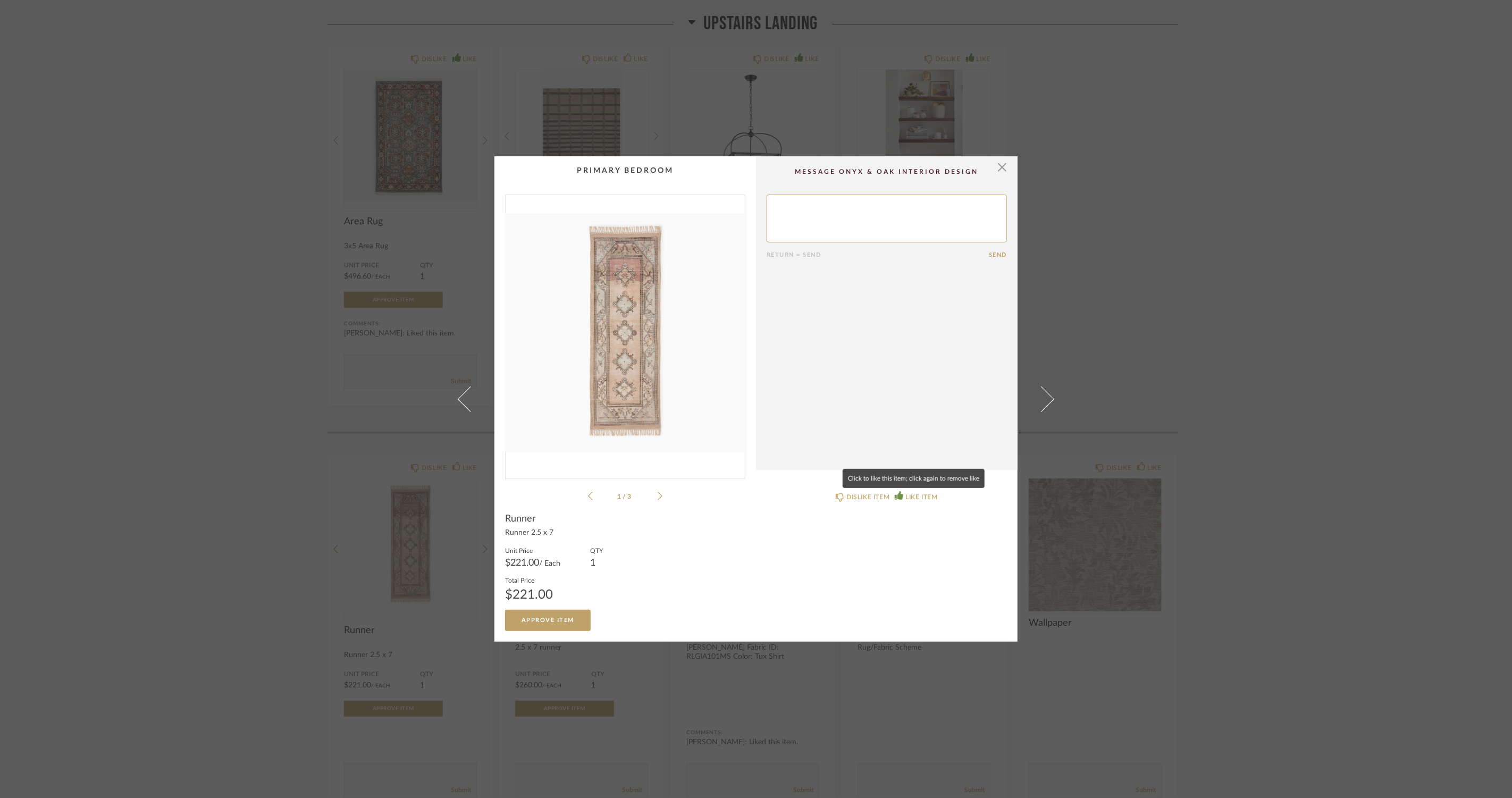
click at [916, 502] on div "LIKE ITEM" at bounding box center [922, 497] width 32 height 11
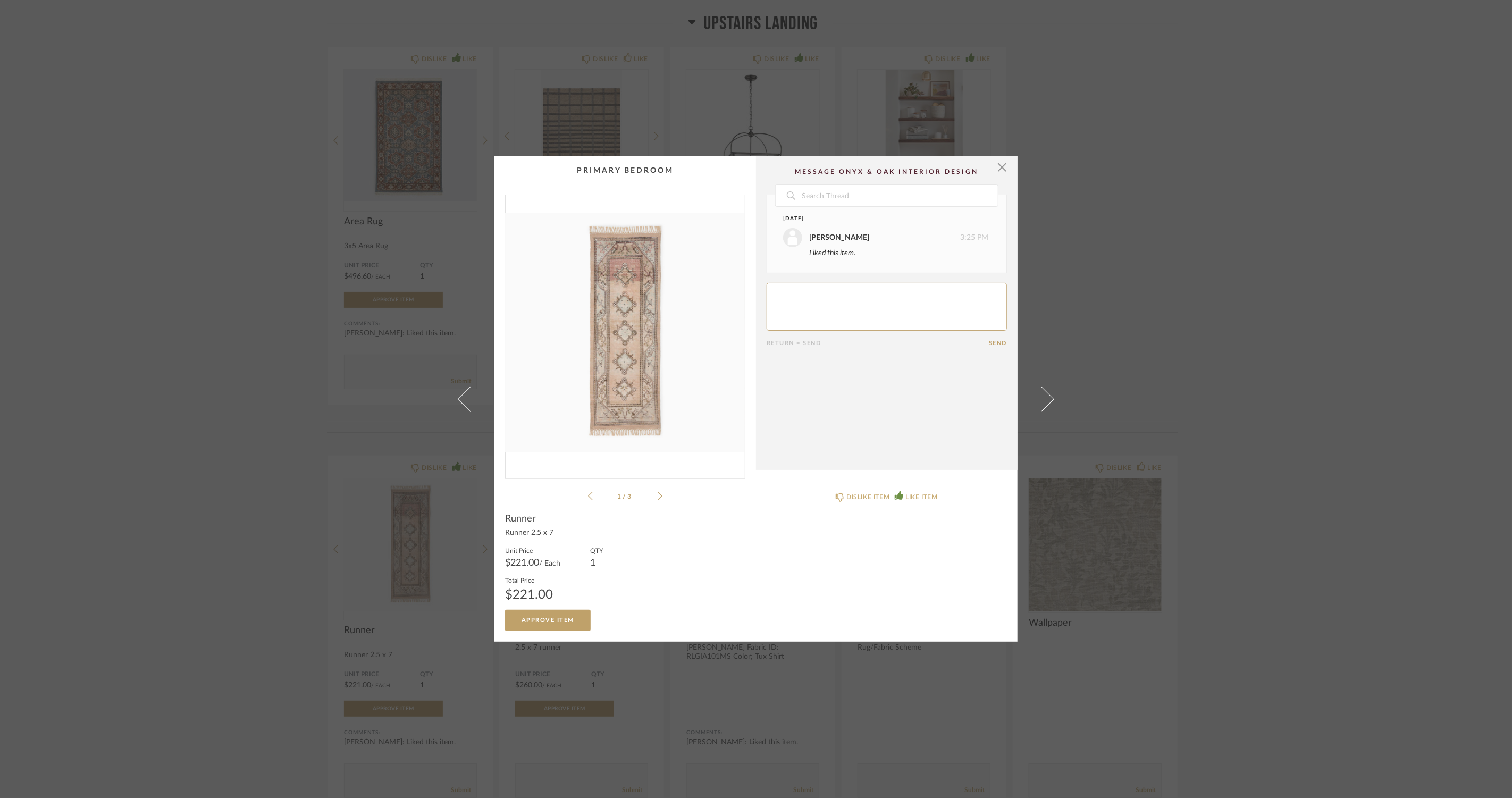
click at [173, 400] on div "× 1 / 3 Date [DATE] [PERSON_NAME] 3:25 PM Liked this item. Return = Send Send R…" at bounding box center [756, 399] width 1512 height 798
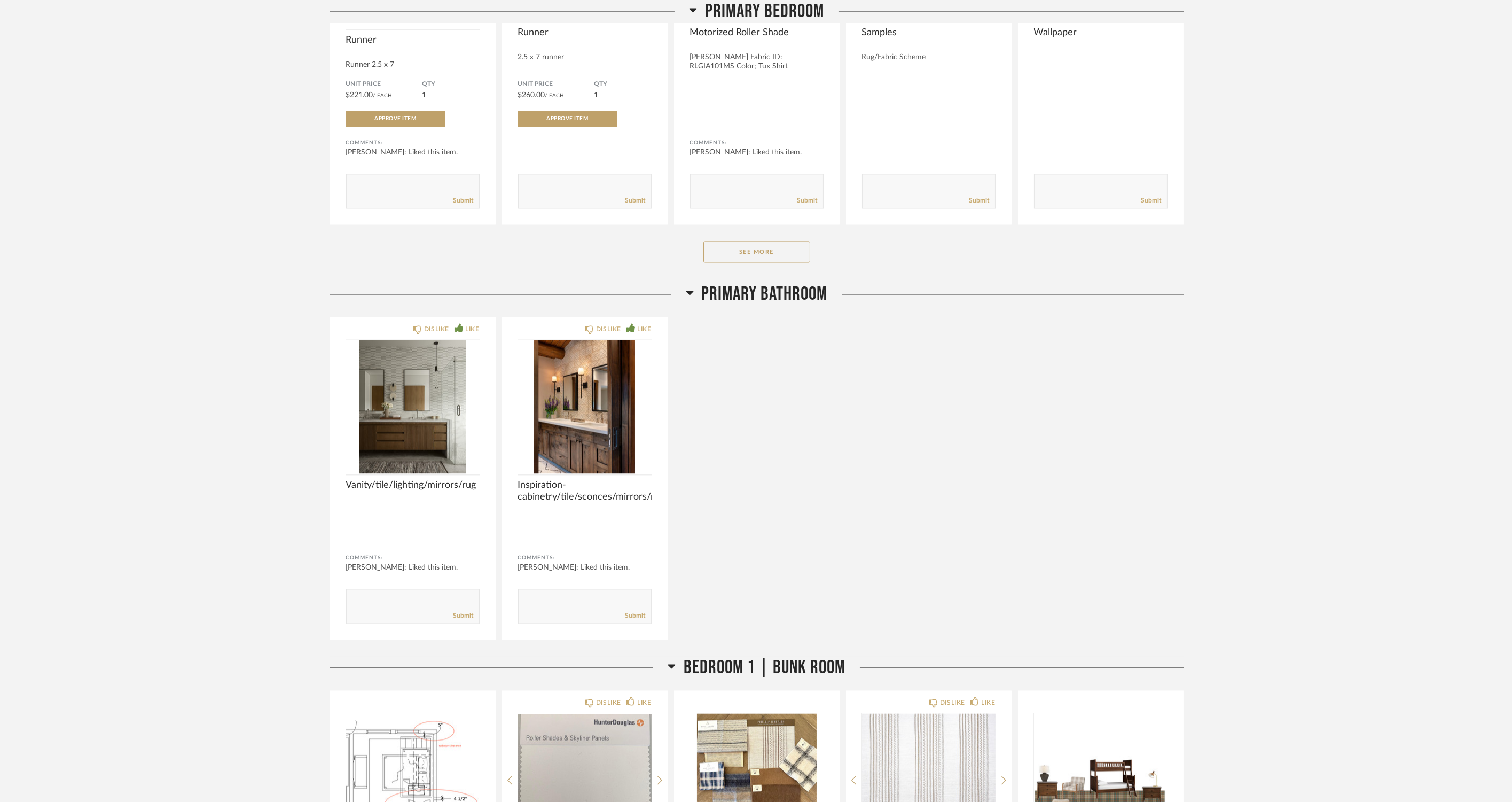
scroll to position [7559, 0]
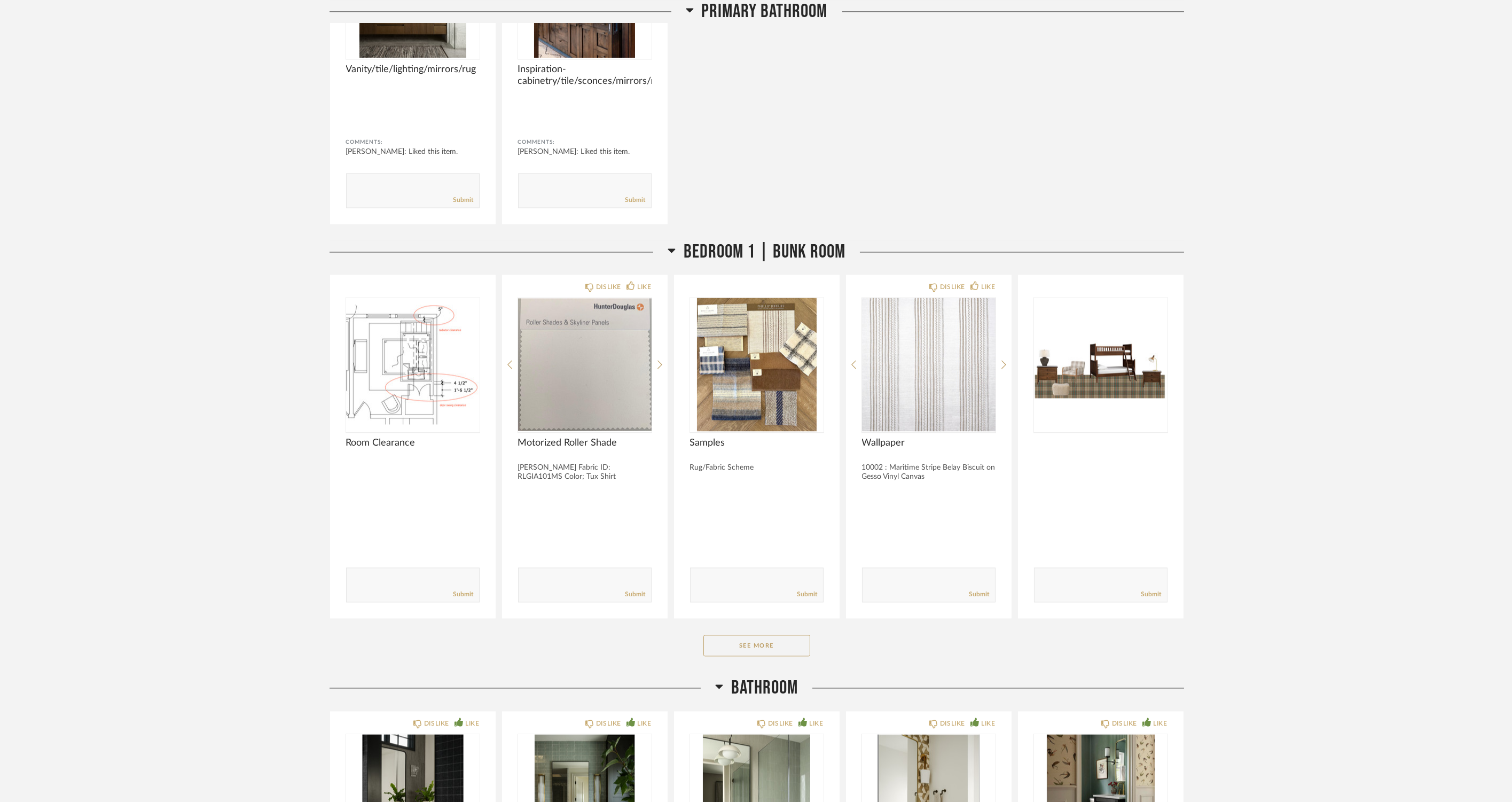
click at [724, 645] on button "See More" at bounding box center [757, 645] width 107 height 21
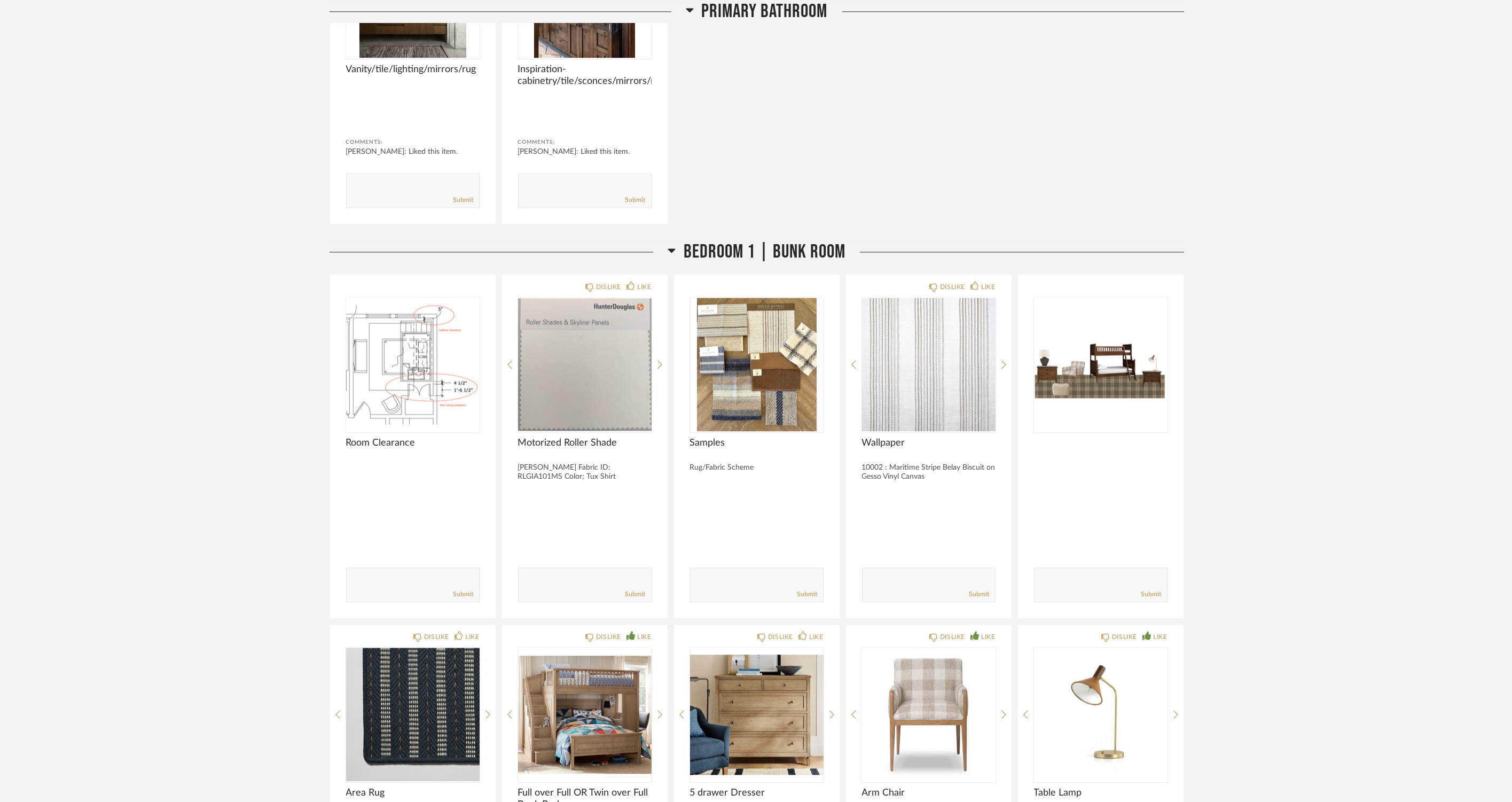
scroll to position [7737, 0]
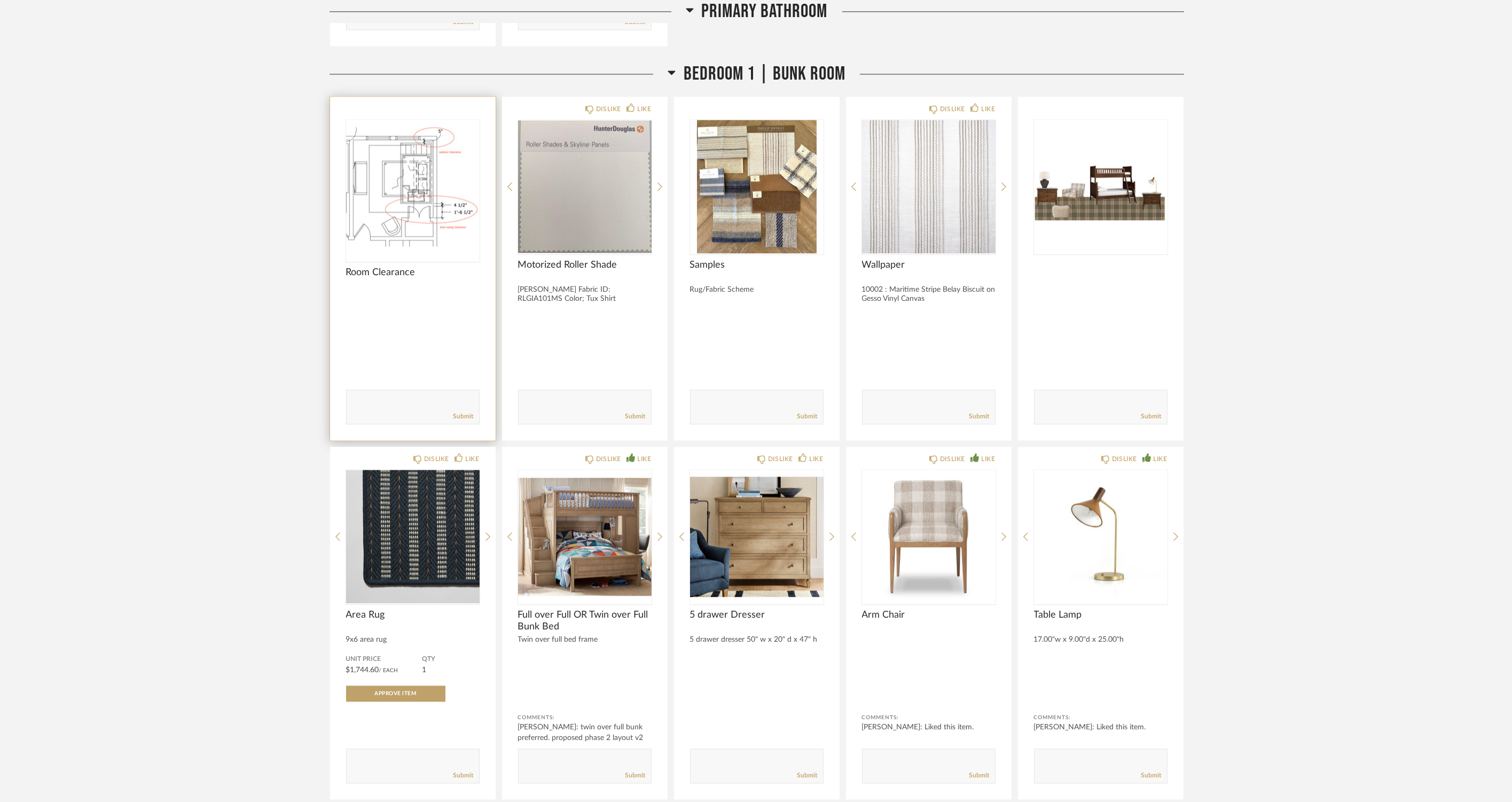
click at [0, 0] on img at bounding box center [0, 0] width 0 height 0
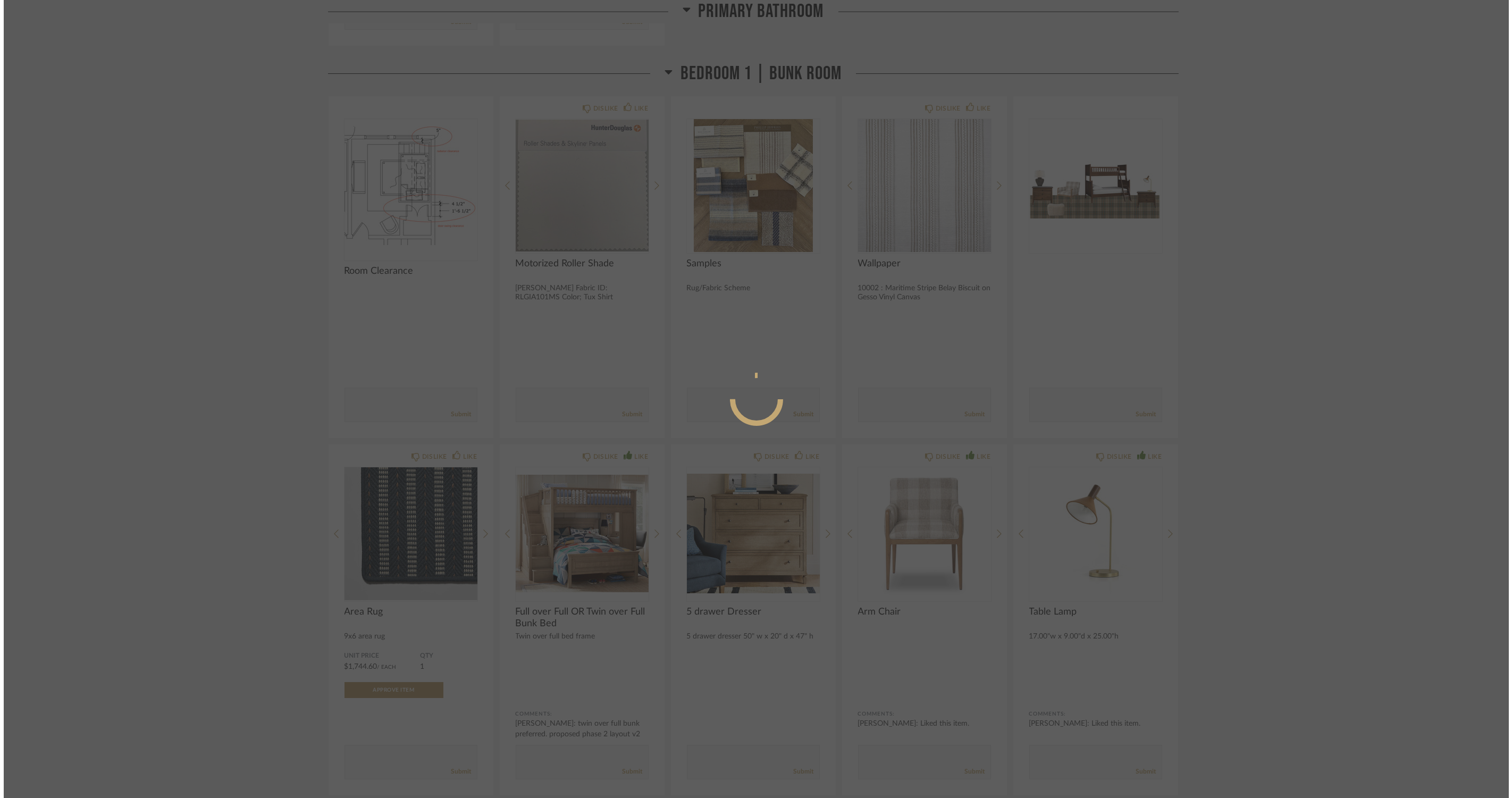
scroll to position [0, 0]
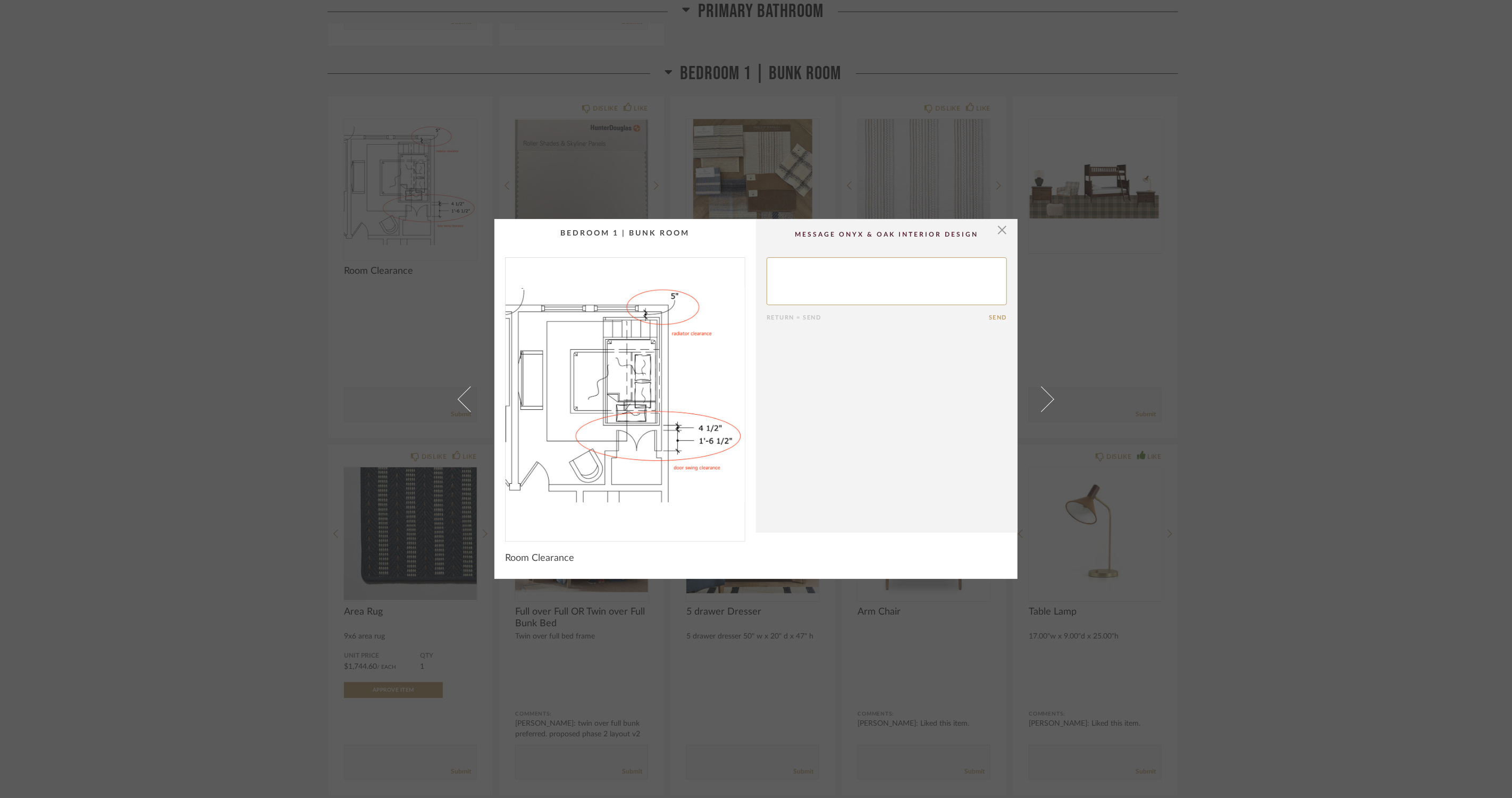
click at [585, 386] on img "0" at bounding box center [625, 395] width 239 height 275
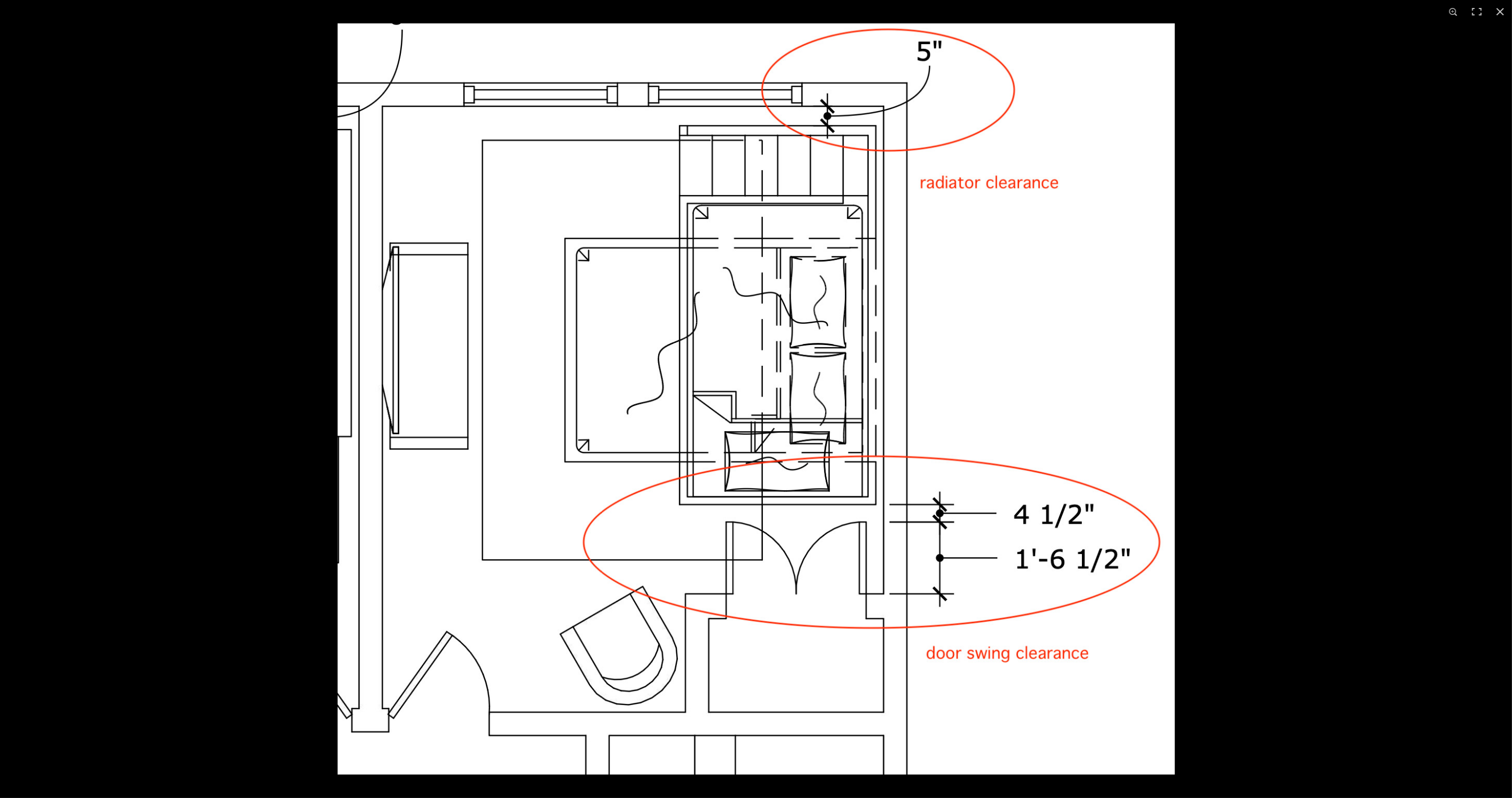
click at [289, 221] on div at bounding box center [756, 399] width 1512 height 798
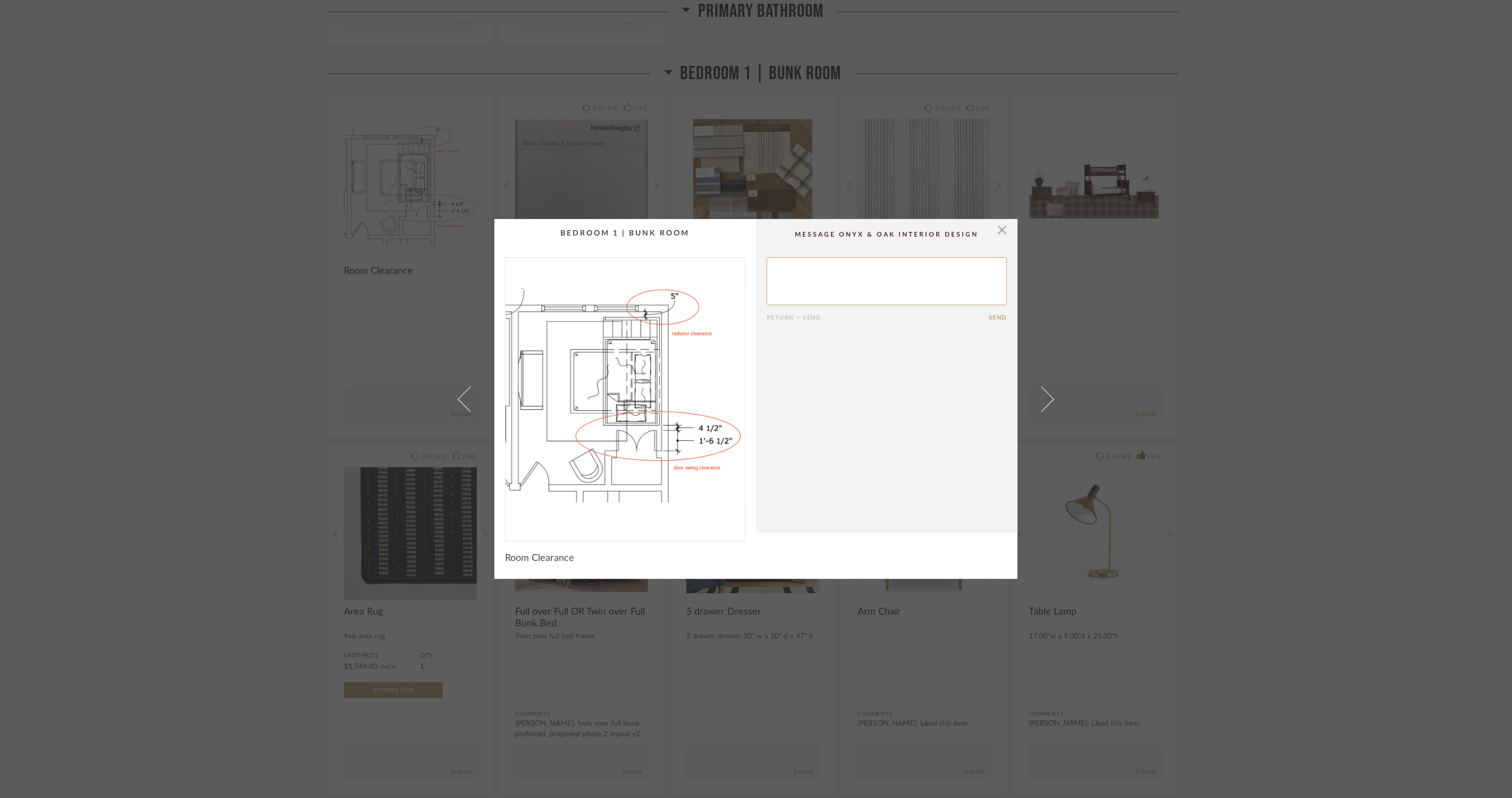
click at [262, 362] on div "× Return = Send Send Room Clearance" at bounding box center [756, 399] width 1512 height 798
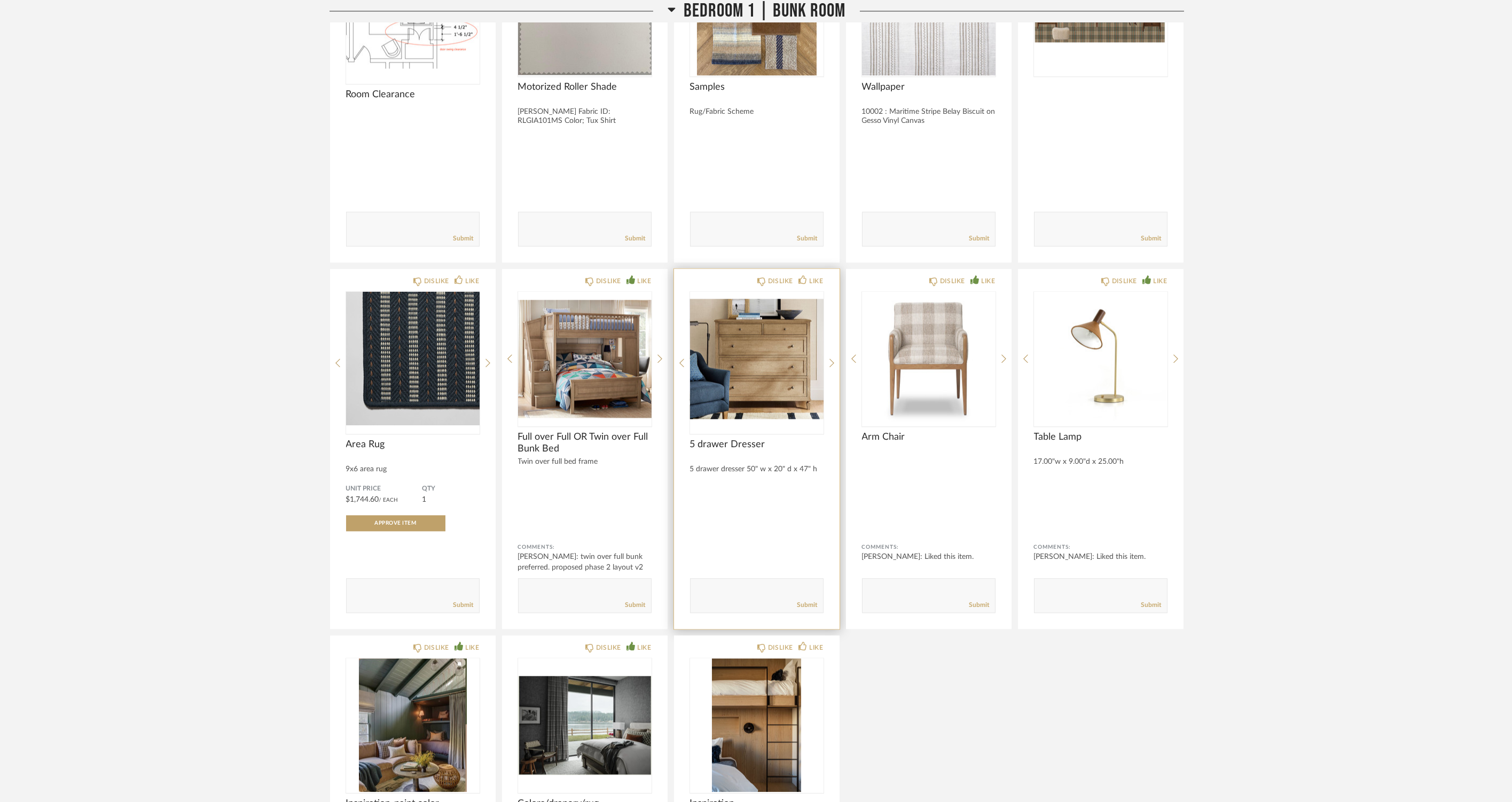
scroll to position [7975, 0]
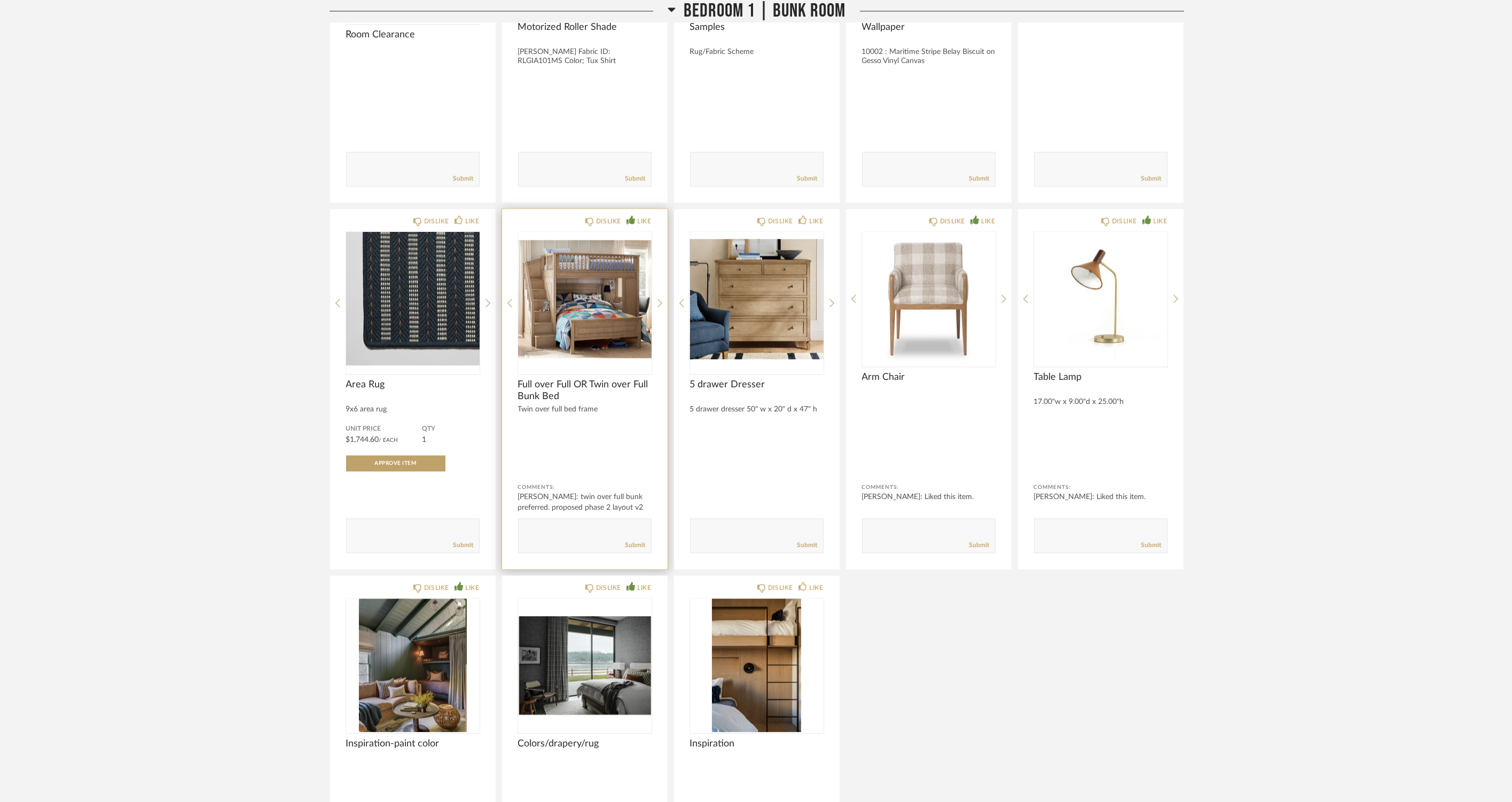
click at [573, 318] on img "0" at bounding box center [585, 298] width 133 height 133
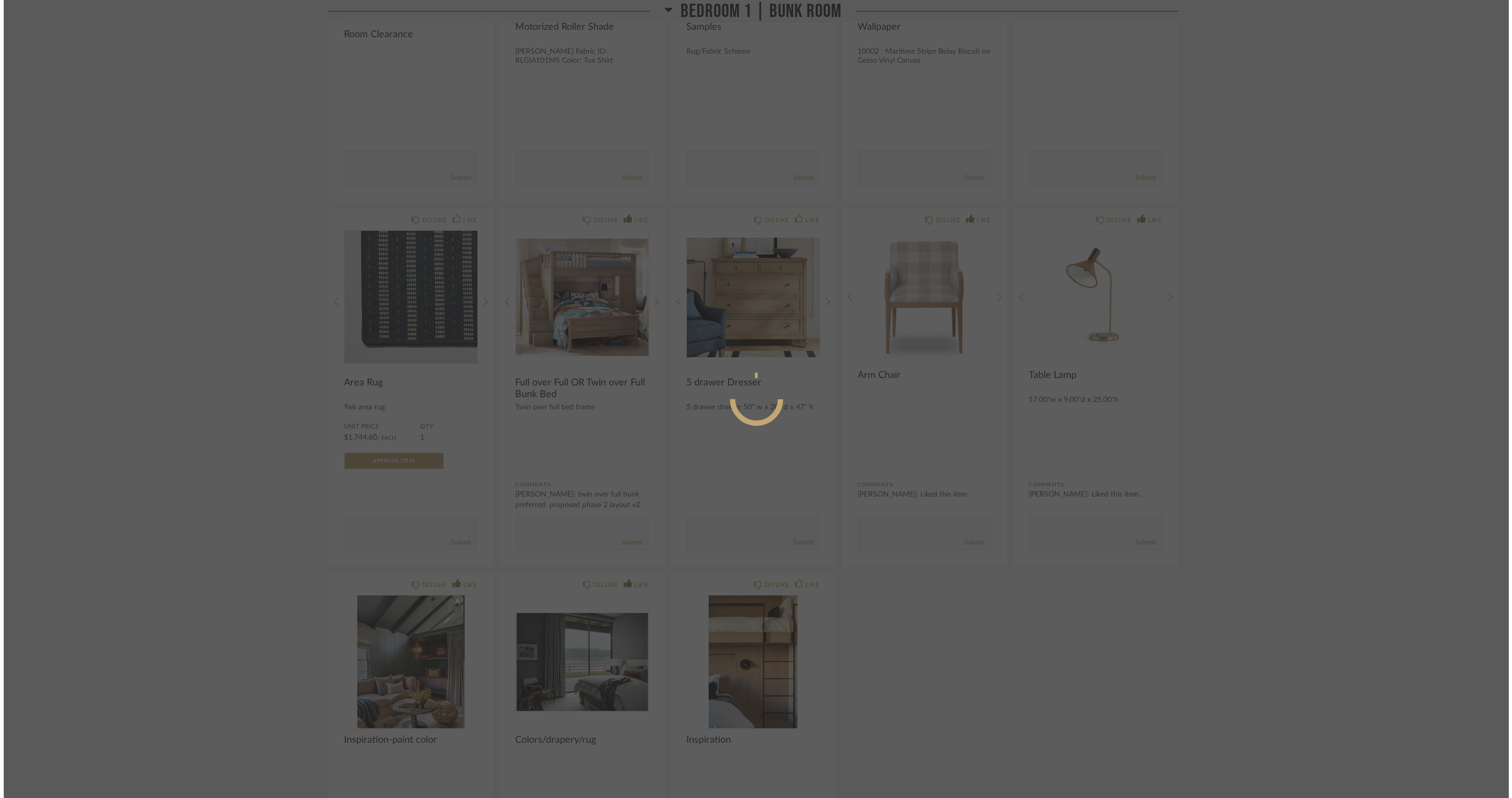
scroll to position [0, 0]
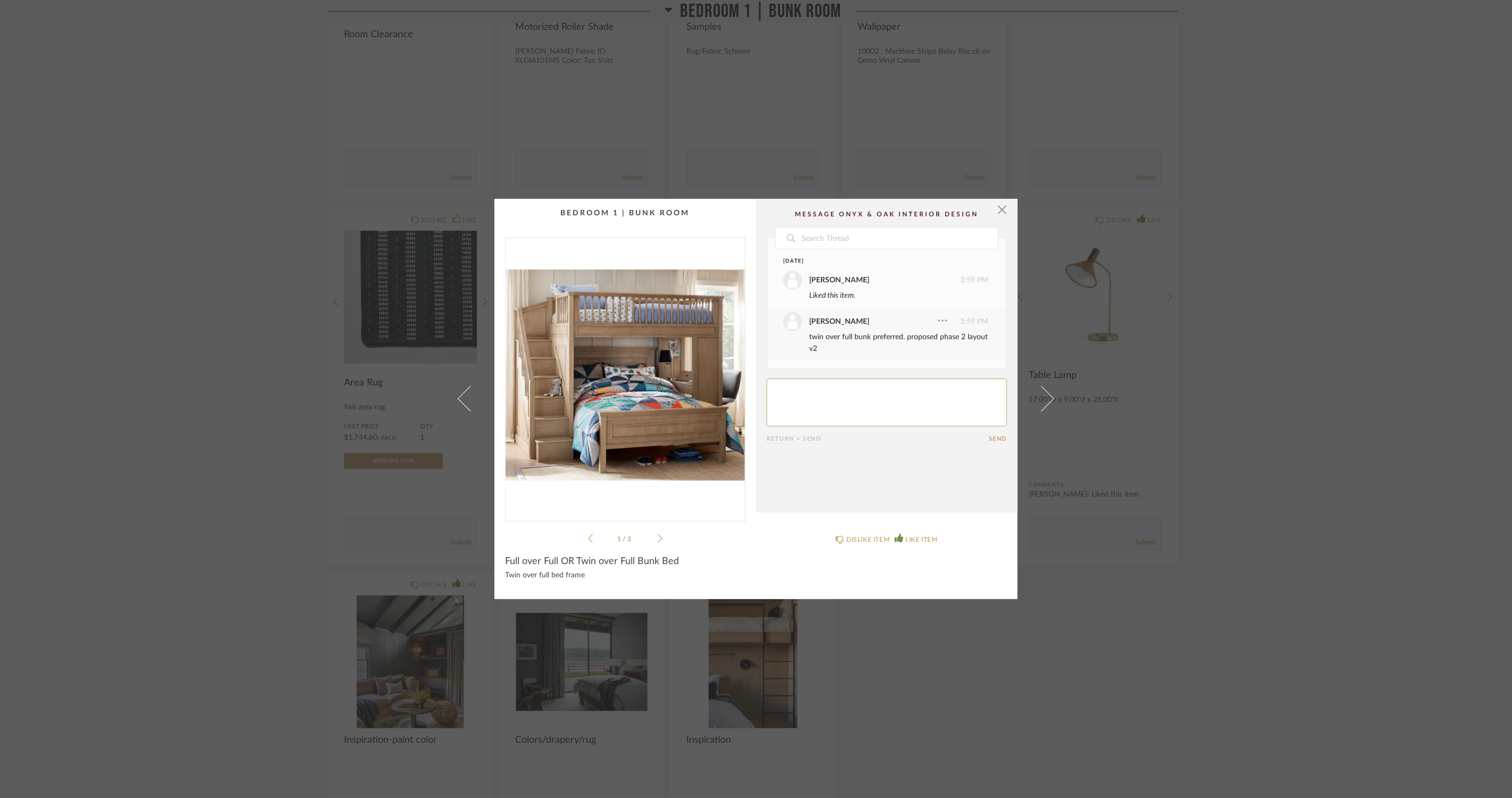
click at [659, 536] on div "1 / 3" at bounding box center [625, 391] width 240 height 307
click at [657, 537] on icon at bounding box center [660, 538] width 5 height 9
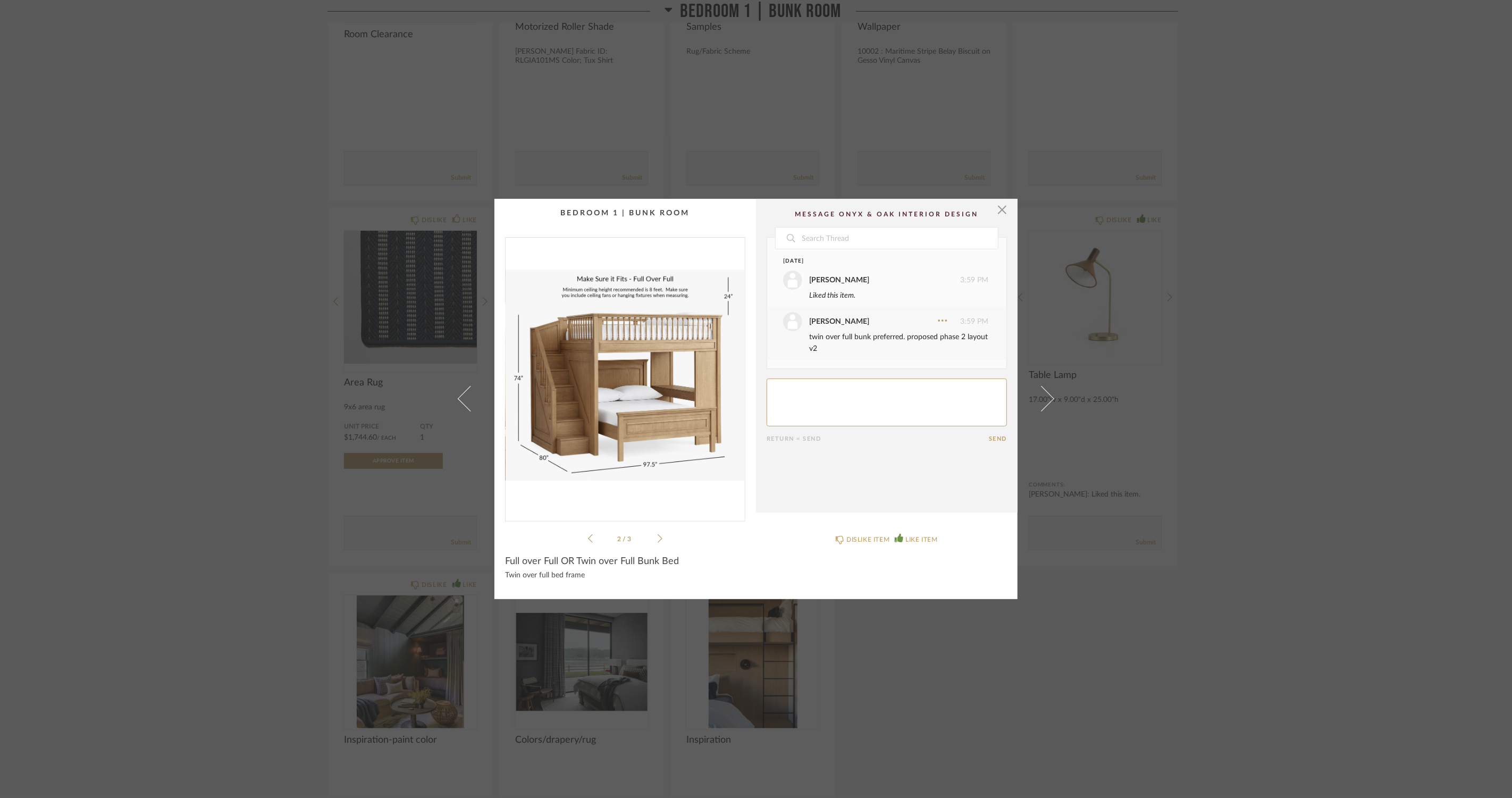
click at [657, 537] on icon at bounding box center [660, 538] width 5 height 9
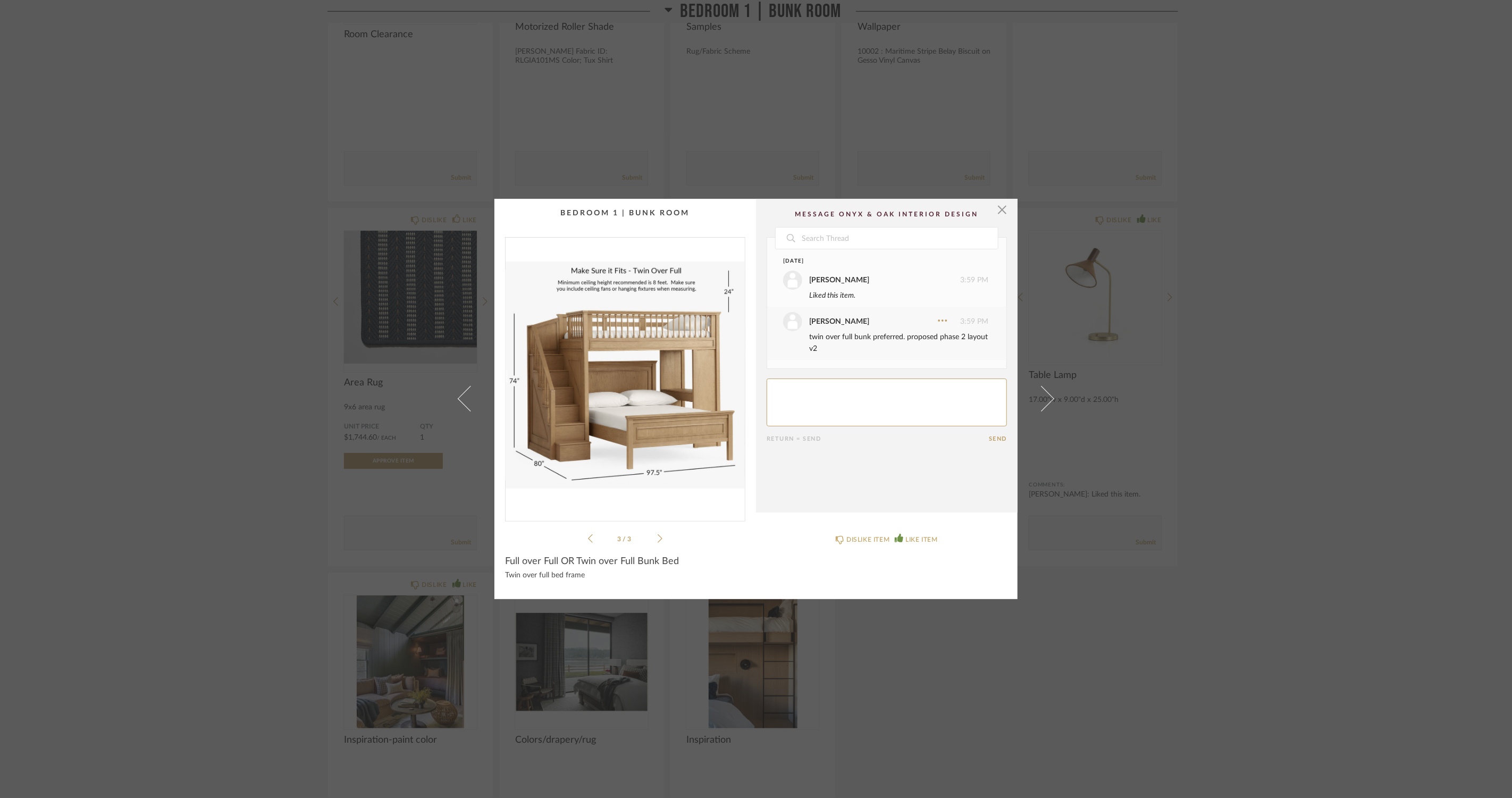
click at [308, 495] on div "× 3 / 3 Date [DATE] [PERSON_NAME] 3:59 PM Liked this item. [PERSON_NAME] 3:59 P…" at bounding box center [756, 399] width 1512 height 798
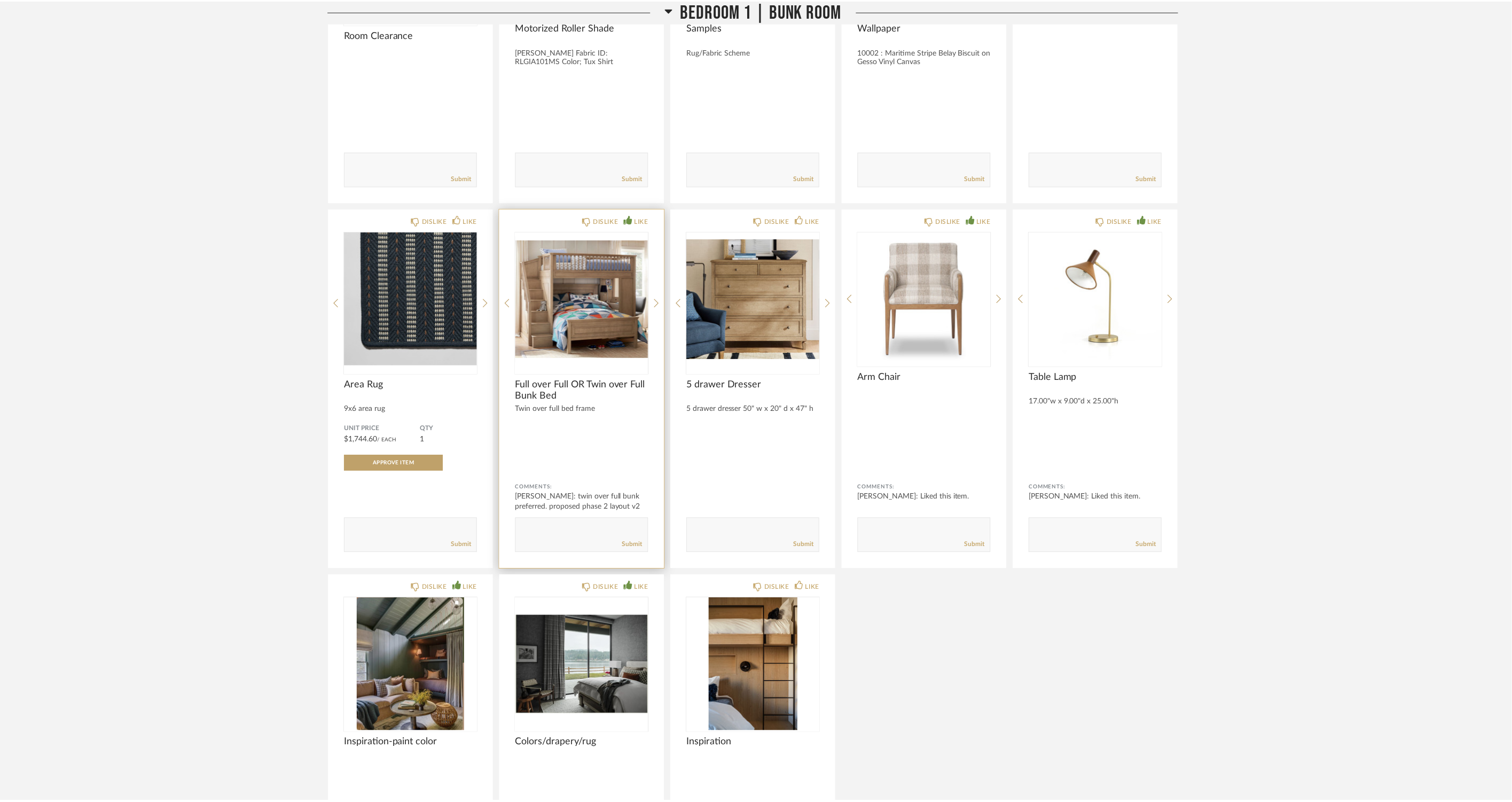
scroll to position [7975, 0]
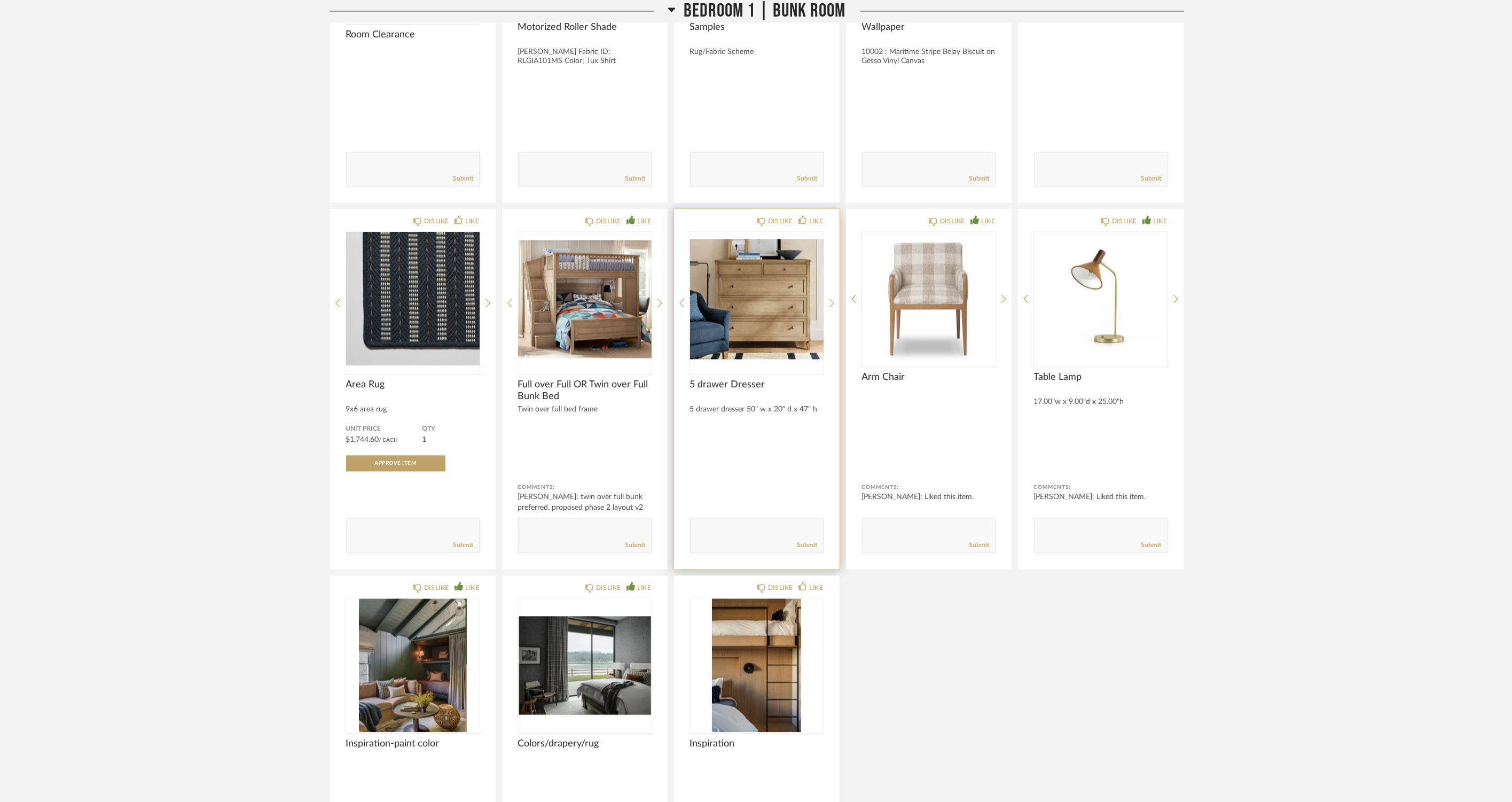
click at [749, 321] on img "0" at bounding box center [757, 298] width 133 height 133
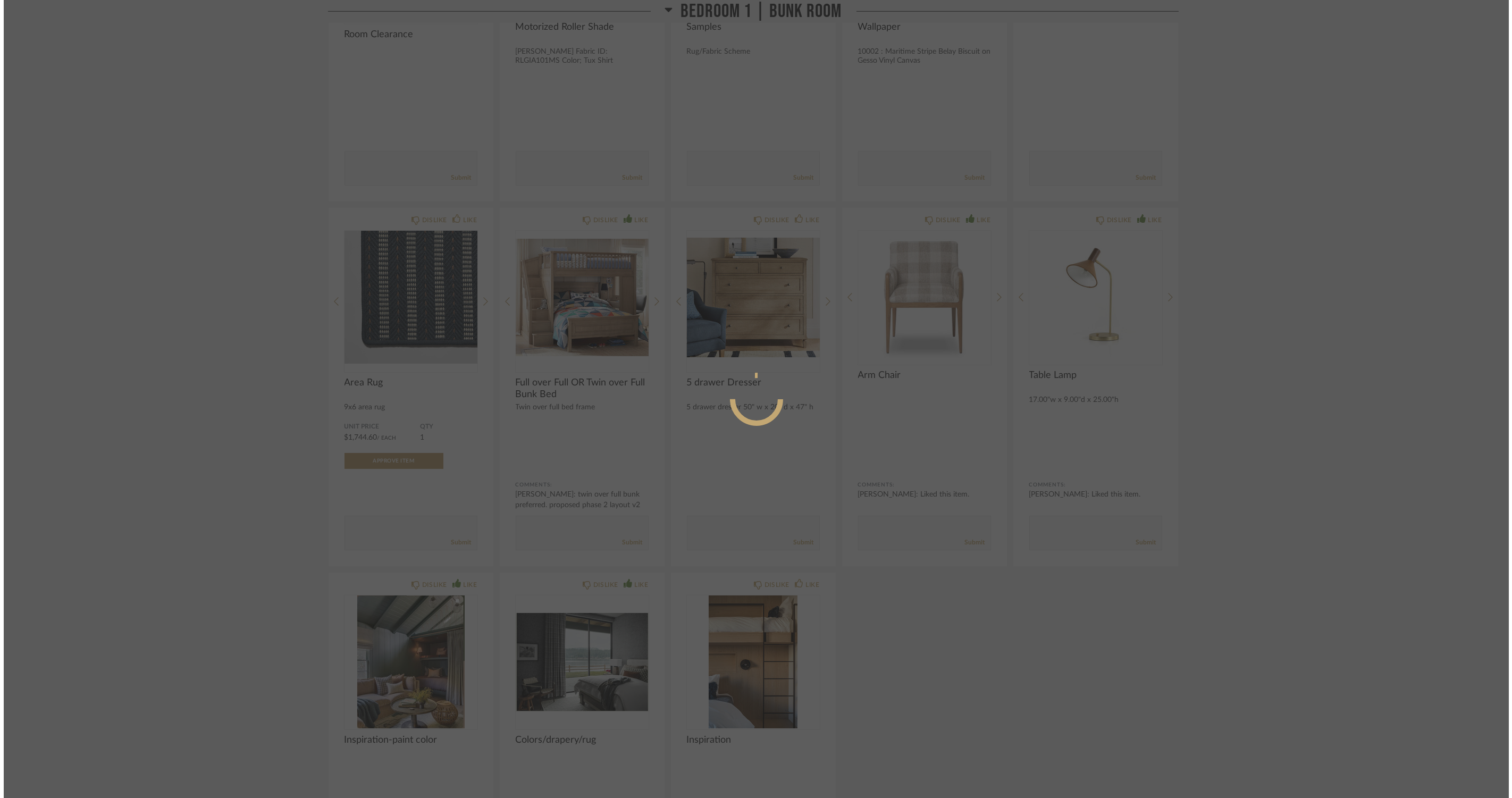
scroll to position [0, 0]
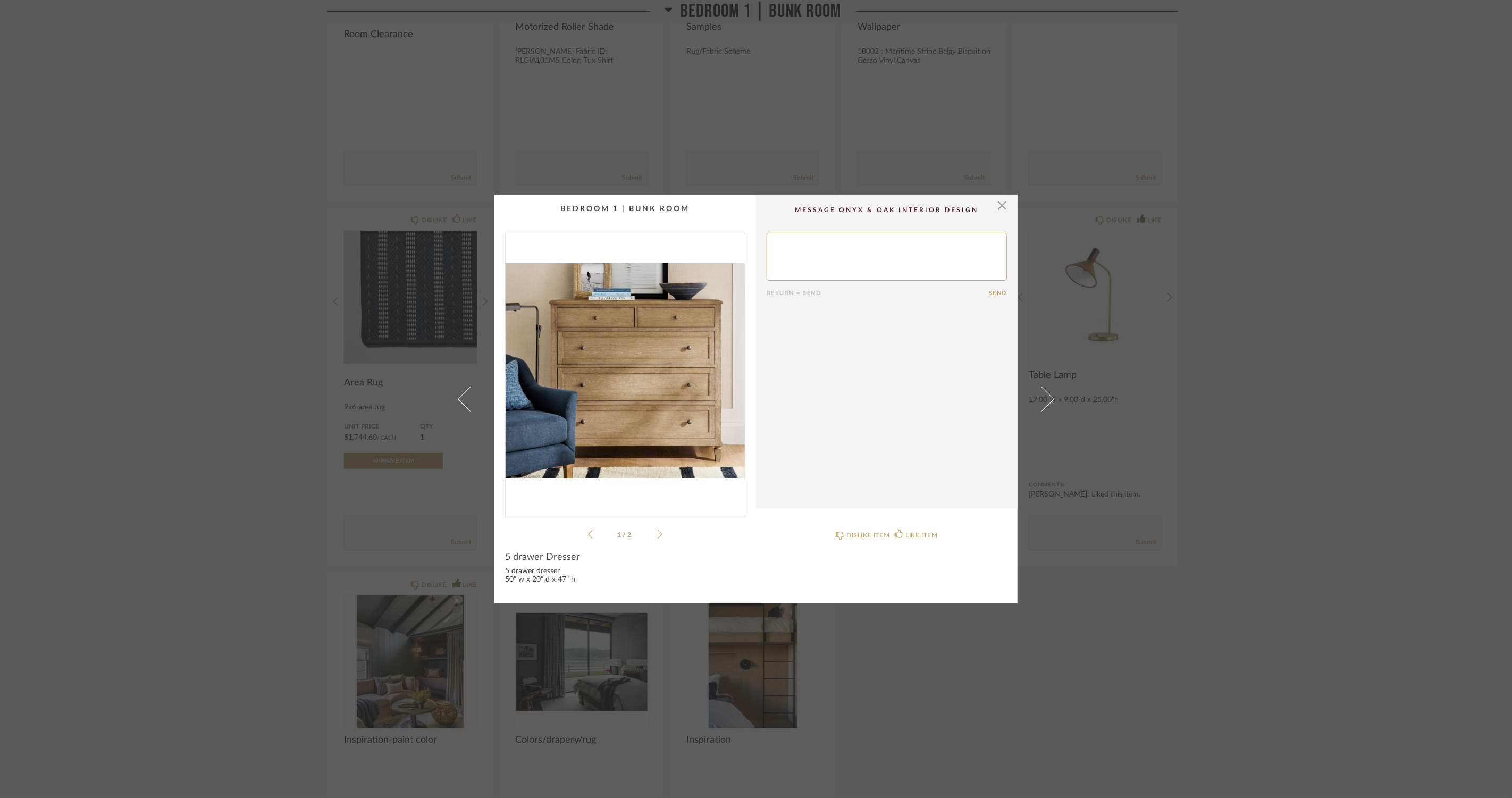
click at [657, 533] on icon at bounding box center [660, 534] width 5 height 9
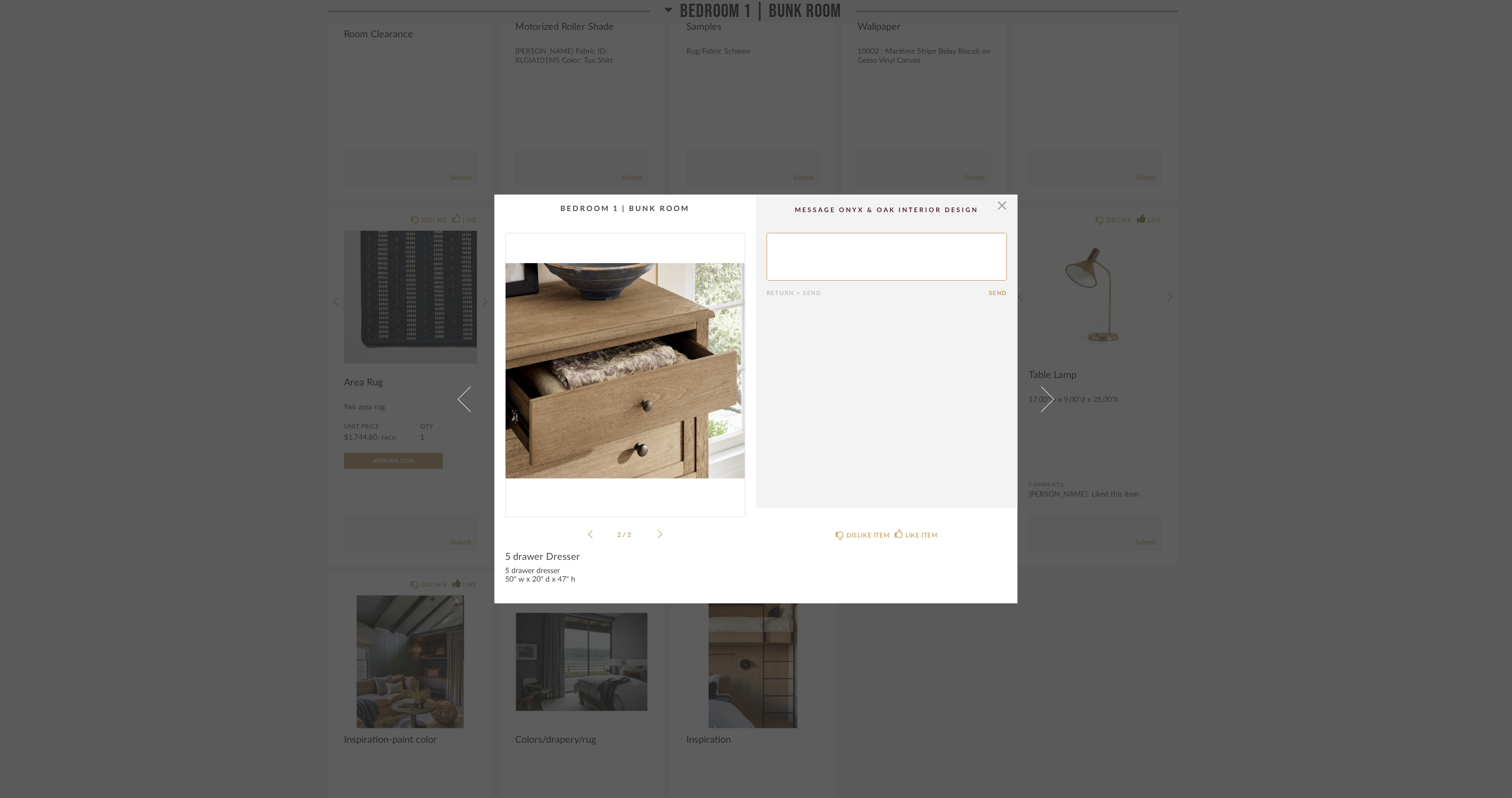
click at [256, 518] on div "× 2 / 2 Return = Send Send 5 drawer Dresser 5 drawer dresser 50" w x 20" d x 47…" at bounding box center [756, 399] width 1512 height 798
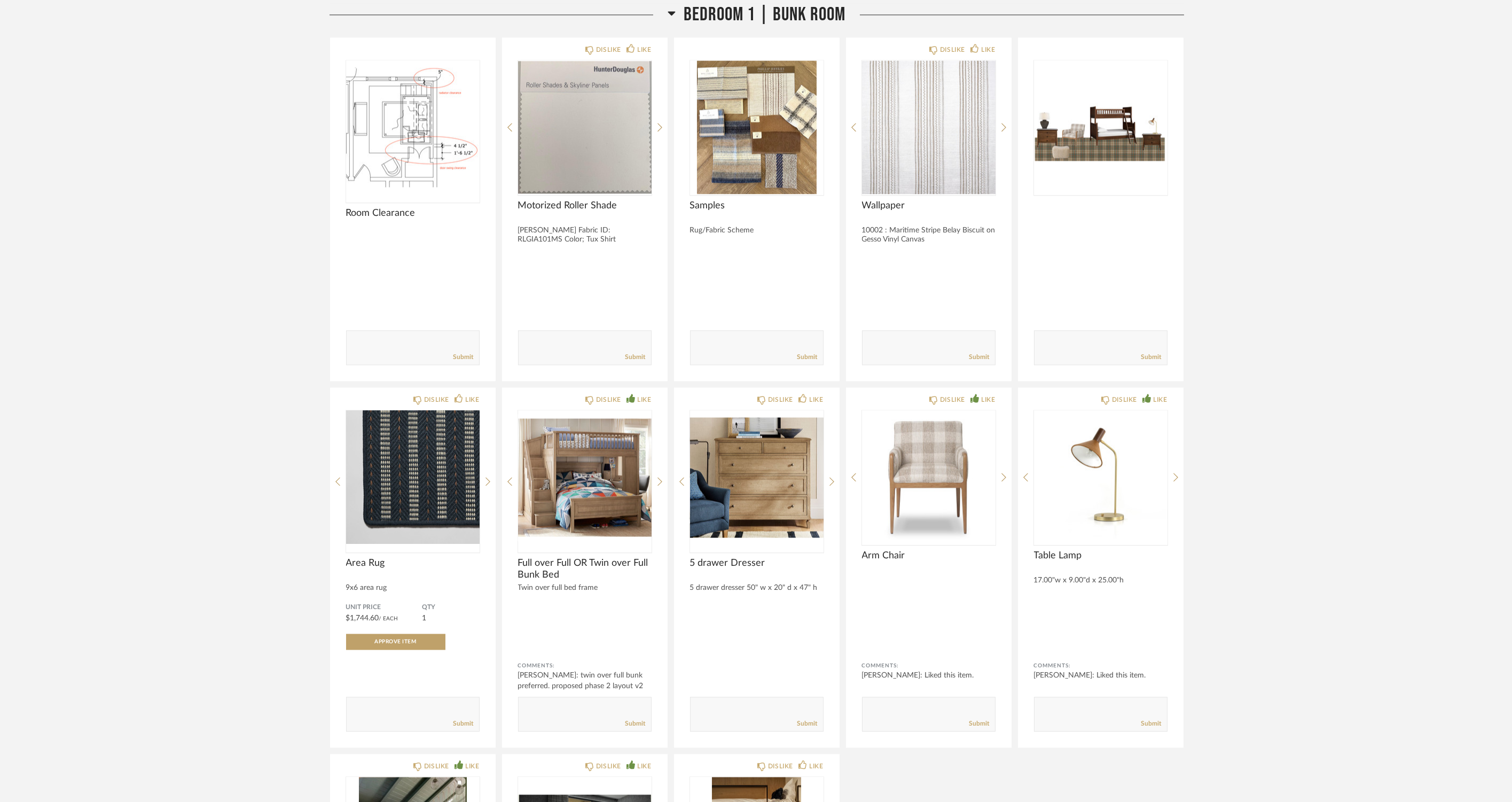
scroll to position [7737, 0]
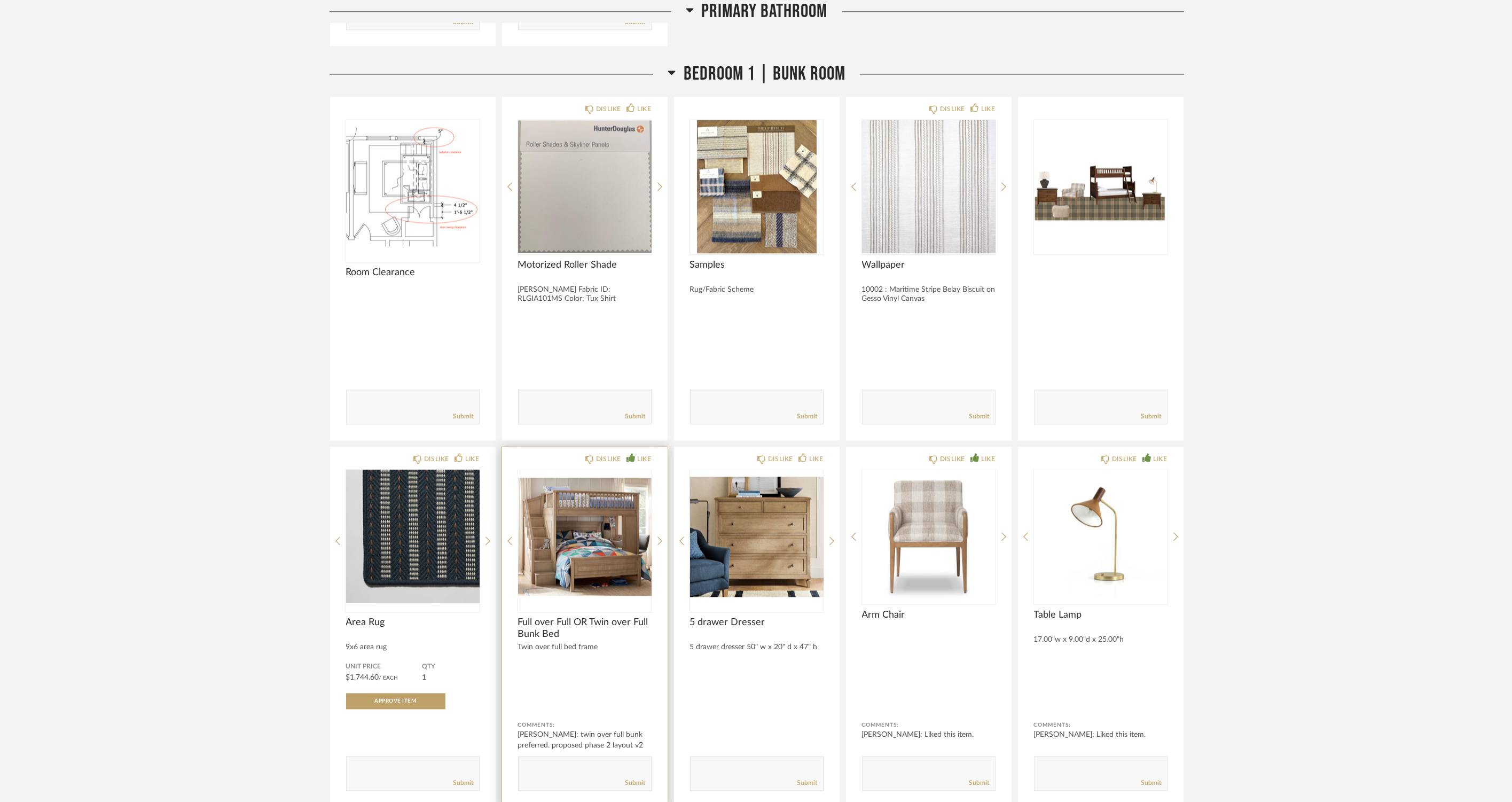
click at [558, 521] on img "0" at bounding box center [585, 536] width 133 height 133
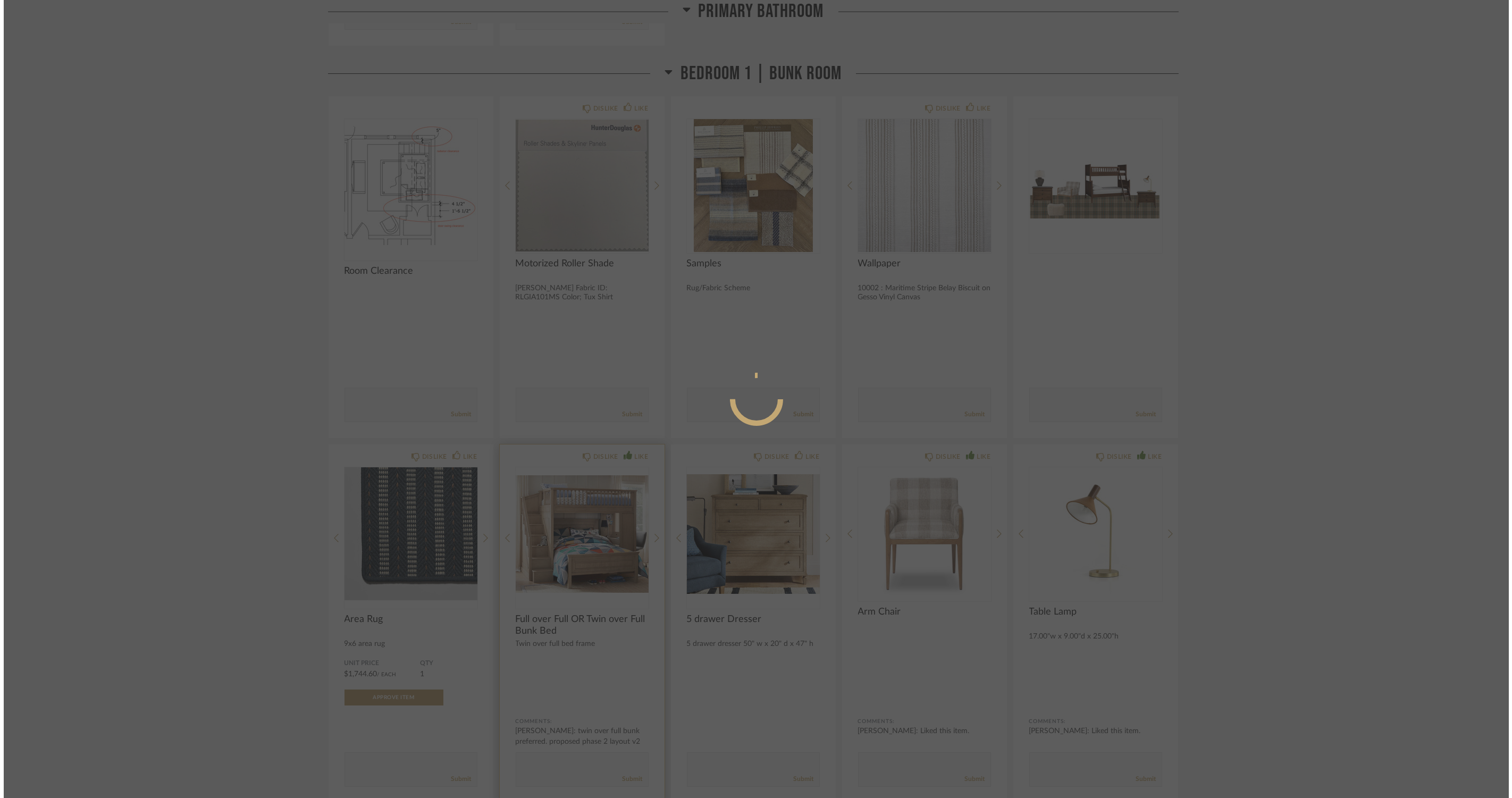
scroll to position [0, 0]
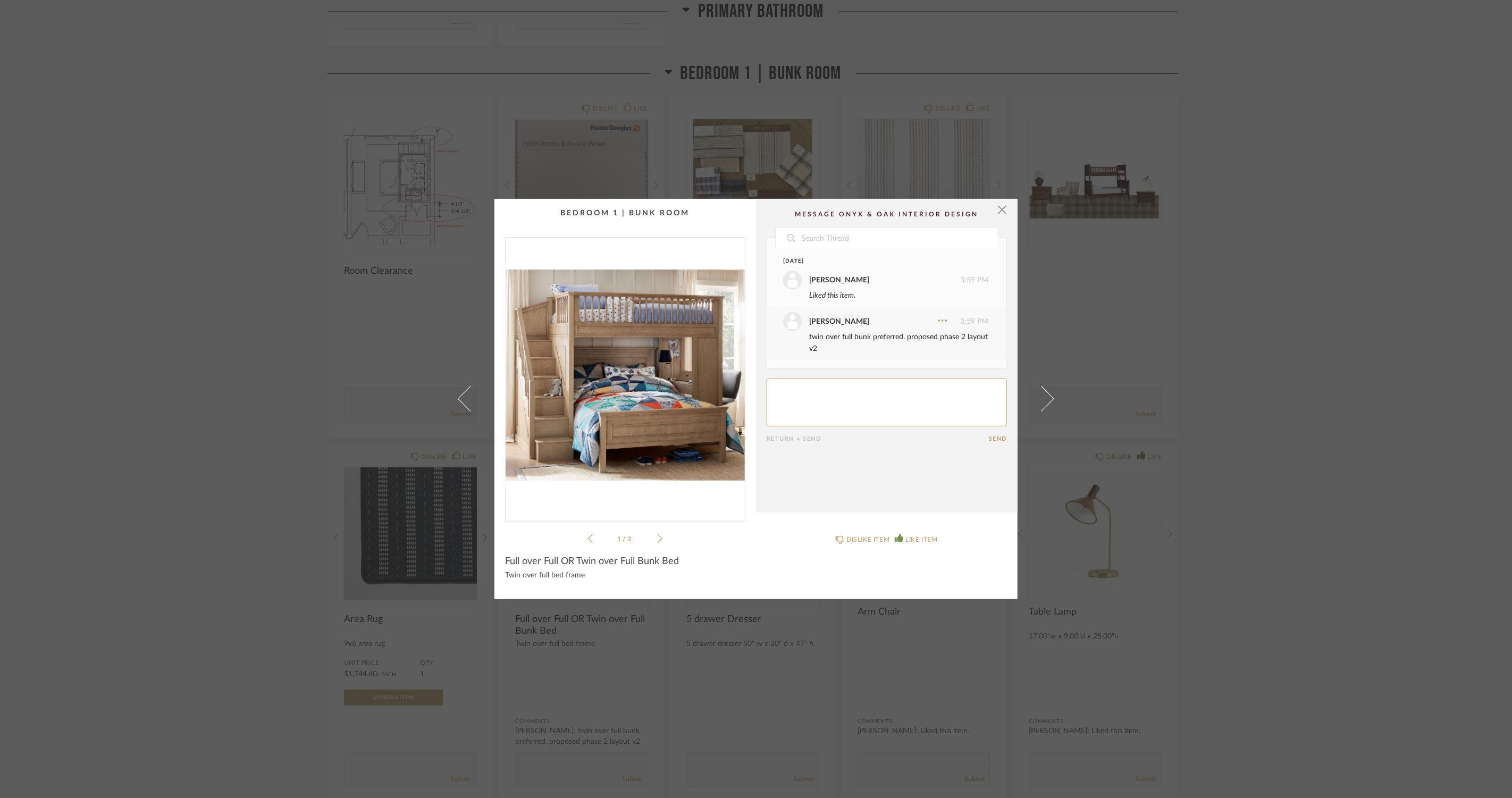
click at [206, 457] on div "× 1 / 3 Date [DATE] [PERSON_NAME] 3:59 PM Liked this item. [PERSON_NAME] 3:59 P…" at bounding box center [756, 399] width 1512 height 798
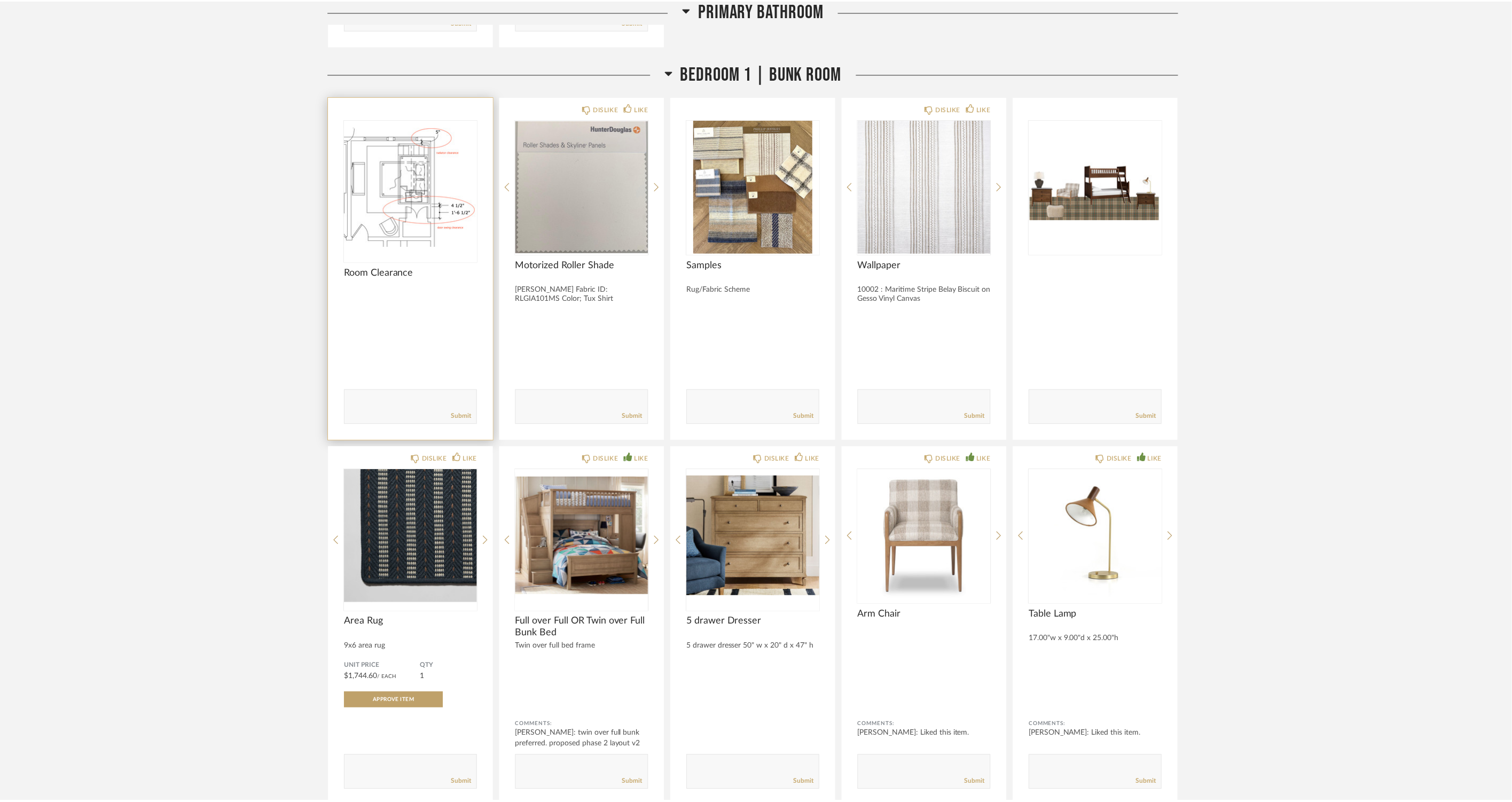
scroll to position [7737, 0]
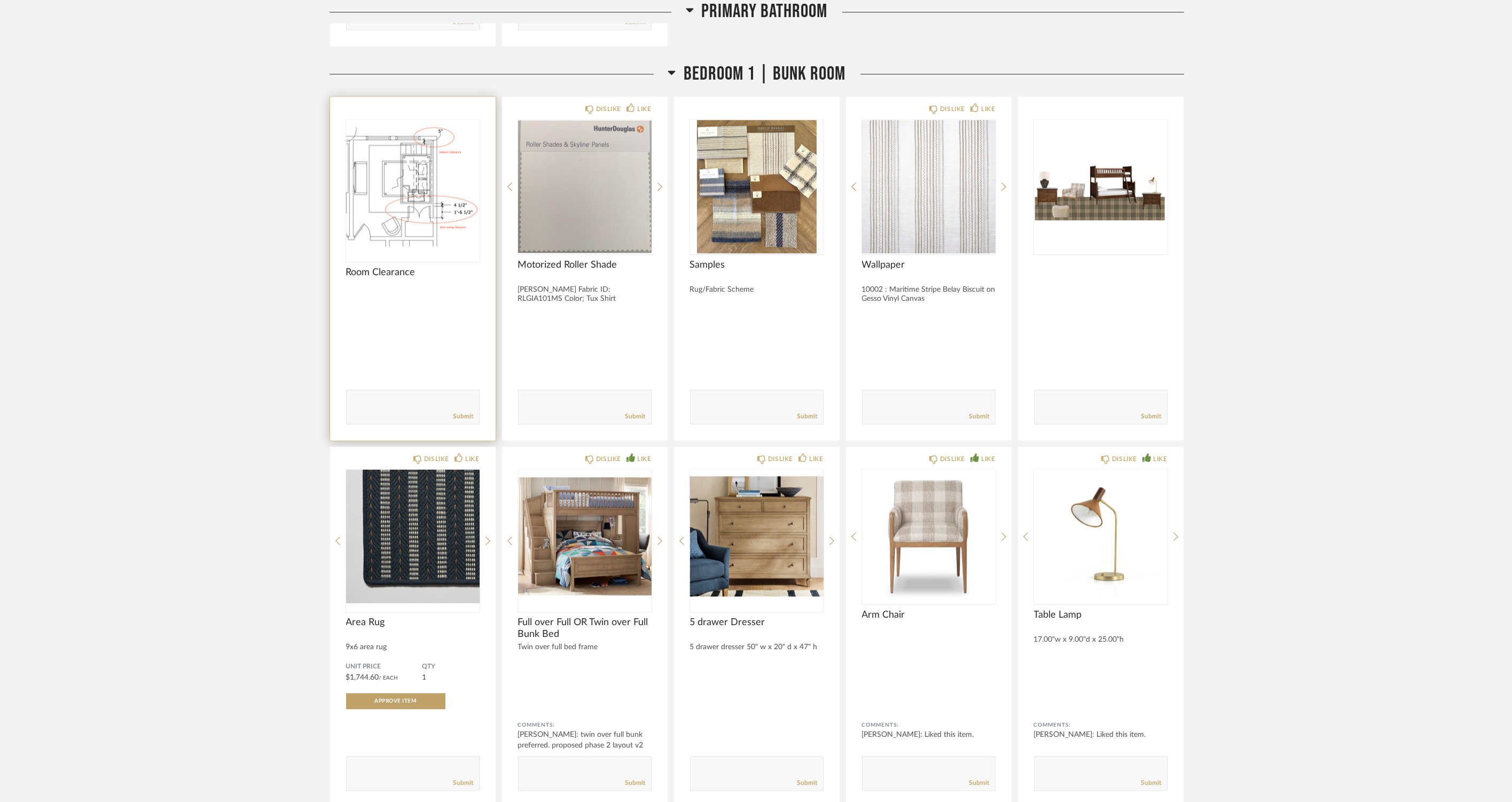
click at [388, 216] on img "0" at bounding box center [413, 186] width 133 height 133
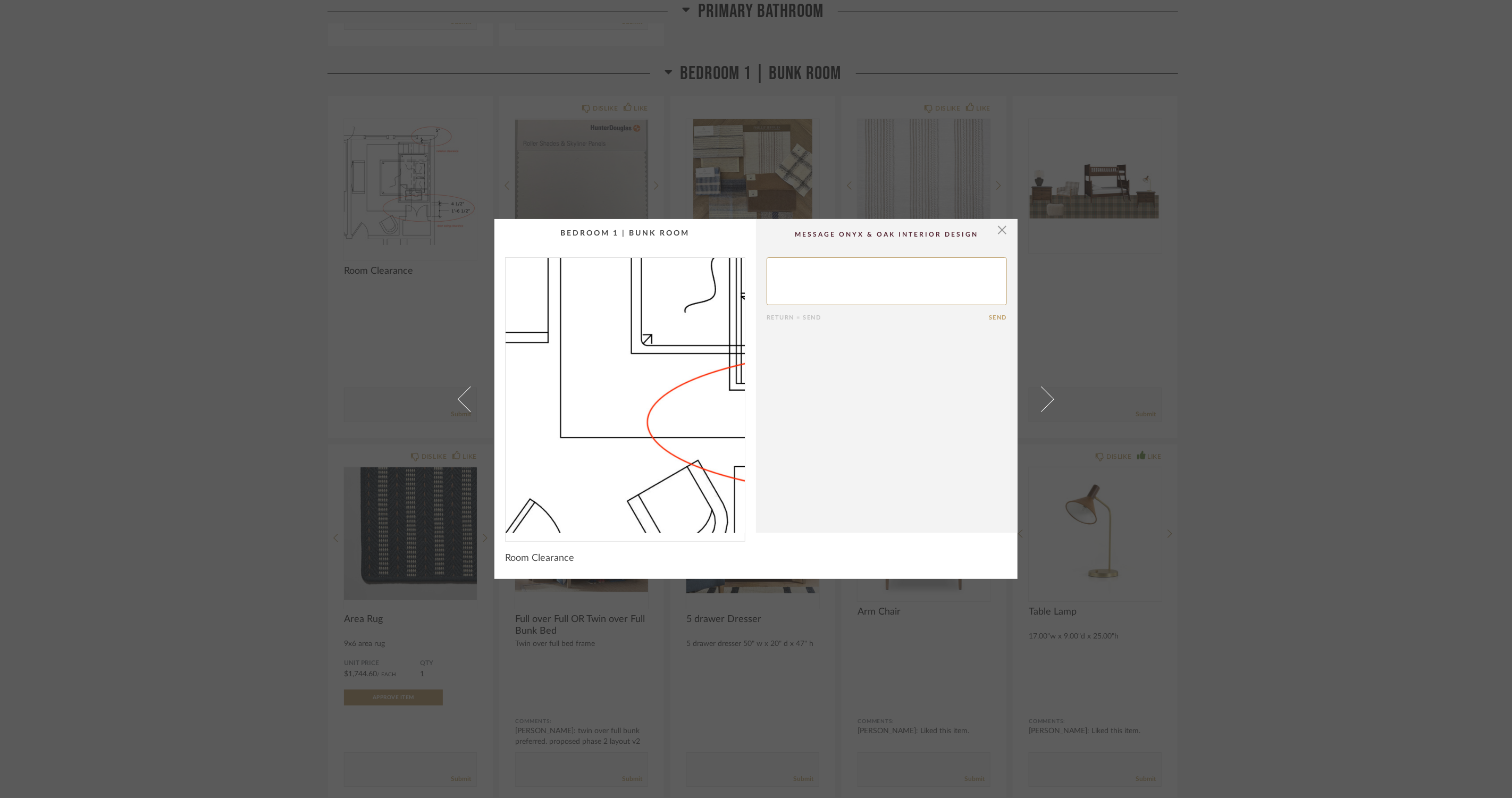
click at [565, 427] on img "0" at bounding box center [625, 395] width 239 height 275
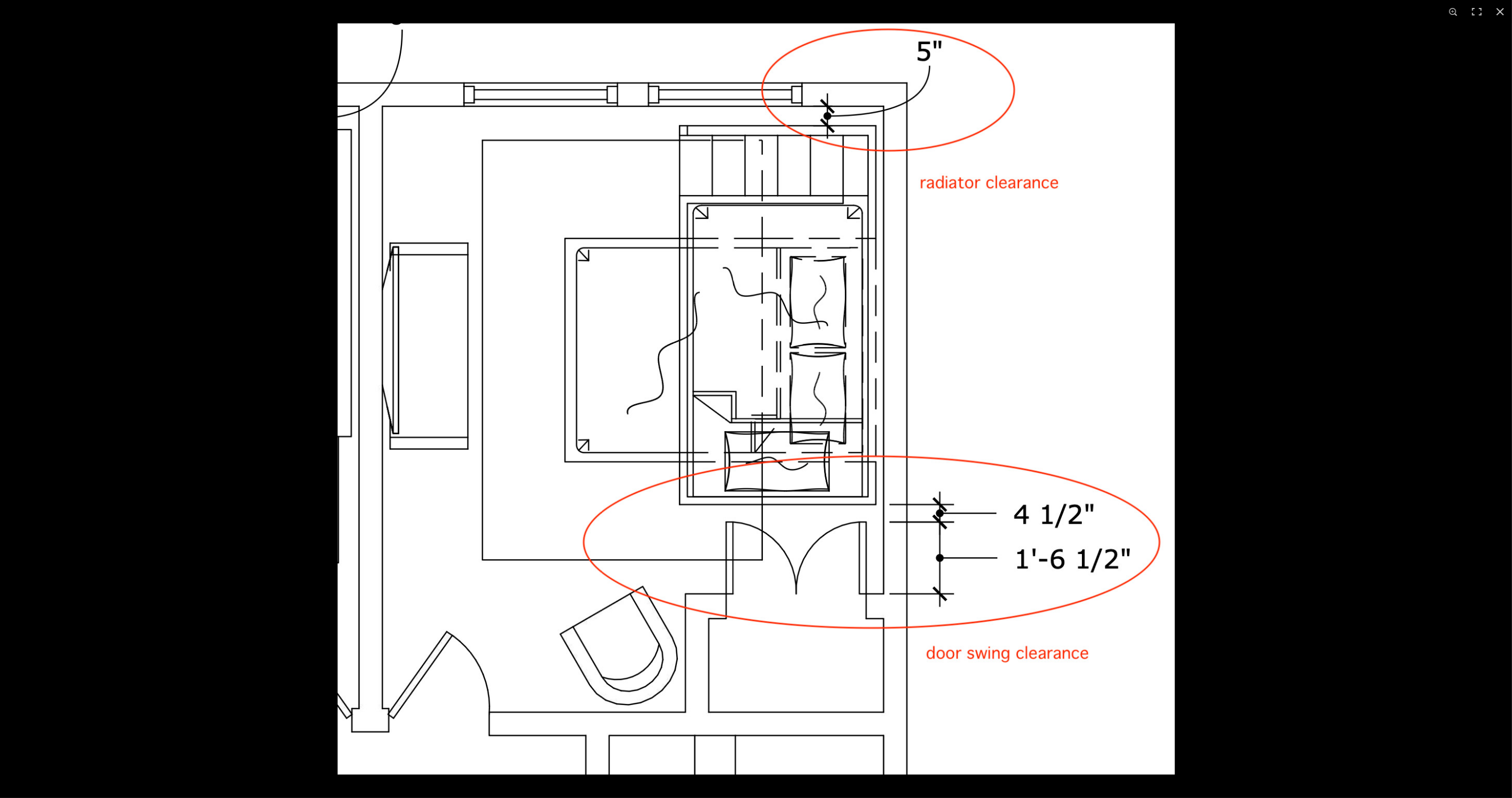
click at [195, 158] on div at bounding box center [756, 399] width 1512 height 798
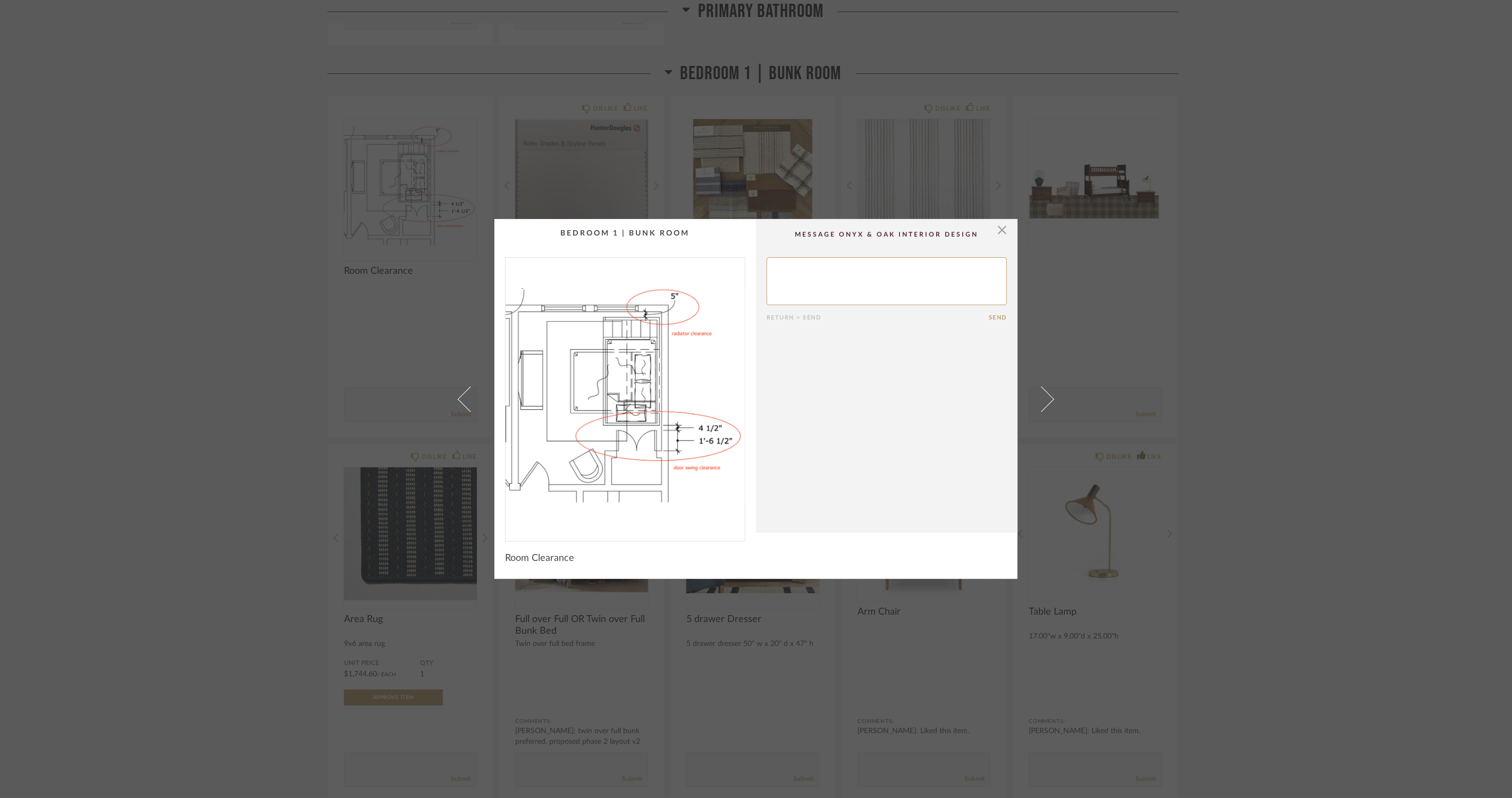
drag, startPoint x: 214, startPoint y: 694, endPoint x: 252, endPoint y: 711, distance: 41.6
click at [214, 695] on div "× Return = Send Send Room Clearance" at bounding box center [756, 399] width 1512 height 798
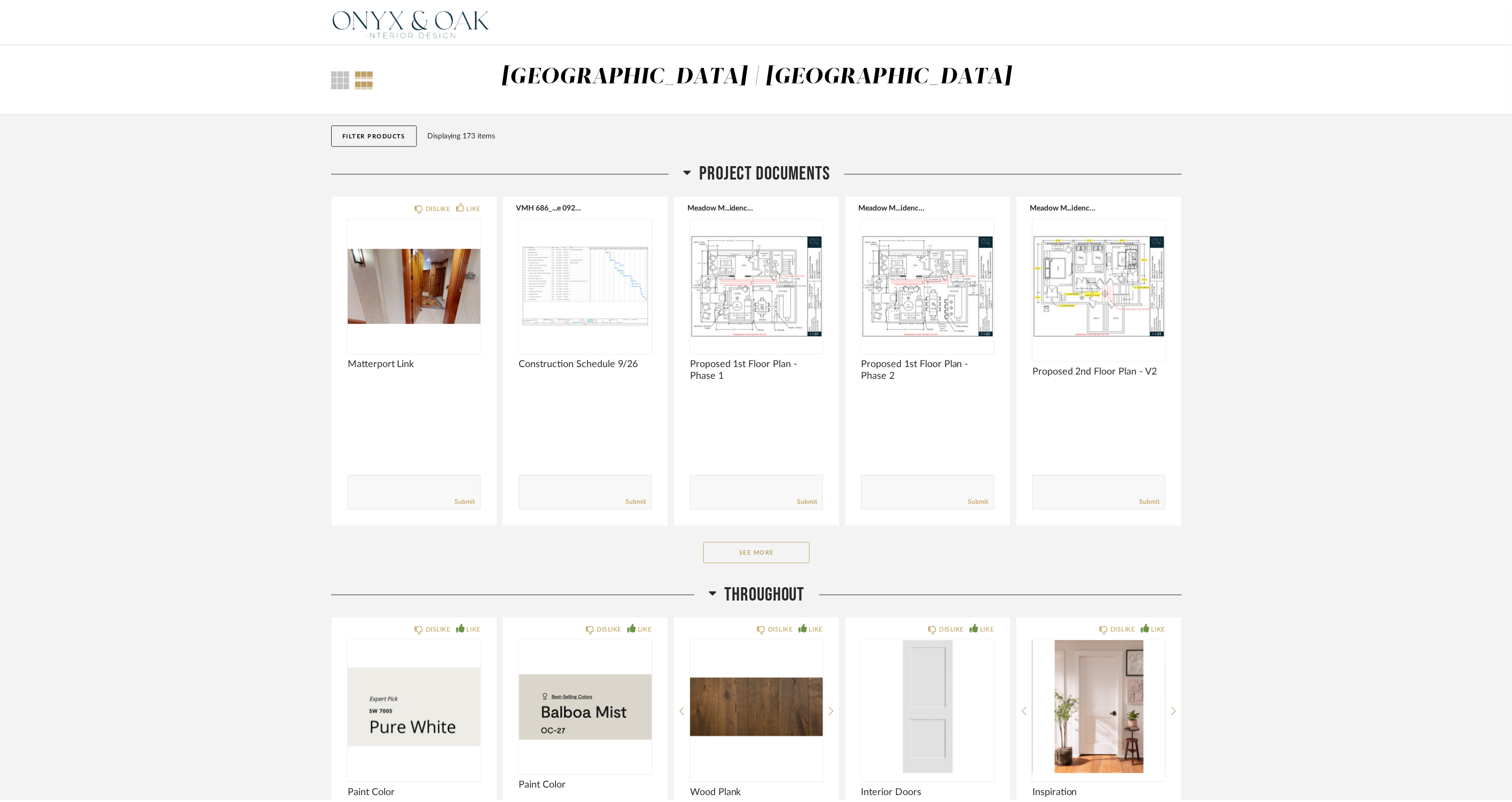
scroll to position [7737, 0]
